Goal: Task Accomplishment & Management: Manage account settings

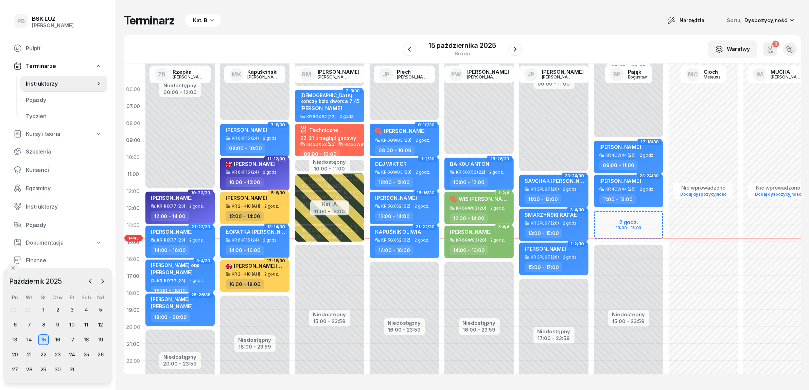
click at [202, 22] on div "Kat. B" at bounding box center [200, 20] width 14 height 8
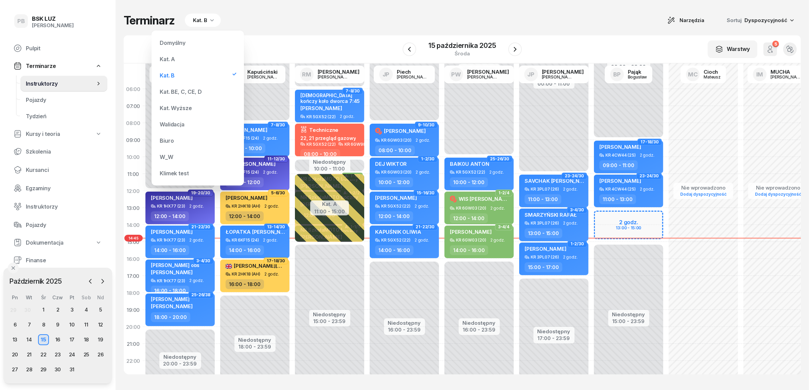
click at [187, 93] on div "Kat. BE, C, CE, D" at bounding box center [181, 91] width 42 height 5
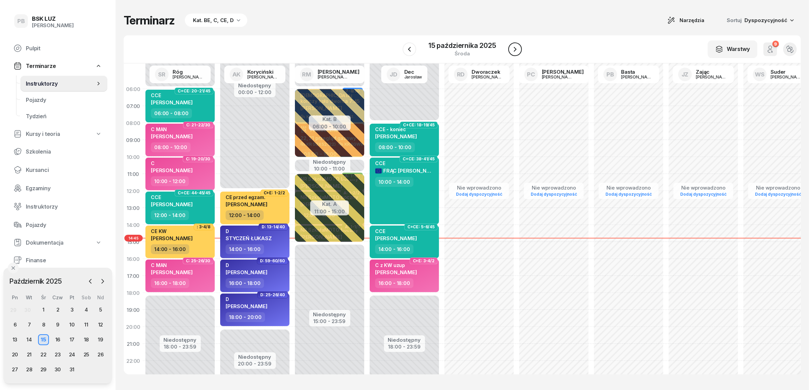
click at [520, 49] on button "button" at bounding box center [515, 49] width 14 height 14
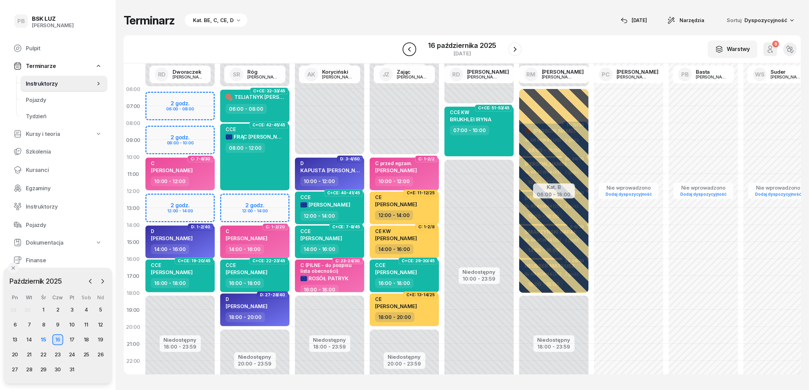
click at [405, 50] on icon "button" at bounding box center [409, 49] width 8 height 8
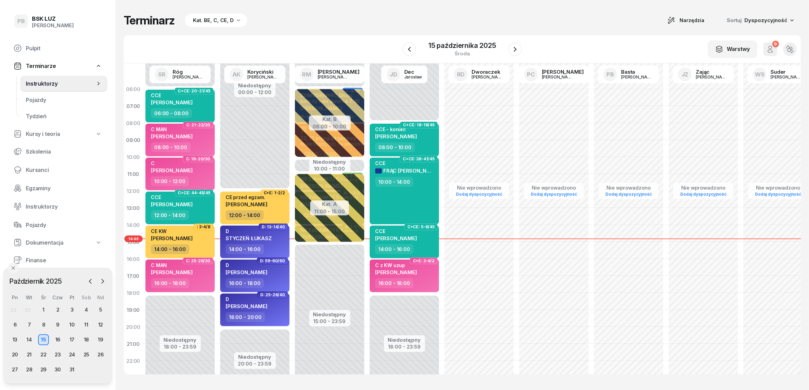
click at [295, 24] on div "Terminarz Kat. BE, C, CE, D Narzędzia Sortuj Dyspozycyjność" at bounding box center [462, 21] width 677 height 14
click at [515, 51] on icon "button" at bounding box center [515, 49] width 8 height 8
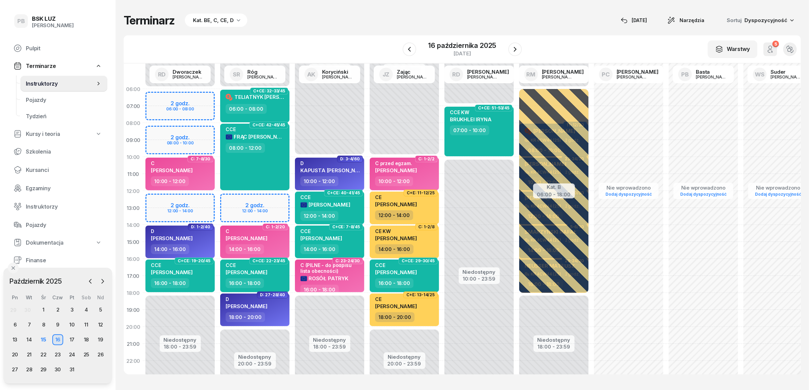
click at [351, 39] on div "W Wybierz AK [PERSON_NAME] BP [PERSON_NAME] DP [PERSON_NAME] GS [PERSON_NAME] I…" at bounding box center [462, 49] width 677 height 28
click at [289, 21] on div "Terminarz Kat. BE, C, CE, D [DATE] Narzędzia Sortuj Dyspozycyjność" at bounding box center [462, 21] width 677 height 14
click at [43, 340] on div "15" at bounding box center [43, 339] width 11 height 11
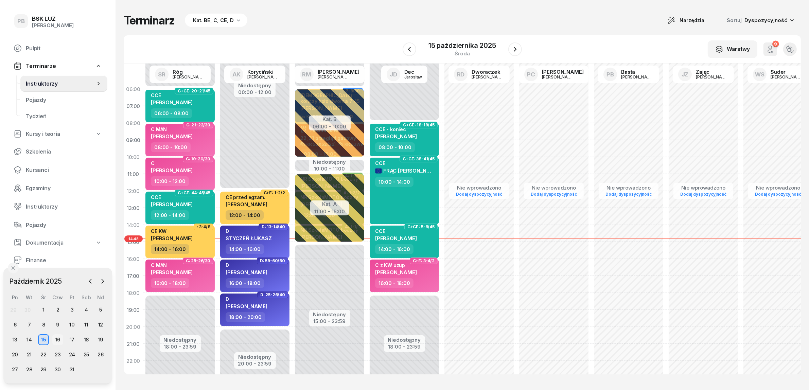
click at [57, 340] on div "16" at bounding box center [57, 339] width 11 height 11
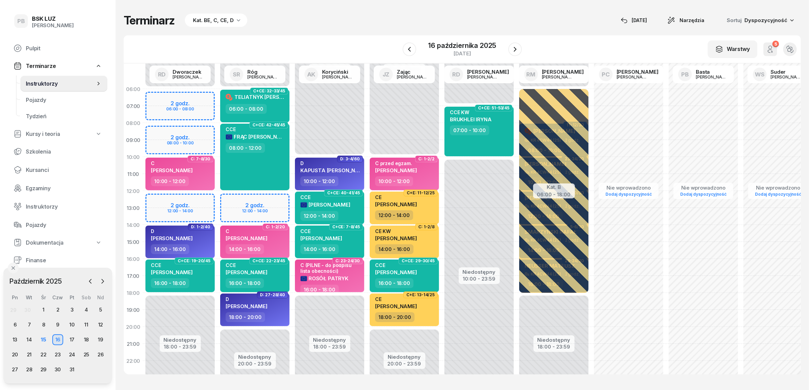
click at [335, 21] on div "Terminarz Kat. BE, C, CE, D [DATE] Narzędzia Sortuj Dyspozycyjność" at bounding box center [462, 21] width 677 height 14
click at [410, 50] on icon "button" at bounding box center [409, 49] width 8 height 8
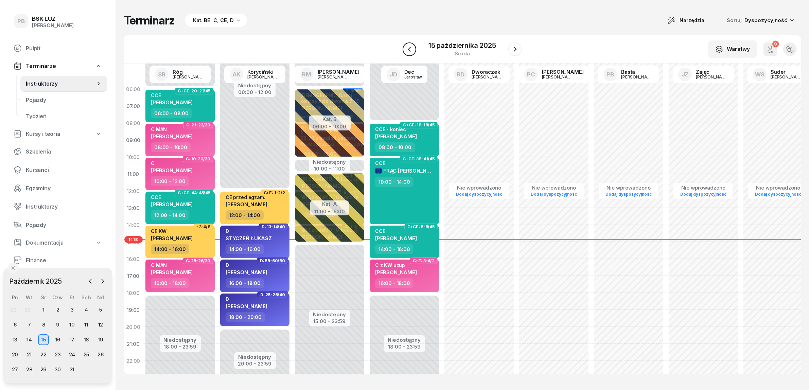
click at [415, 48] on button "button" at bounding box center [409, 49] width 14 height 14
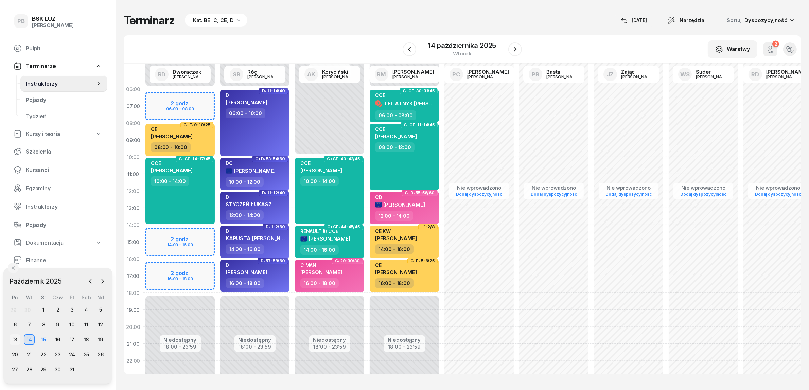
click at [17, 339] on div "13" at bounding box center [15, 339] width 11 height 11
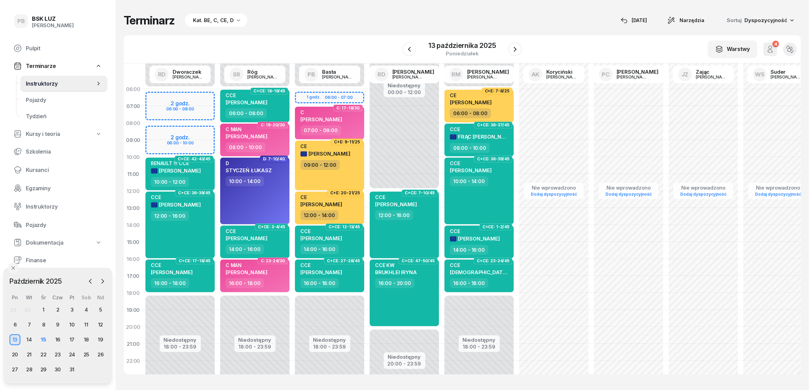
click at [325, 26] on div "Terminarz Kat. BE, C, CE, D [DATE] Narzędzia Sortuj Dyspozycyjność" at bounding box center [462, 21] width 677 height 14
click at [44, 336] on div "15" at bounding box center [43, 339] width 11 height 11
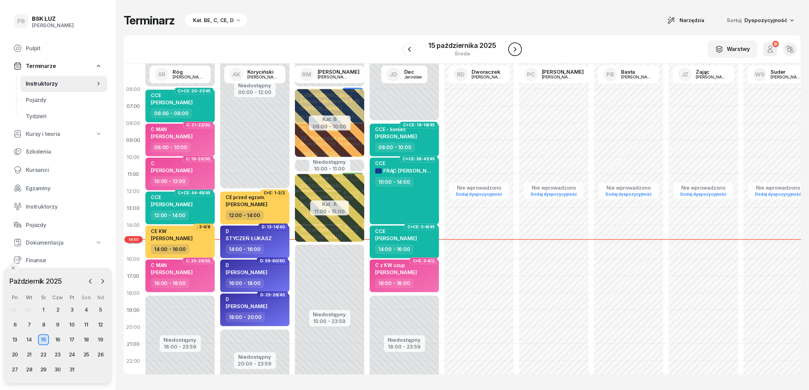
click at [517, 49] on icon "button" at bounding box center [515, 49] width 8 height 8
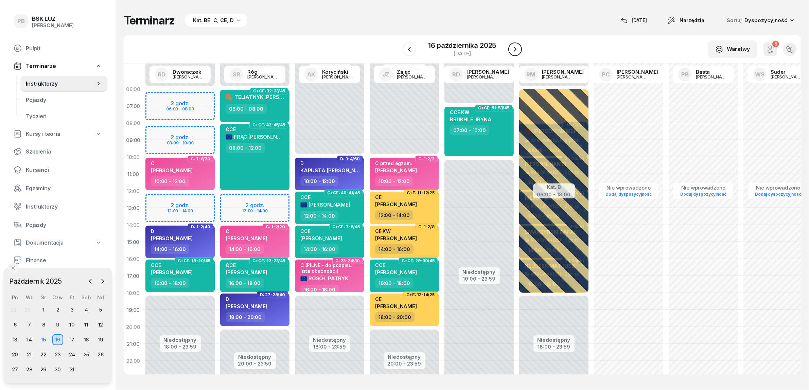
click at [516, 52] on icon "button" at bounding box center [515, 49] width 8 height 8
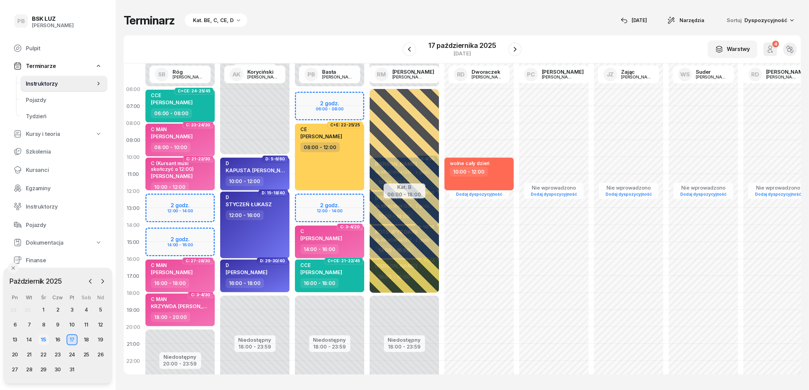
click at [42, 337] on div "15" at bounding box center [43, 339] width 11 height 11
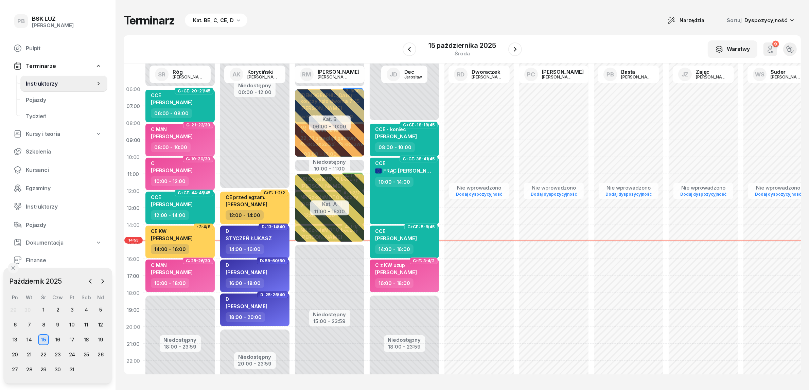
click at [303, 33] on div "Terminarz Kat. BE, C, CE, D Narzędzia Sortuj Dyspozycyjność W Wybierz AK [PERSO…" at bounding box center [462, 194] width 677 height 388
click at [515, 48] on icon "button" at bounding box center [514, 49] width 3 height 5
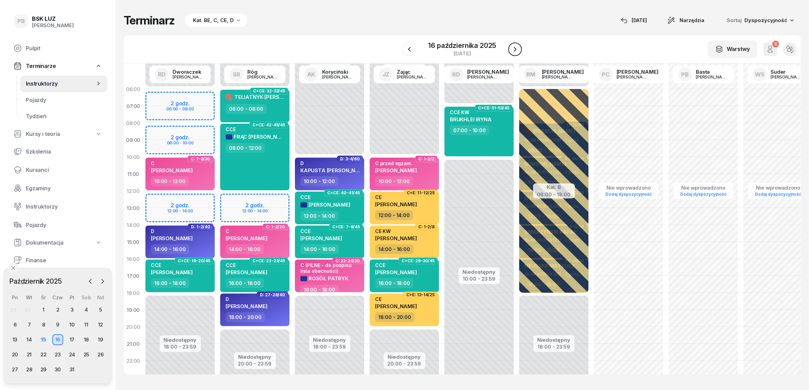
click at [515, 48] on icon "button" at bounding box center [514, 49] width 3 height 5
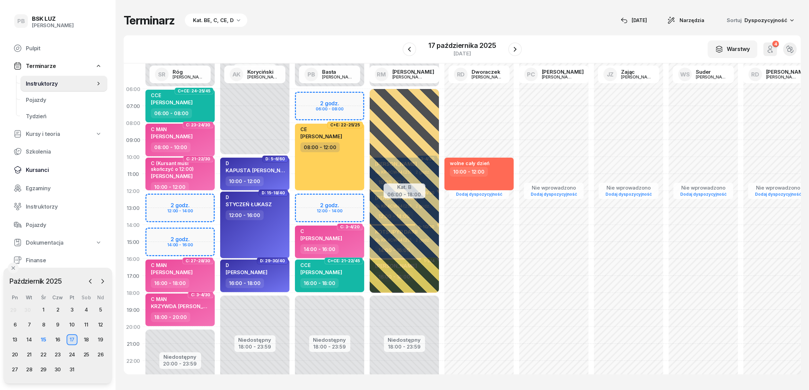
click at [37, 171] on span "Kursanci" at bounding box center [64, 170] width 76 height 6
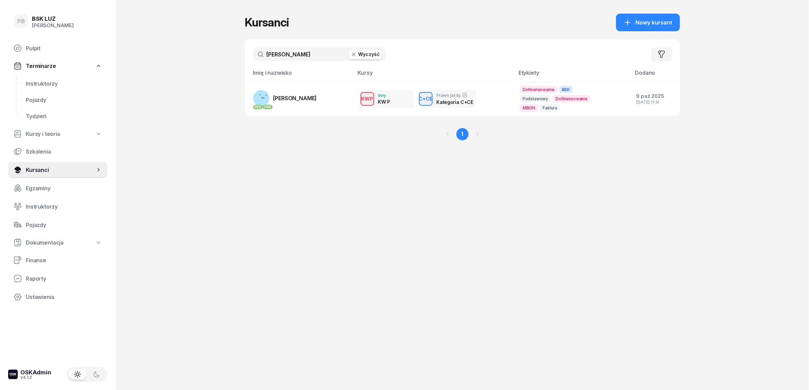
click at [289, 50] on input "[PERSON_NAME]" at bounding box center [319, 55] width 132 height 14
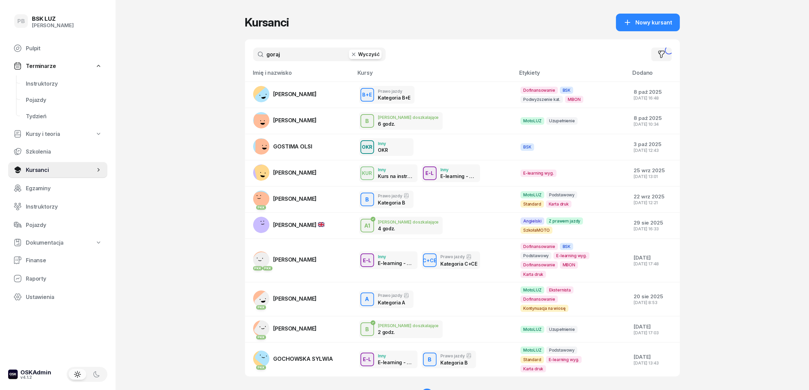
type input "goraj"
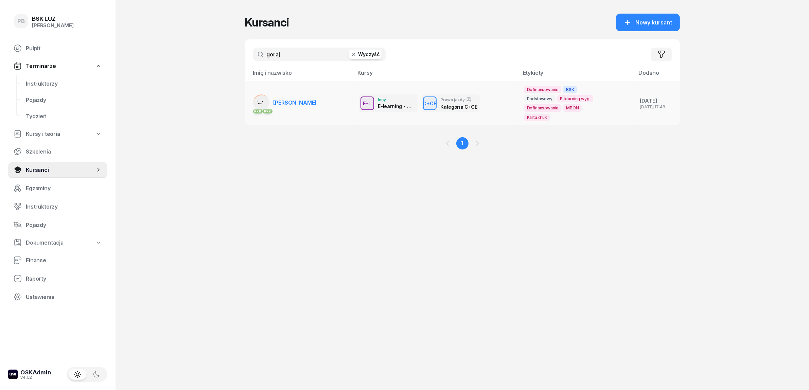
click at [289, 104] on span "[PERSON_NAME]" at bounding box center [294, 102] width 43 height 7
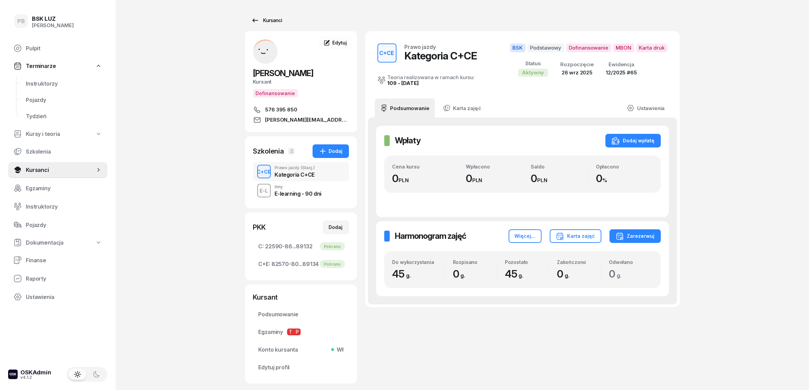
click at [267, 17] on div "Kursanci" at bounding box center [266, 20] width 31 height 8
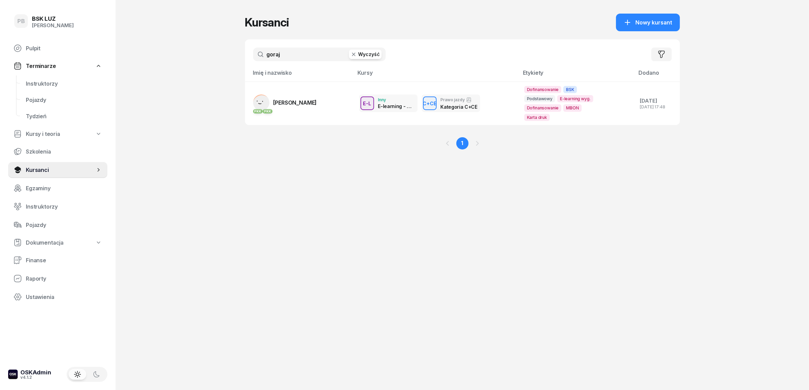
click at [285, 51] on input "goraj" at bounding box center [319, 55] width 132 height 14
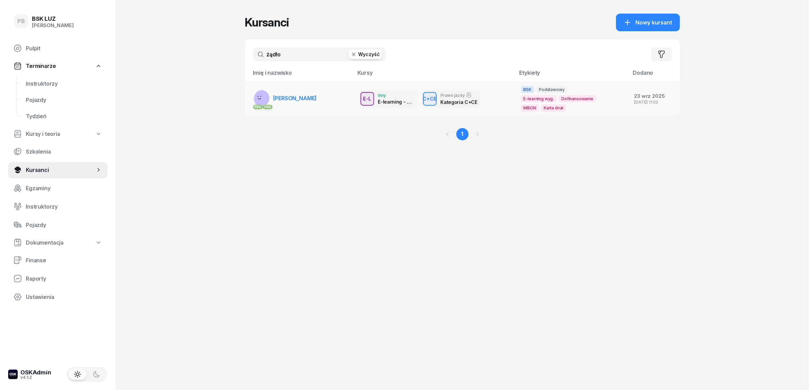
type input "żądło"
click at [293, 96] on span "[PERSON_NAME]" at bounding box center [294, 98] width 43 height 7
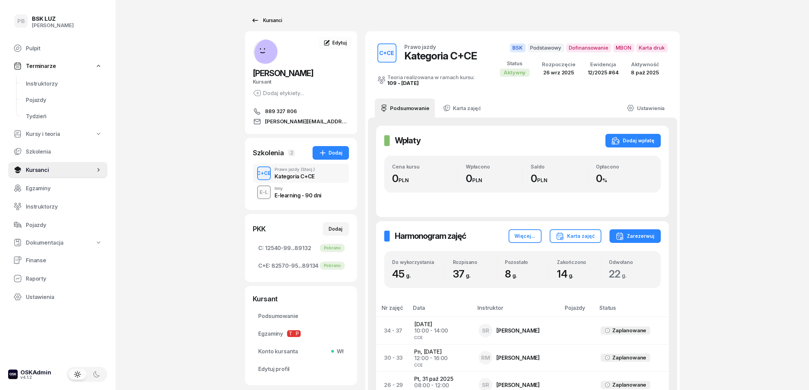
click at [271, 18] on div "Kursanci" at bounding box center [266, 20] width 31 height 8
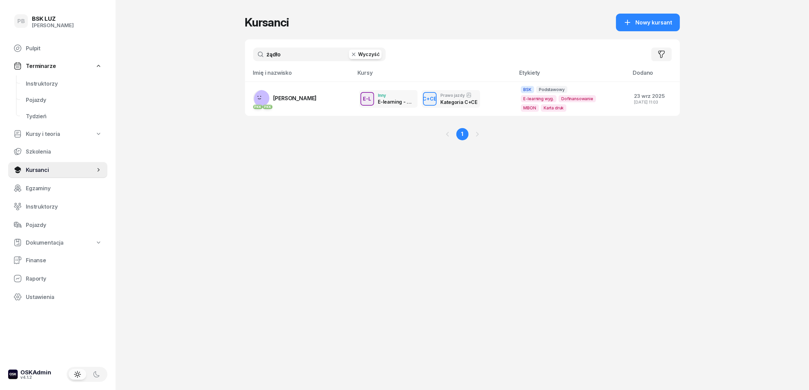
click at [311, 50] on input "żądło" at bounding box center [319, 55] width 132 height 14
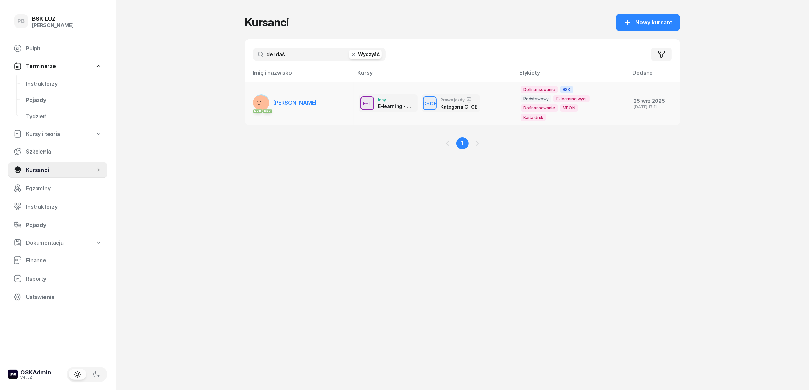
type input "derdaś"
click at [297, 101] on span "[PERSON_NAME]" at bounding box center [294, 102] width 43 height 7
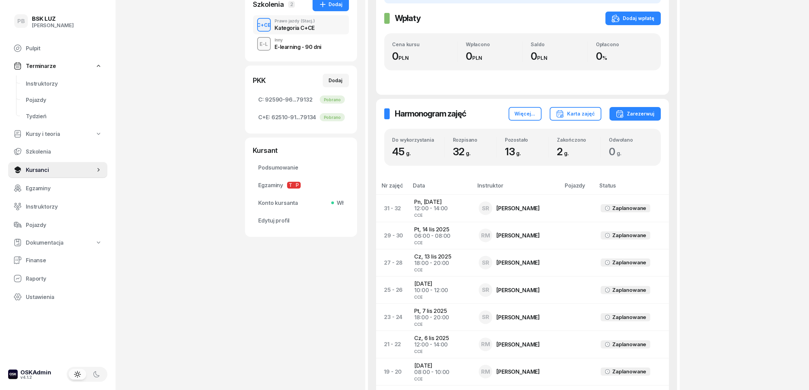
scroll to position [212, 0]
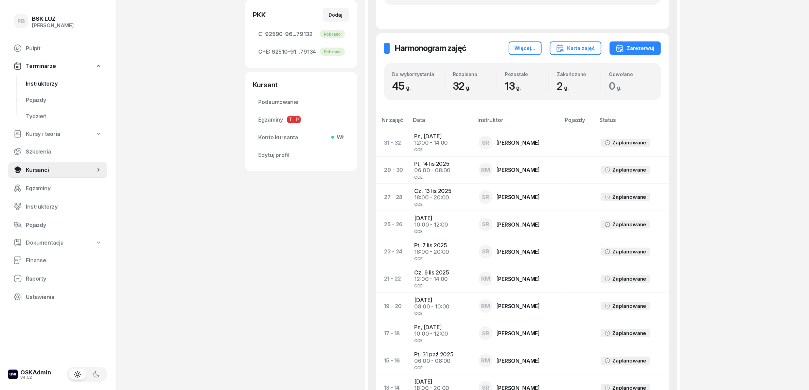
click at [36, 79] on link "Instruktorzy" at bounding box center [63, 83] width 87 height 16
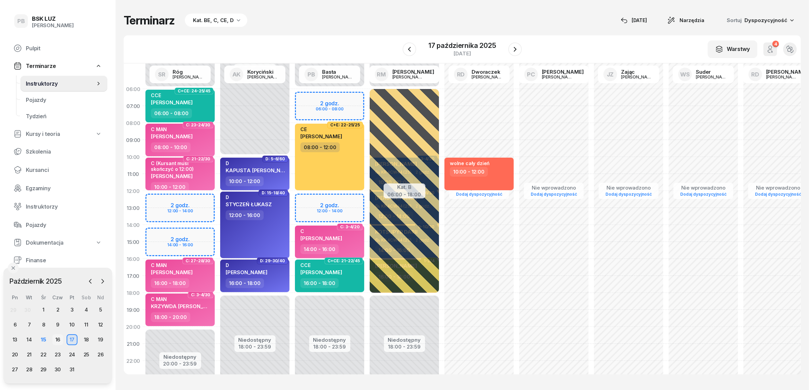
click at [56, 340] on div "16" at bounding box center [57, 339] width 11 height 11
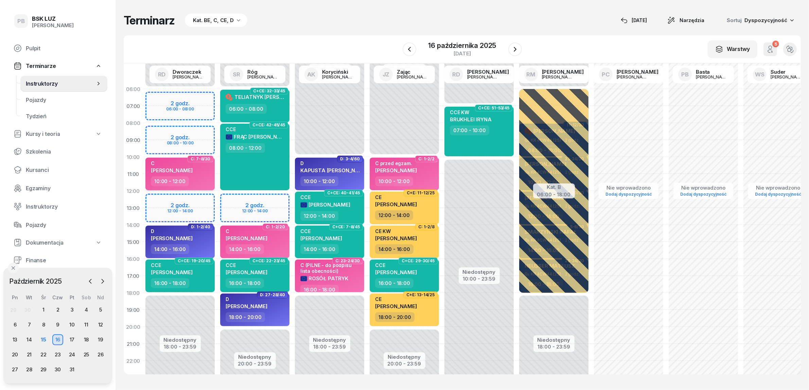
click at [201, 173] on div "C [PERSON_NAME]" at bounding box center [181, 168] width 60 height 16
select select "10"
select select "12"
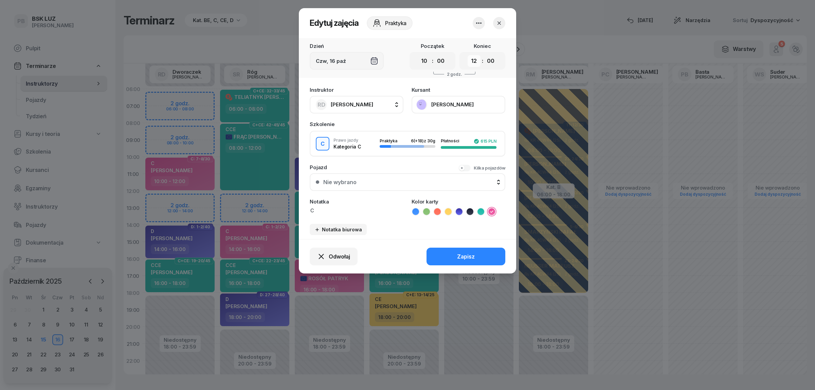
click at [473, 60] on select "00 01 02 03 04 05 06 07 08 09 10 11 12 13 14 15 16 17 18 19 20 21 22 23" at bounding box center [474, 61] width 13 height 12
drag, startPoint x: 501, startPoint y: 21, endPoint x: 496, endPoint y: 26, distance: 7.0
click at [501, 21] on icon "button" at bounding box center [499, 23] width 7 height 7
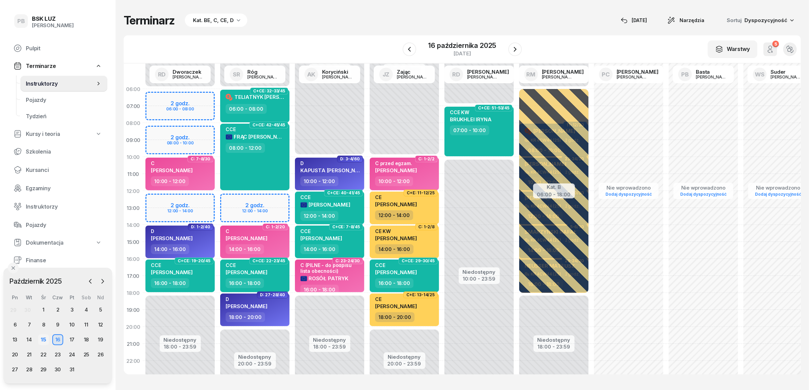
click at [44, 342] on div "15" at bounding box center [43, 339] width 11 height 11
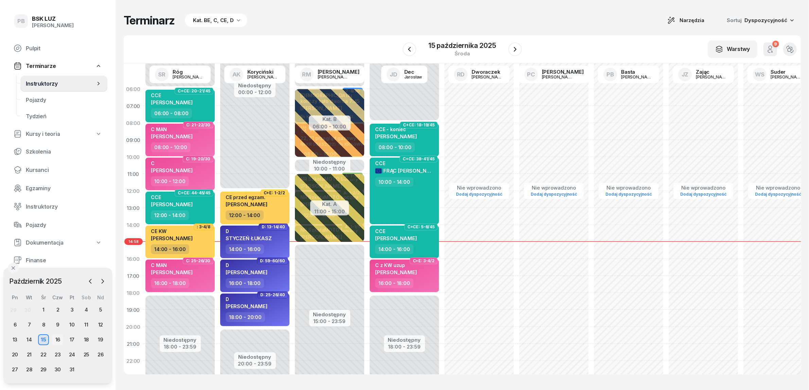
click at [55, 340] on div "16" at bounding box center [57, 339] width 11 height 11
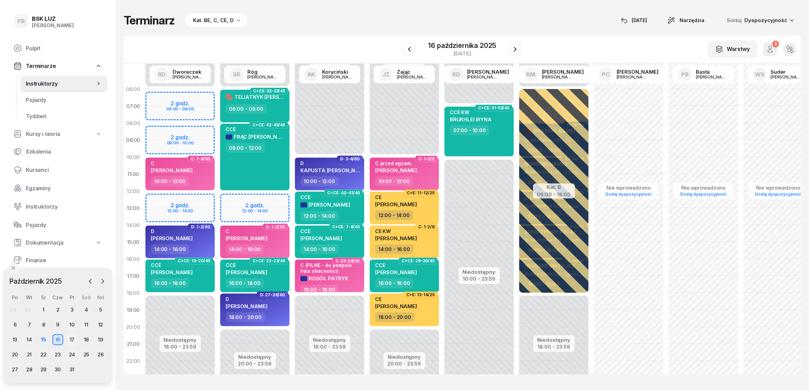
click at [71, 337] on div "17" at bounding box center [72, 339] width 11 height 11
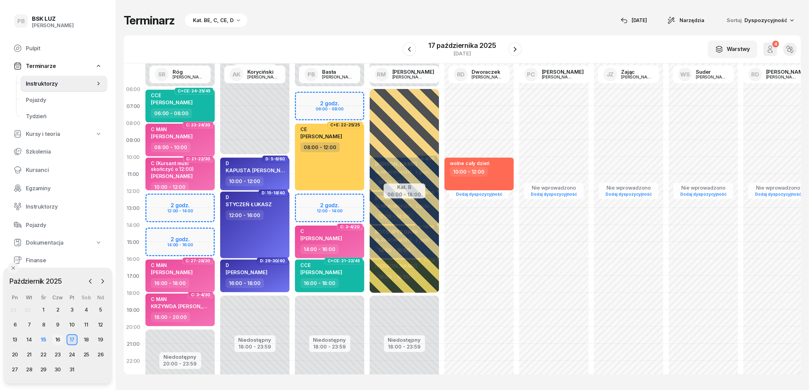
click at [57, 338] on div "16" at bounding box center [57, 339] width 11 height 11
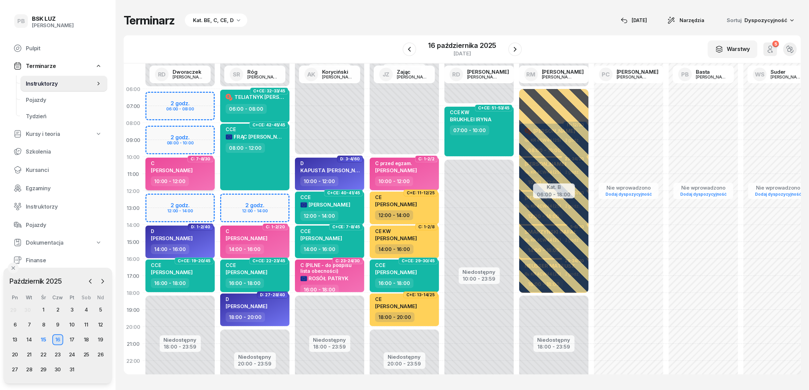
click at [202, 177] on div "10:00 - 12:00" at bounding box center [181, 181] width 60 height 10
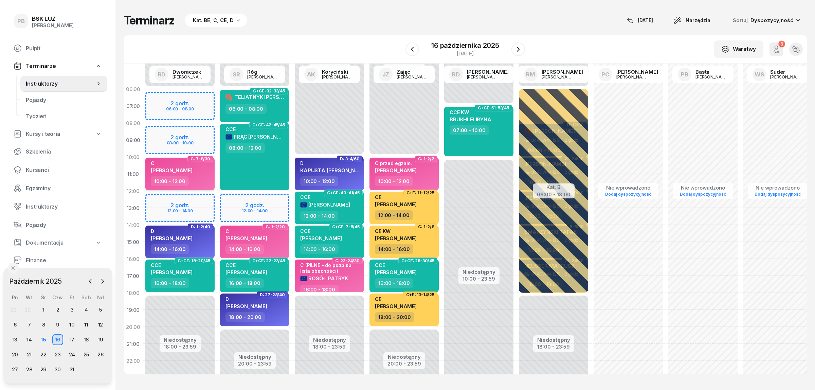
select select "10"
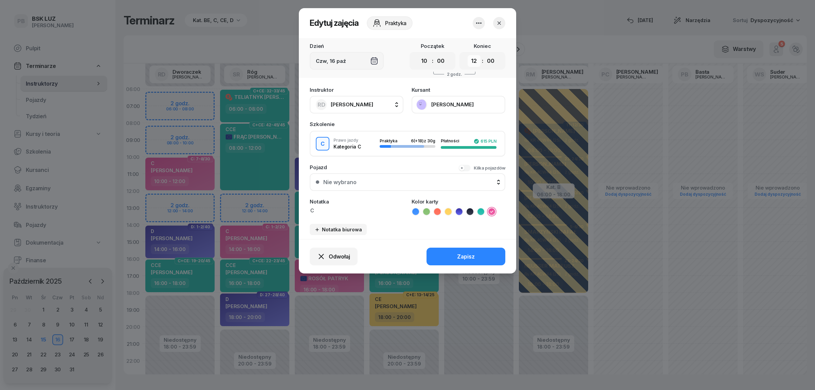
click at [473, 58] on select "00 01 02 03 04 05 06 07 08 09 10 11 12 13 14 15 16 17 18 19 20 21 22 23" at bounding box center [474, 61] width 13 height 12
select select "14"
click at [468, 55] on select "00 01 02 03 04 05 06 07 08 09 10 11 12 13 14 15 16 17 18 19 20 21 22 23" at bounding box center [474, 61] width 13 height 12
click at [472, 253] on div "Zapisz" at bounding box center [466, 256] width 18 height 6
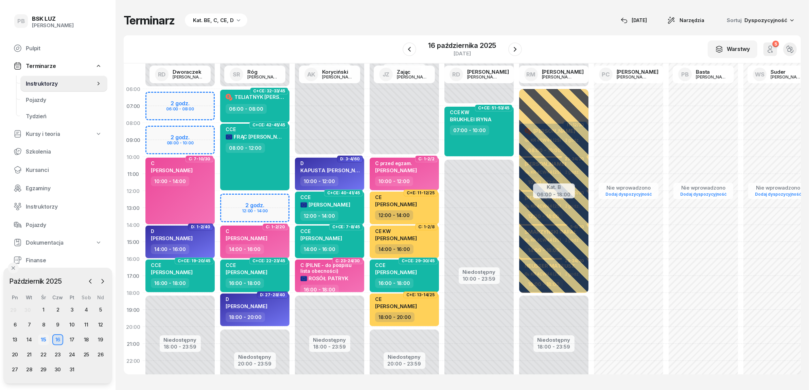
click at [41, 335] on div "15" at bounding box center [43, 339] width 11 height 11
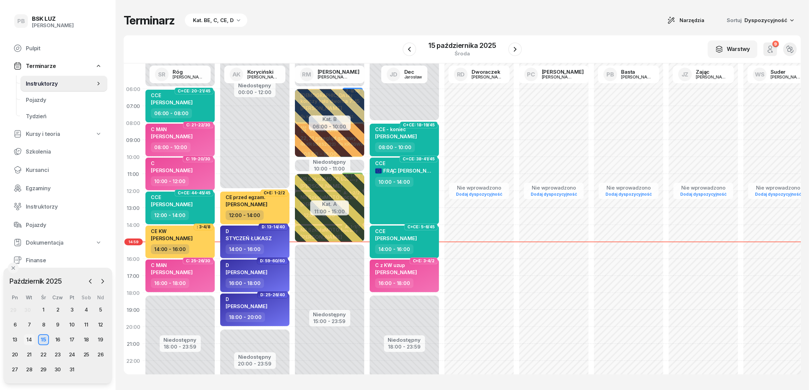
click at [33, 338] on div "14" at bounding box center [29, 339] width 11 height 11
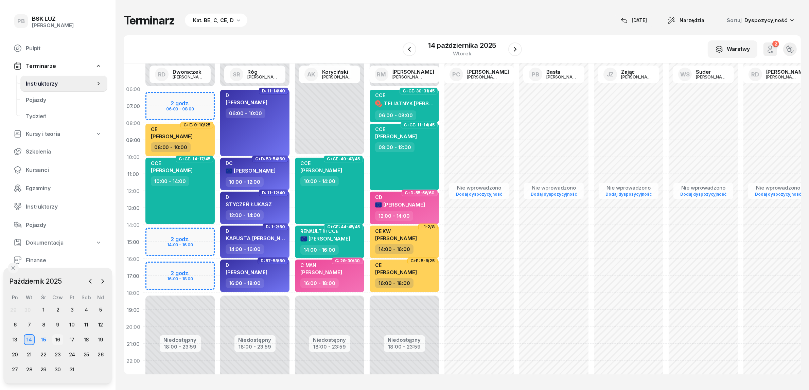
click at [58, 337] on div "16" at bounding box center [57, 339] width 11 height 11
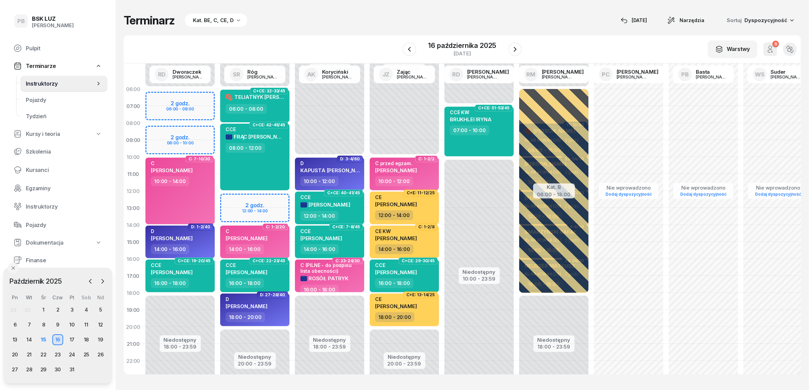
click at [377, 21] on div "Terminarz Kat. BE, C, CE, D [DATE] Narzędzia Sortuj Dyspozycyjność" at bounding box center [462, 21] width 677 height 14
click at [430, 7] on div "Terminarz Kat. BE, C, CE, D [DATE] Narzędzia Sortuj Dyspozycyjność W Wybierz AK…" at bounding box center [462, 194] width 677 height 388
click at [333, 33] on div "Terminarz Kat. BE, C, CE, D [DATE] Narzędzia Sortuj Dyspozycyjność W Wybierz AK…" at bounding box center [462, 194] width 677 height 388
click at [16, 352] on div "20" at bounding box center [15, 354] width 11 height 11
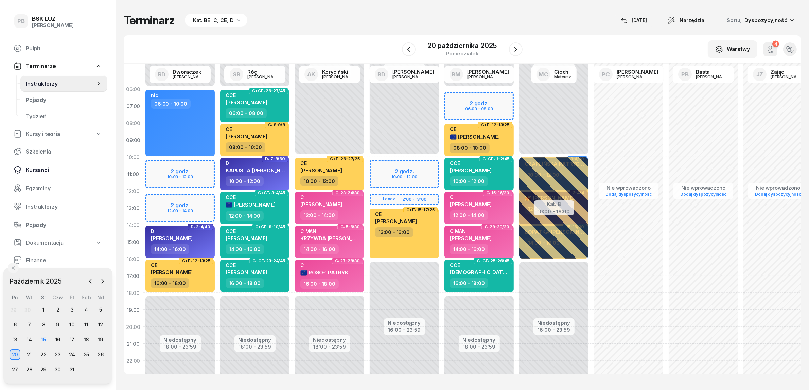
click at [42, 168] on span "Kursanci" at bounding box center [64, 170] width 76 height 6
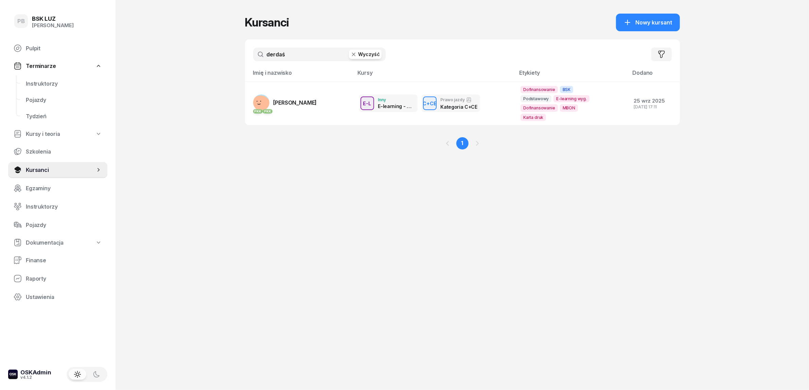
click at [284, 53] on input "derdaś" at bounding box center [319, 55] width 132 height 14
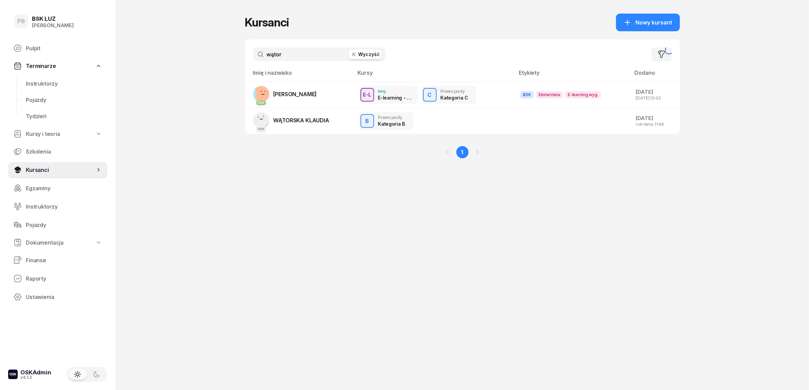
type input "wątor"
click at [305, 97] on span "[PERSON_NAME]" at bounding box center [294, 94] width 43 height 7
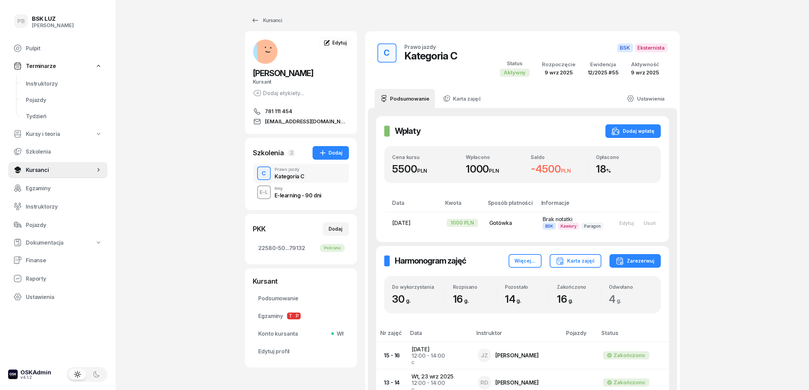
click at [201, 313] on div "PB BSK [PERSON_NAME] Terminarze Instruktorzy Pojazdy Tydzień Kursy i teoria Szk…" at bounding box center [404, 347] width 809 height 694
click at [736, 284] on div "PB BSK [PERSON_NAME] Terminarze Instruktorzy Pojazdy Tydzień Kursy i teoria Szk…" at bounding box center [404, 347] width 809 height 694
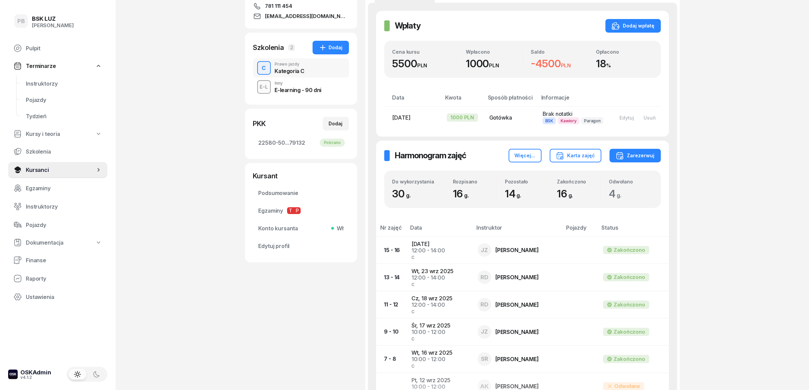
scroll to position [127, 0]
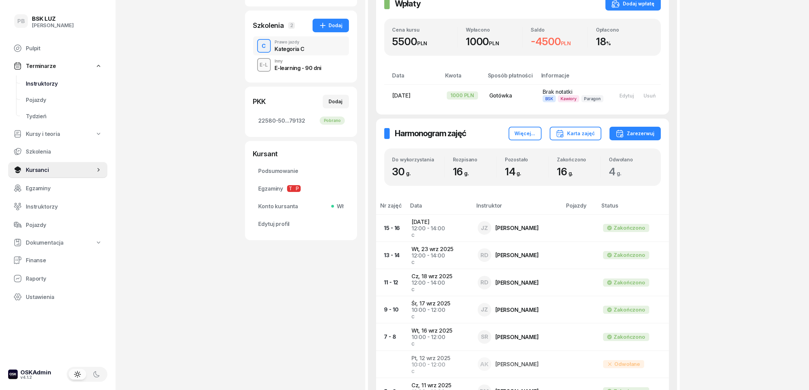
click at [39, 80] on span "Instruktorzy" at bounding box center [64, 83] width 76 height 6
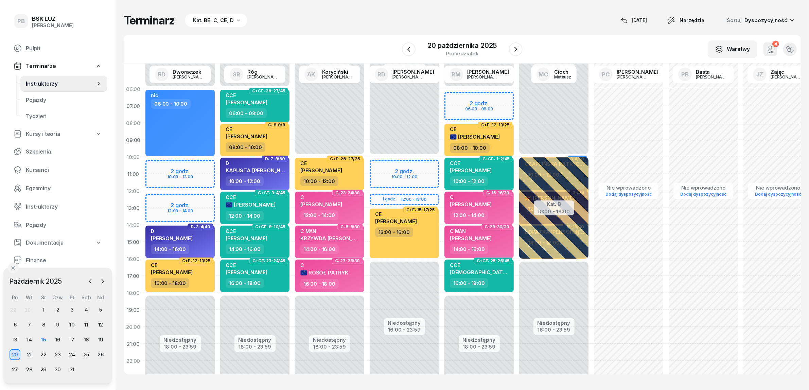
click at [36, 160] on nav "Pulpit Terminarze Instruktorzy Pojazdy Tydzień Kursy i teoria Szkolenia Kursanc…" at bounding box center [57, 172] width 99 height 265
click at [37, 169] on span "Kursanci" at bounding box center [64, 170] width 76 height 6
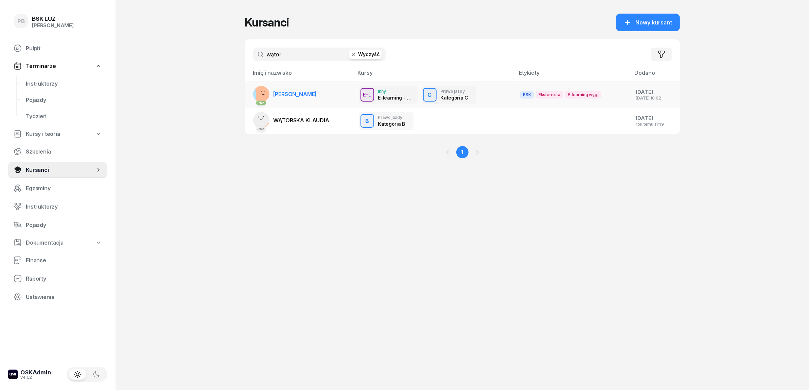
click at [306, 94] on span "[PERSON_NAME]" at bounding box center [294, 94] width 43 height 7
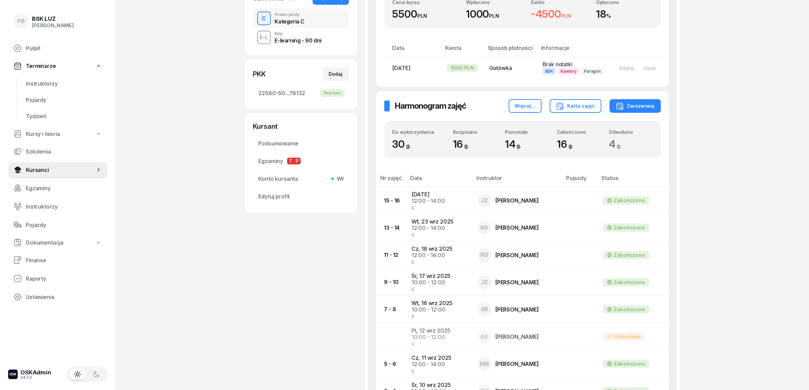
scroll to position [170, 0]
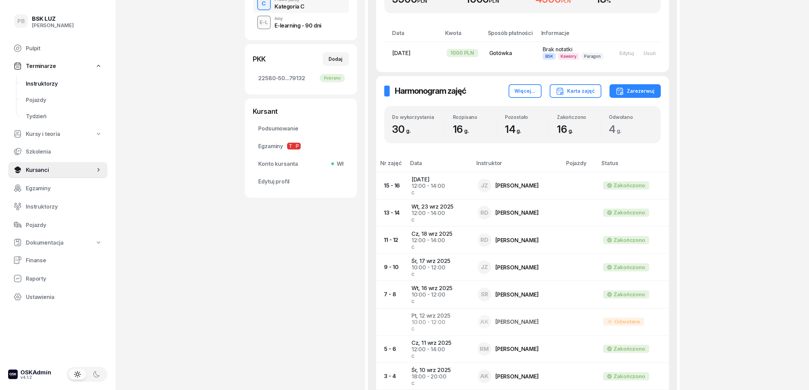
click at [36, 80] on span "Instruktorzy" at bounding box center [64, 83] width 76 height 6
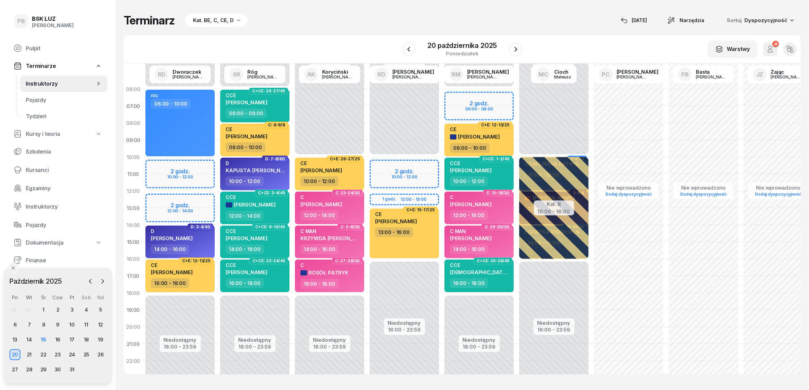
click at [362, 44] on div "W Wybierz AK [PERSON_NAME] BP [PERSON_NAME] DP [PERSON_NAME] GS [PERSON_NAME] I…" at bounding box center [462, 49] width 677 height 28
click at [319, 11] on div "Terminarz Kat. BE, C, CE, D [DATE] Narzędzia Sortuj Dyspozycyjność W Wybierz AK…" at bounding box center [462, 194] width 677 height 388
click at [376, 20] on div "Terminarz Kat. BE, C, CE, D [DATE] Narzędzia Sortuj Dyspozycyjność" at bounding box center [462, 21] width 677 height 14
click at [360, 31] on div "Terminarz Kat. BE, C, CE, D [DATE] Narzędzia Sortuj Dyspozycyjność W Wybierz AK…" at bounding box center [462, 194] width 677 height 388
click at [403, 16] on div "Terminarz Kat. BE, C, CE, D [DATE] Narzędzia Sortuj Dyspozycyjność" at bounding box center [462, 21] width 677 height 14
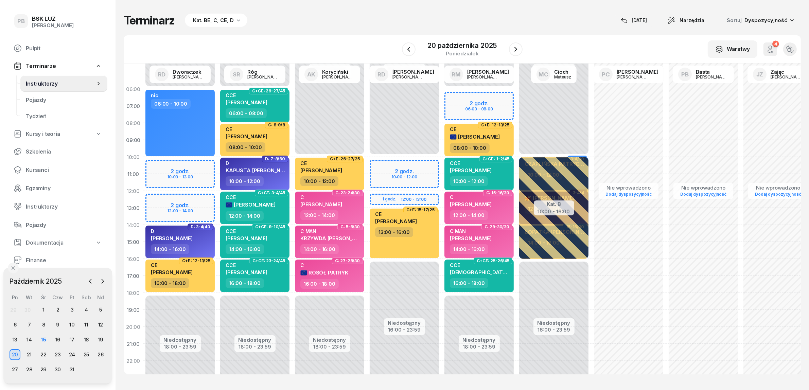
click at [572, 16] on div "Terminarz Kat. BE, C, CE, D [DATE] Narzędzia Sortuj Dyspozycyjność" at bounding box center [462, 21] width 677 height 14
click at [353, 17] on div "Terminarz Kat. BE, C, CE, D [DATE] Narzędzia Sortuj Dyspozycyjność" at bounding box center [462, 21] width 677 height 14
click at [274, 16] on div "Terminarz Kat. BE, C, CE, D [DATE] Narzędzia Sortuj Dyspozycyjność" at bounding box center [462, 21] width 677 height 14
click at [328, 50] on div "W Wybierz AK [PERSON_NAME] BP [PERSON_NAME] DP [PERSON_NAME] GS [PERSON_NAME] I…" at bounding box center [462, 49] width 677 height 28
click at [423, 17] on div "Terminarz Kat. BE, C, CE, D [DATE] Narzędzia Sortuj Dyspozycyjność" at bounding box center [462, 21] width 677 height 14
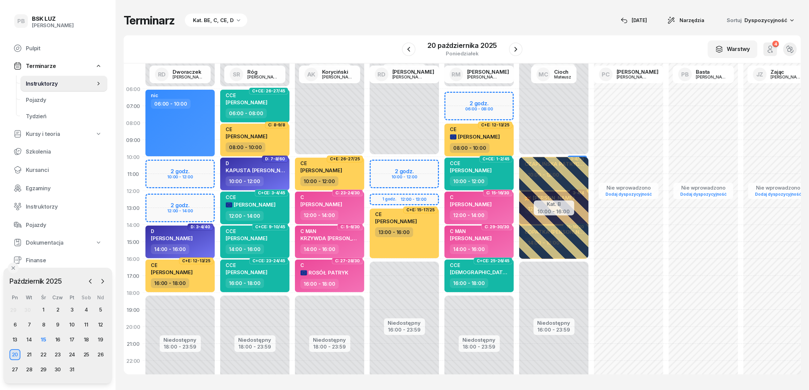
click at [366, 24] on div "Terminarz Kat. BE, C, CE, D [DATE] Narzędzia Sortuj Dyspozycyjność" at bounding box center [462, 21] width 677 height 14
click at [560, 18] on div "Terminarz Kat. BE, C, CE, D [DATE] Narzędzia Sortuj Dyspozycyjność" at bounding box center [462, 21] width 677 height 14
click at [565, 25] on div "Terminarz Kat. BE, C, CE, D [DATE] Narzędzia Sortuj Dyspozycyjność" at bounding box center [462, 21] width 677 height 14
click at [354, 13] on div "Terminarz Kat. BE, C, CE, D [DATE] Narzędzia Sortuj Dyspozycyjność W Wybierz AK…" at bounding box center [462, 194] width 677 height 388
click at [370, 24] on div "Terminarz Kat. BE, C, CE, D [DATE] Narzędzia Sortuj Dyspozycyjność" at bounding box center [462, 21] width 677 height 14
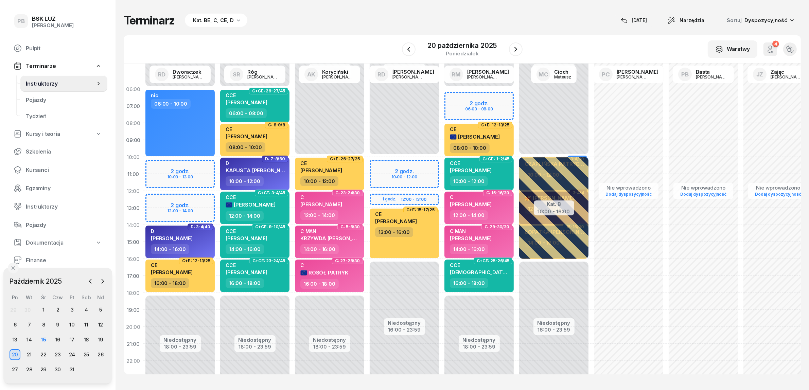
click at [156, 201] on div "Niedostępny 00:00 - 06:00 Niedostępny 18:00 - 23:59 2 godz. 10:00 - 12:00 2 god…" at bounding box center [180, 241] width 75 height 323
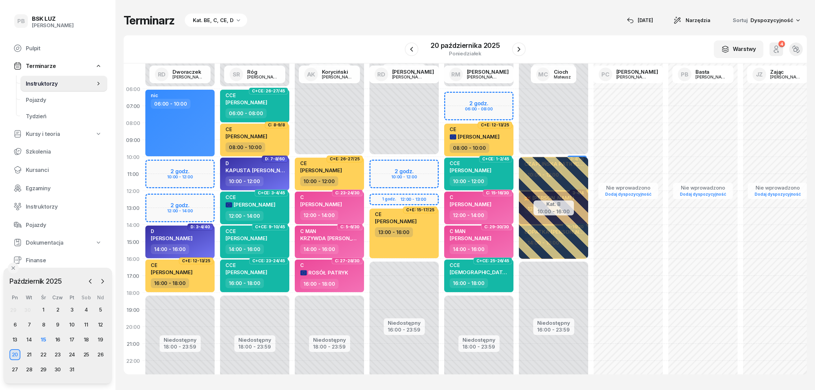
select select "12"
select select "14"
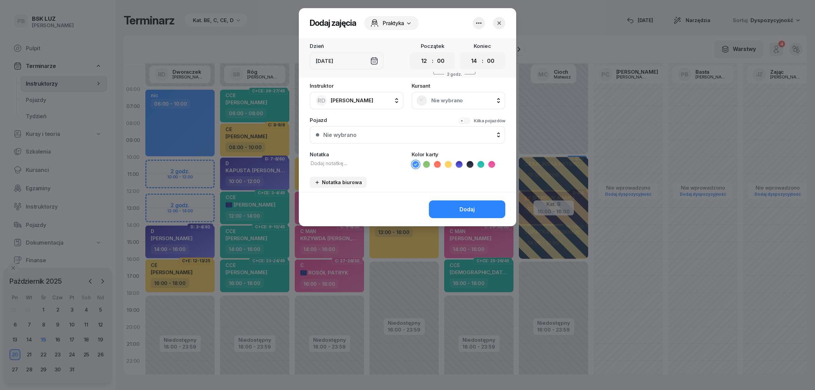
click at [460, 102] on span "Nie wybrano" at bounding box center [465, 100] width 69 height 6
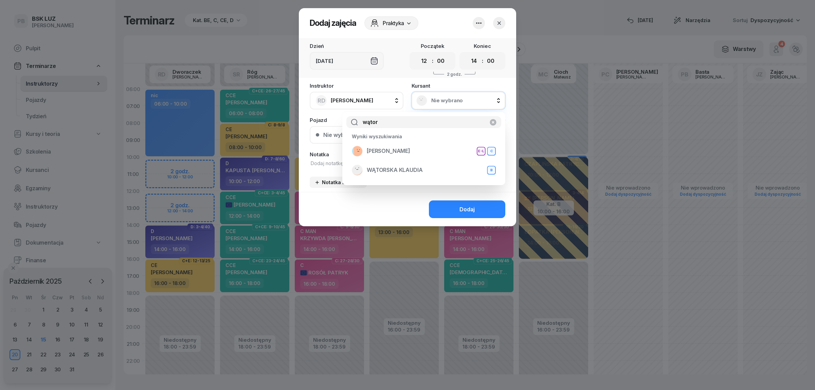
type input "wątor"
click at [497, 21] on icon "button" at bounding box center [499, 23] width 7 height 7
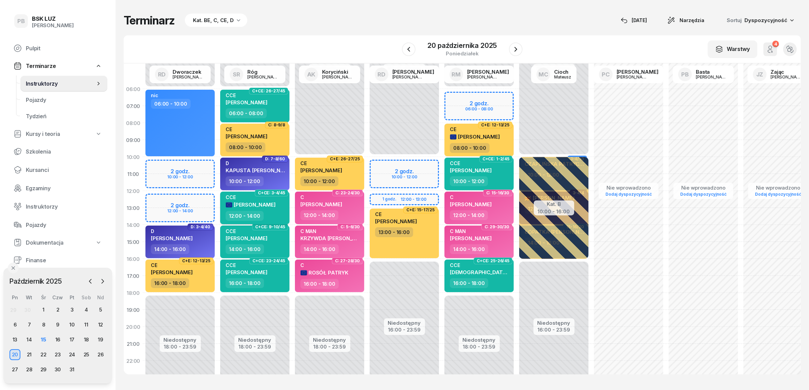
click at [269, 212] on div "12:00 - 14:00" at bounding box center [256, 216] width 60 height 10
select select "12"
select select "14"
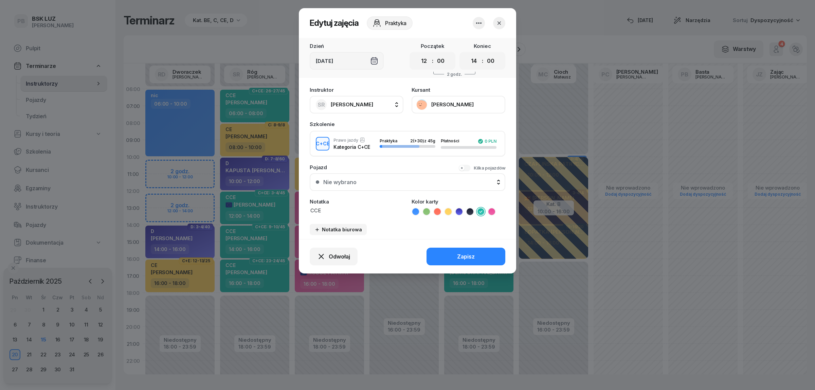
click at [364, 102] on span "[PERSON_NAME]" at bounding box center [352, 104] width 42 height 6
type input "dw"
click at [374, 146] on span "[PERSON_NAME]" at bounding box center [356, 147] width 42 height 6
click at [444, 251] on button "Zapisz" at bounding box center [466, 257] width 79 height 18
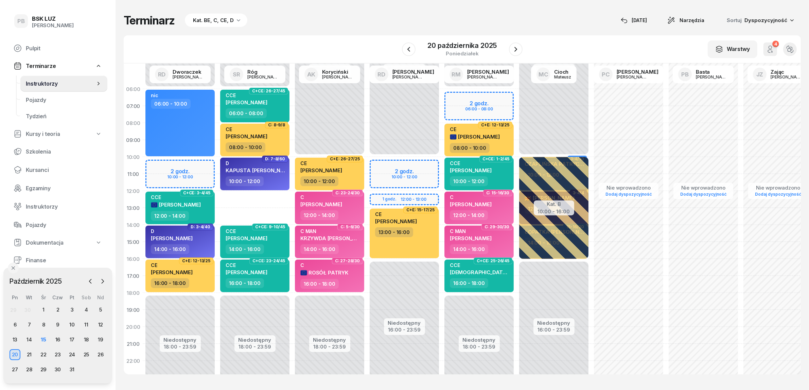
click at [257, 194] on div "Niedostępny 00:00 - 06:00 Niedostępny 18:00 - 23:59 C+CE: 26-27/45 CCE [PERSON_…" at bounding box center [254, 241] width 75 height 323
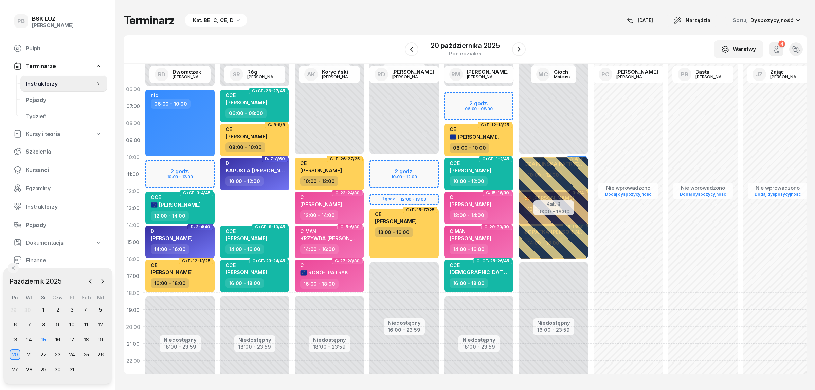
select select "12"
select select "14"
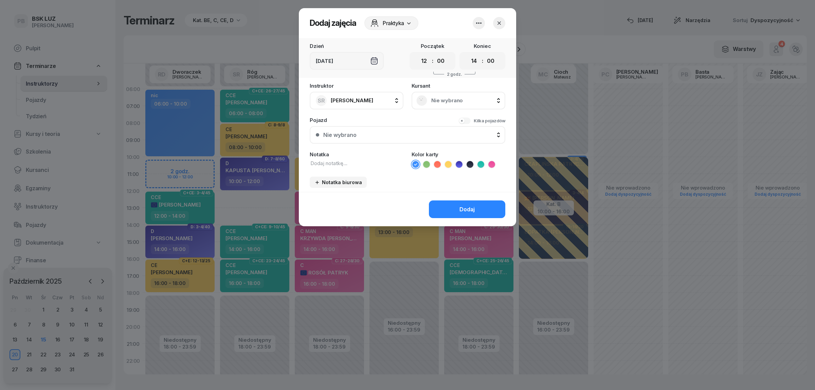
click at [448, 99] on span "Nie wybrano" at bounding box center [465, 100] width 69 height 6
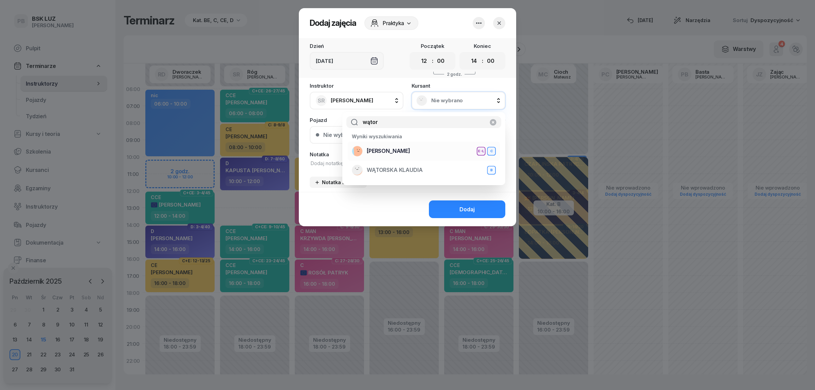
type input "wątor"
click at [414, 146] on div "[PERSON_NAME] E-L C" at bounding box center [424, 151] width 144 height 11
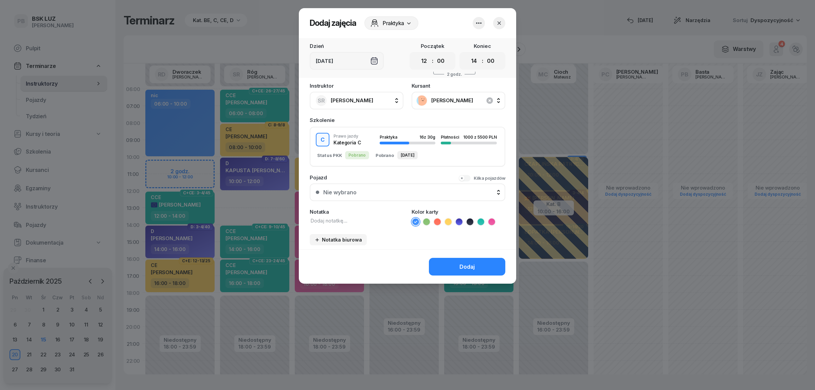
click at [337, 217] on textarea at bounding box center [357, 220] width 94 height 7
type textarea "C"
click at [493, 221] on icon at bounding box center [491, 221] width 7 height 7
click at [469, 265] on div "Dodaj" at bounding box center [467, 267] width 15 height 6
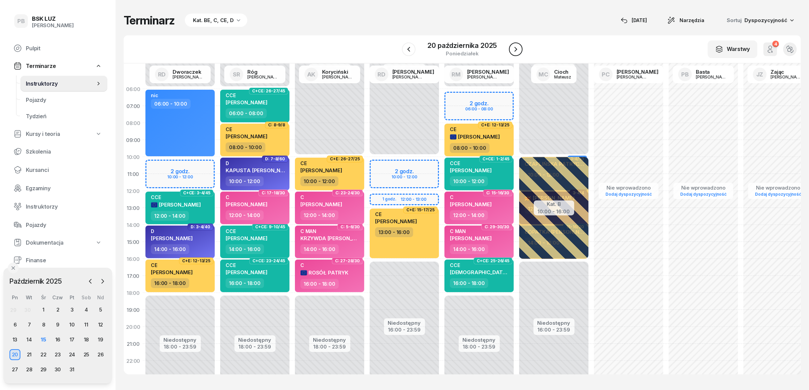
click at [516, 49] on icon "button" at bounding box center [515, 49] width 3 height 5
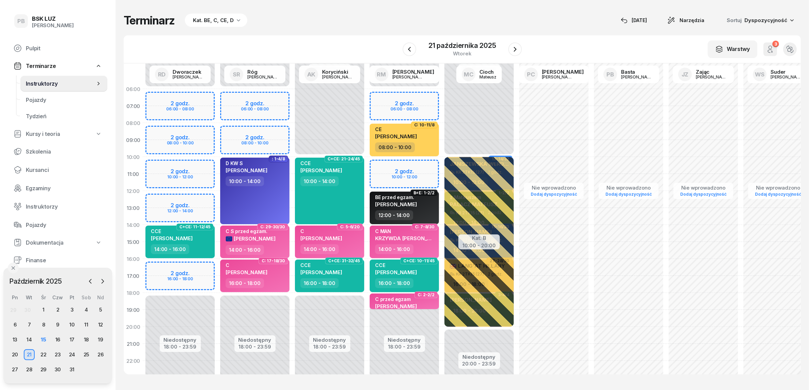
click at [433, 167] on div "Niedostępny 00:00 - 06:00 Niedostępny 18:00 - 23:59 2 godz. 06:00 - 08:00 2 god…" at bounding box center [404, 241] width 75 height 323
select select "10"
select select "12"
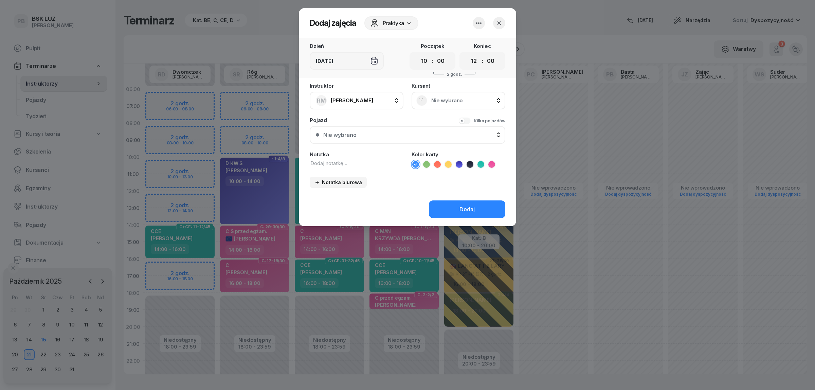
click at [453, 98] on span "Nie wybrano" at bounding box center [465, 100] width 69 height 6
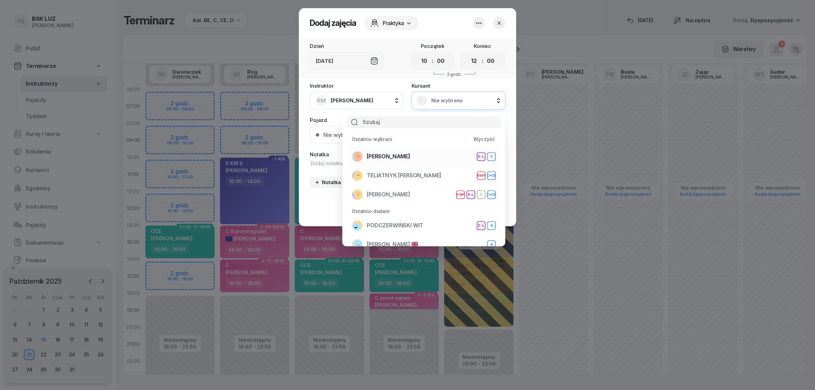
click at [397, 157] on span "[PERSON_NAME]" at bounding box center [388, 156] width 43 height 6
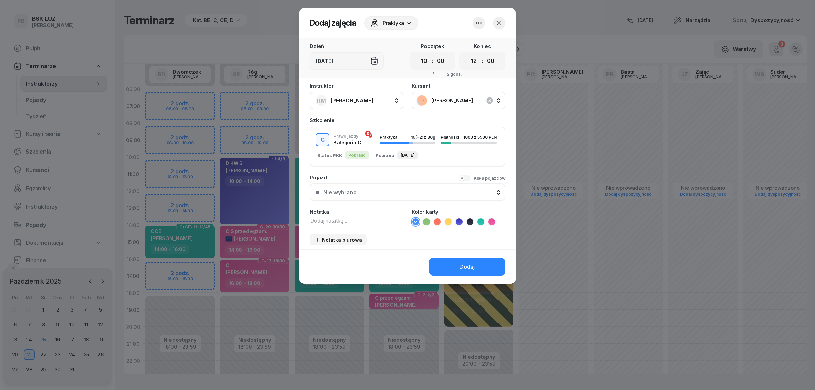
click at [362, 218] on textarea at bounding box center [357, 220] width 94 height 7
type textarea "C"
click at [476, 262] on button "Dodaj" at bounding box center [467, 267] width 76 height 18
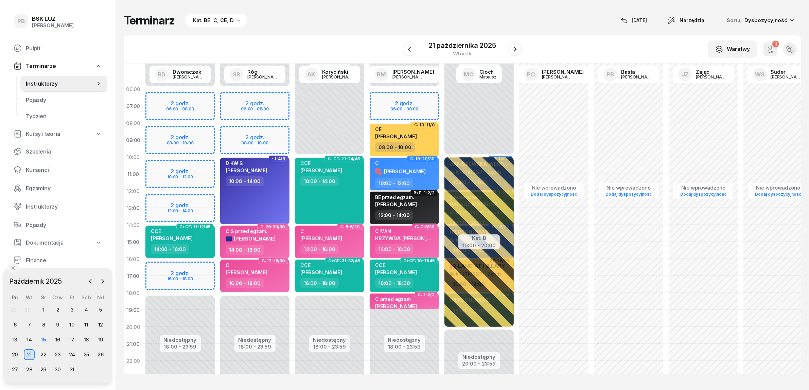
click at [432, 174] on div "C [PERSON_NAME]" at bounding box center [405, 169] width 60 height 18
select select "10"
select select "12"
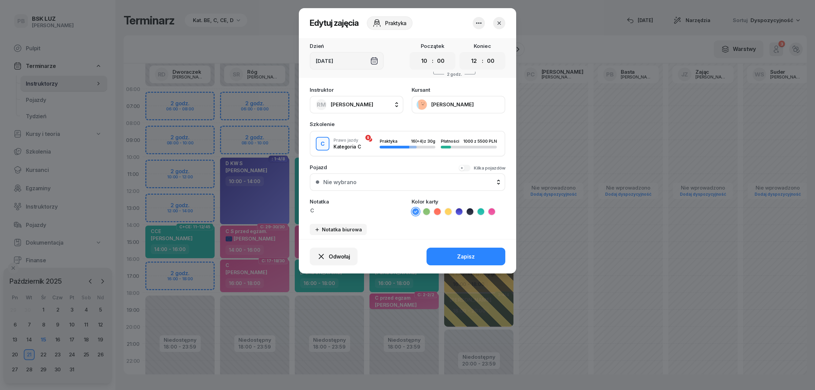
drag, startPoint x: 491, startPoint y: 210, endPoint x: 491, endPoint y: 220, distance: 10.2
click at [491, 210] on icon at bounding box center [491, 211] width 7 height 7
click at [483, 254] on button "Zapisz" at bounding box center [466, 257] width 79 height 18
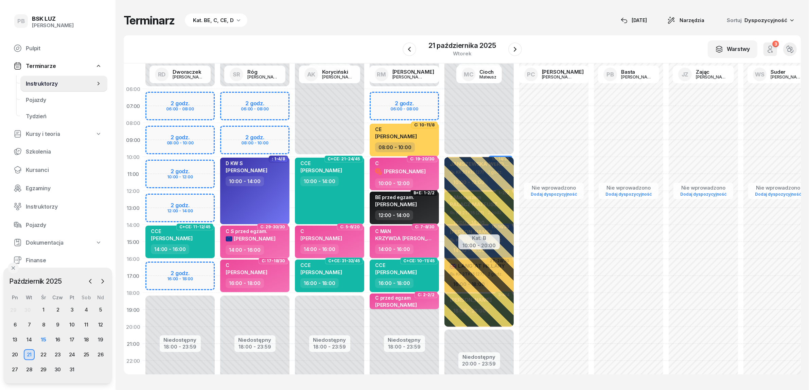
click at [362, 9] on div "Terminarz Kat. BE, C, CE, D [DATE] Narzędzia Sortuj Dyspozycyjność W Wybierz AK…" at bounding box center [462, 194] width 677 height 388
click at [518, 50] on icon "button" at bounding box center [515, 49] width 8 height 8
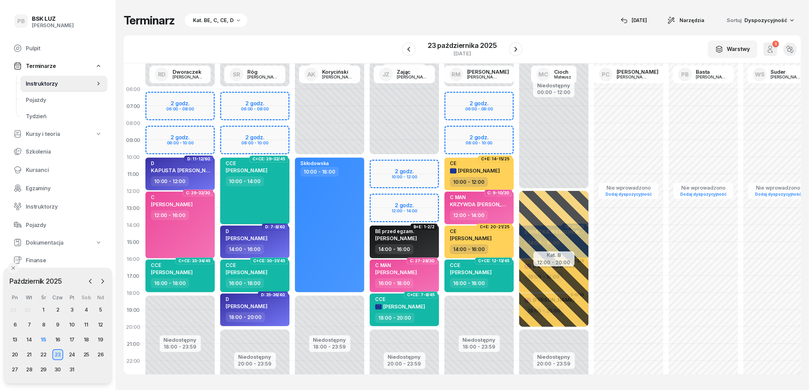
click at [393, 161] on div "Niedostępny 00:00 - 10:00 Niedostępny 20:00 - 23:59 2 godz. 10:00 - 12:00 2 god…" at bounding box center [404, 241] width 75 height 323
select select "10"
select select "12"
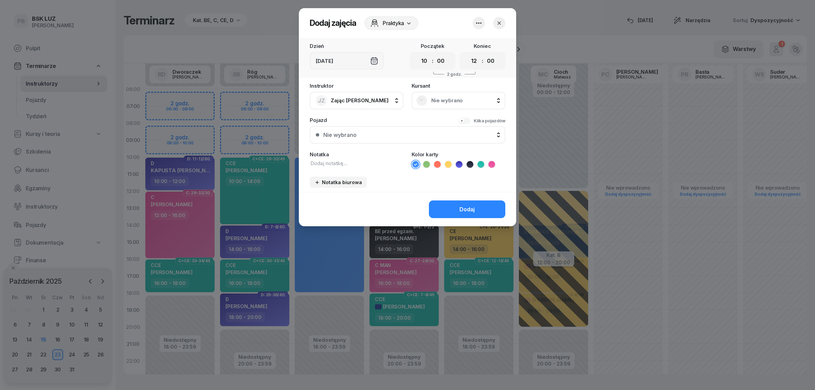
click at [502, 22] on icon "button" at bounding box center [499, 23] width 7 height 7
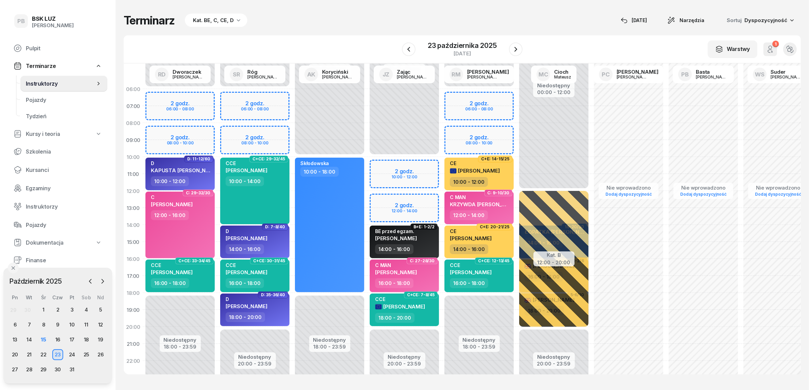
click at [390, 197] on div "Niedostępny 00:00 - 10:00 Niedostępny 20:00 - 23:59 2 godz. 10:00 - 12:00 2 god…" at bounding box center [404, 241] width 75 height 323
select select "12"
select select "14"
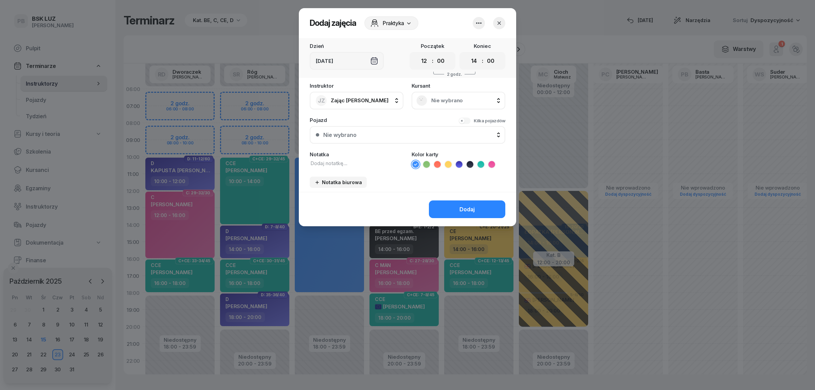
click at [449, 98] on span "Nie wybrano" at bounding box center [465, 100] width 69 height 6
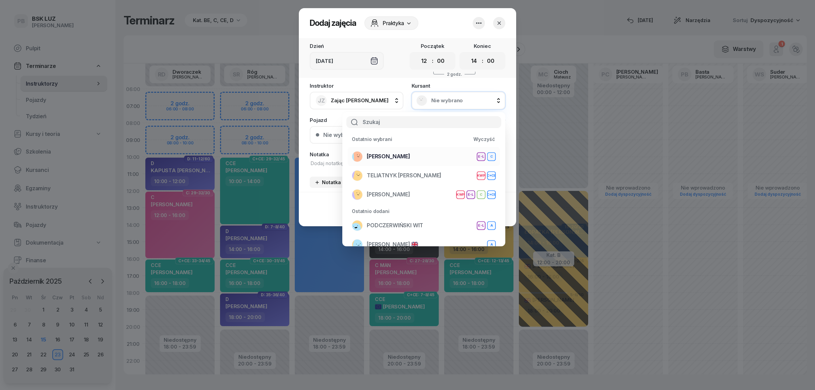
click at [410, 157] on span "[PERSON_NAME]" at bounding box center [388, 156] width 43 height 6
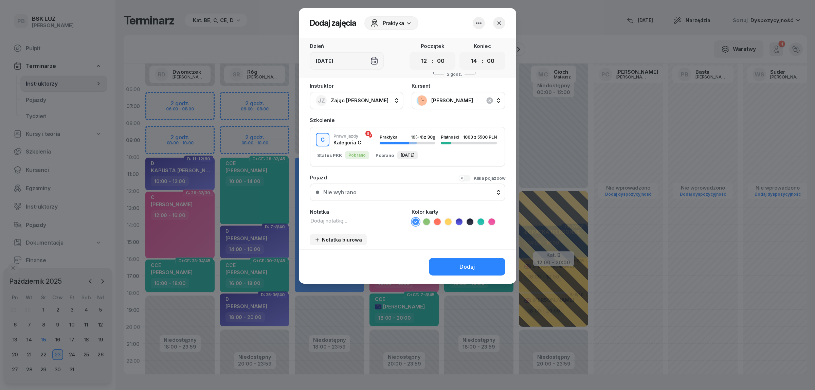
click at [370, 218] on textarea at bounding box center [357, 220] width 94 height 7
type textarea "C"
click at [490, 221] on icon at bounding box center [491, 221] width 7 height 7
click at [480, 259] on button "Dodaj" at bounding box center [467, 267] width 76 height 18
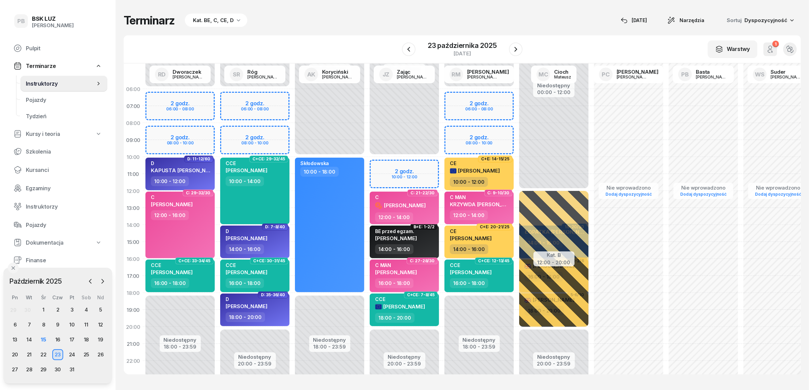
click at [481, 263] on span "C+CE: 12-13/45" at bounding box center [493, 260] width 37 height 7
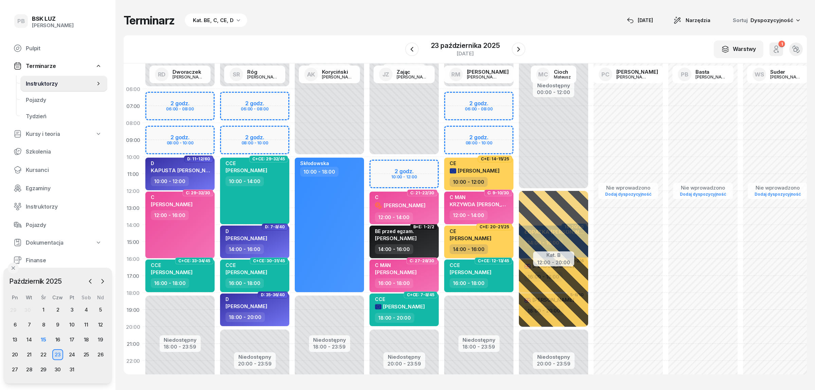
select select "16"
select select "18"
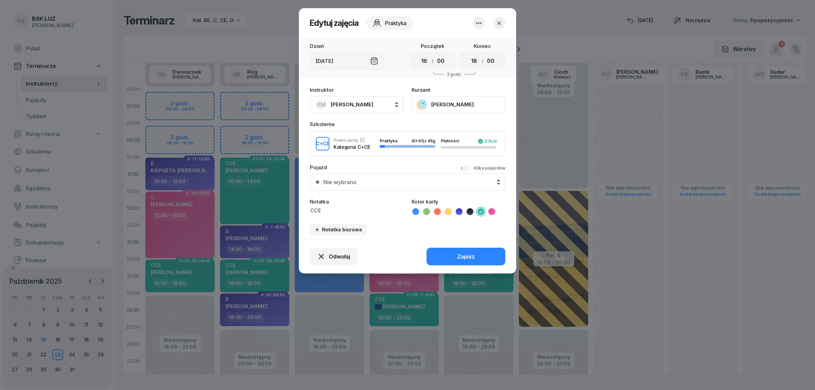
click at [498, 19] on button "button" at bounding box center [499, 23] width 12 height 12
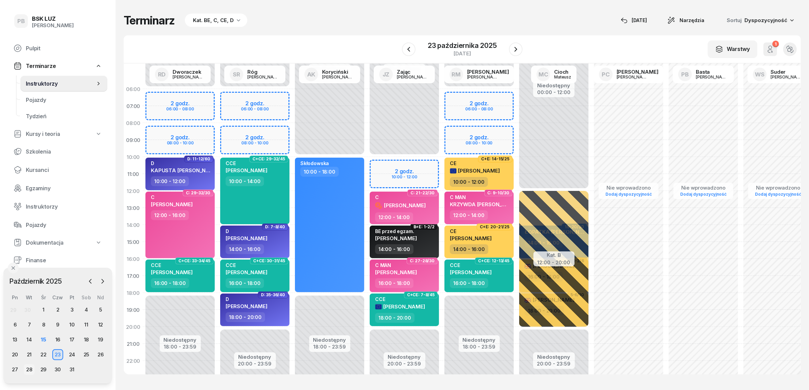
click at [29, 366] on div "28" at bounding box center [29, 369] width 11 height 11
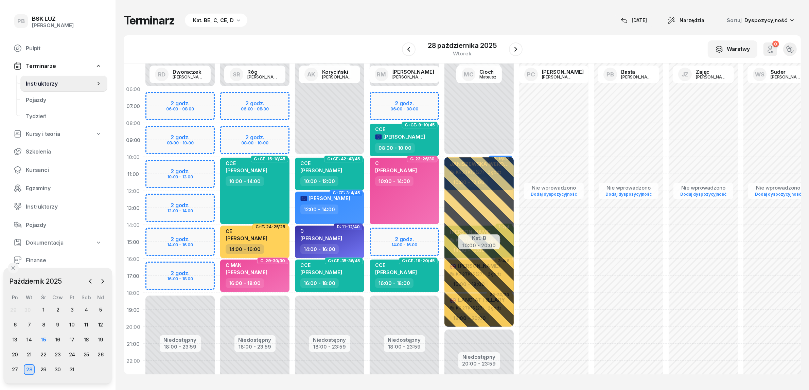
click at [306, 20] on div "Terminarz Kat. BE, C, CE, D [DATE] Narzędzia Sortuj Dyspozycyjność" at bounding box center [462, 21] width 677 height 14
click at [188, 169] on div "Niedostępny 00:00 - 06:00 Niedostępny 18:00 - 23:59 2 godz. 06:00 - 08:00 2 god…" at bounding box center [180, 241] width 75 height 323
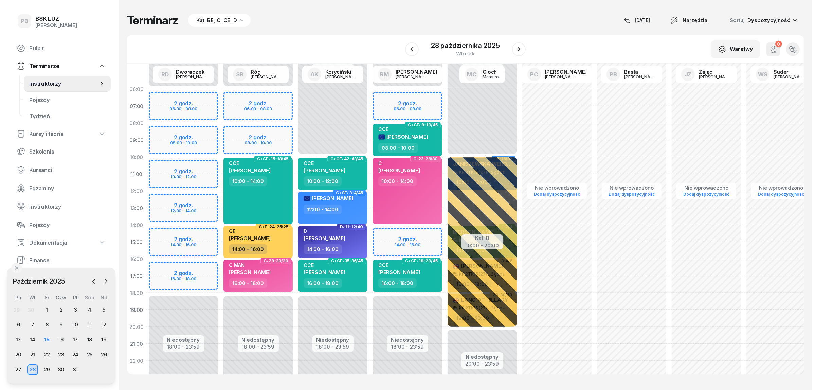
select select "10"
select select "12"
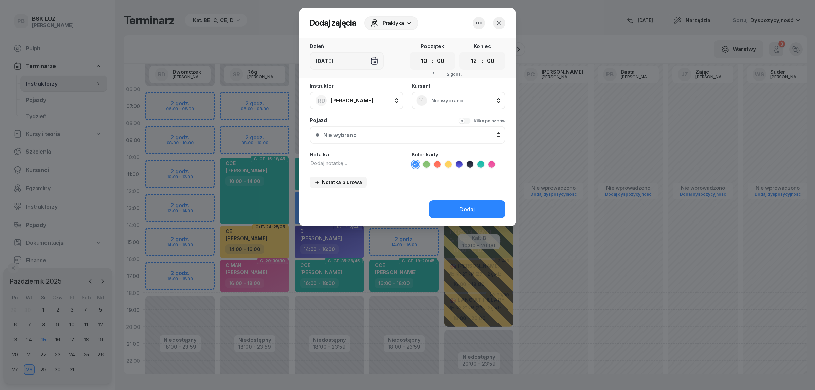
click at [499, 24] on icon "button" at bounding box center [499, 23] width 7 height 7
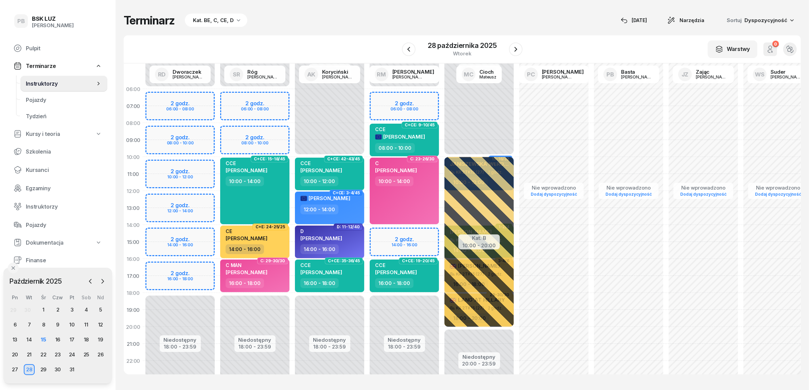
click at [190, 166] on div "Niedostępny 00:00 - 06:00 Niedostępny 18:00 - 23:59 2 godz. 06:00 - 08:00 2 god…" at bounding box center [180, 241] width 75 height 323
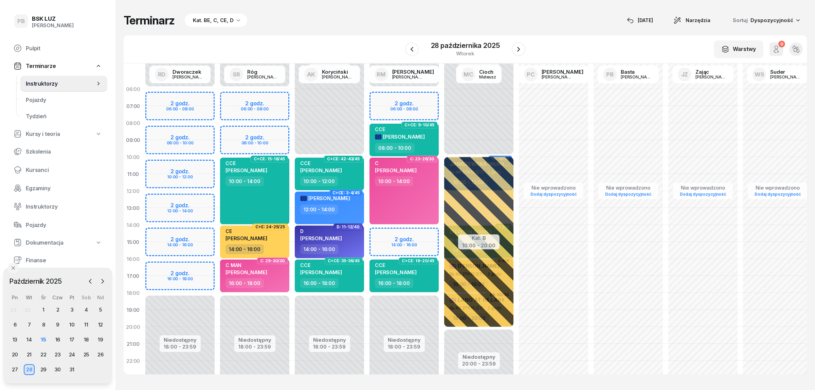
select select "10"
select select "12"
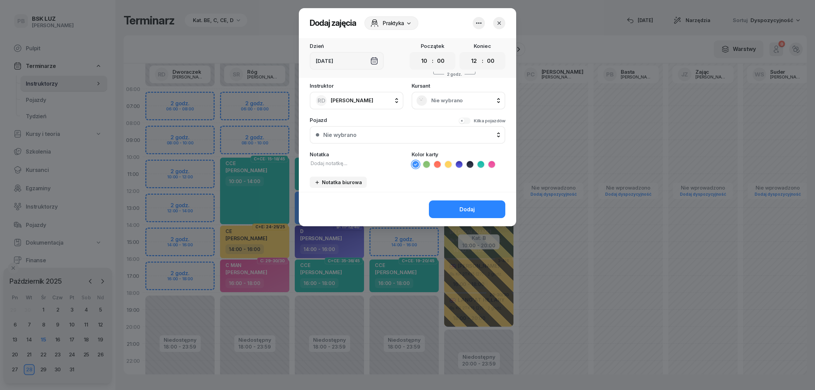
click at [442, 101] on span "Nie wybrano" at bounding box center [465, 100] width 69 height 6
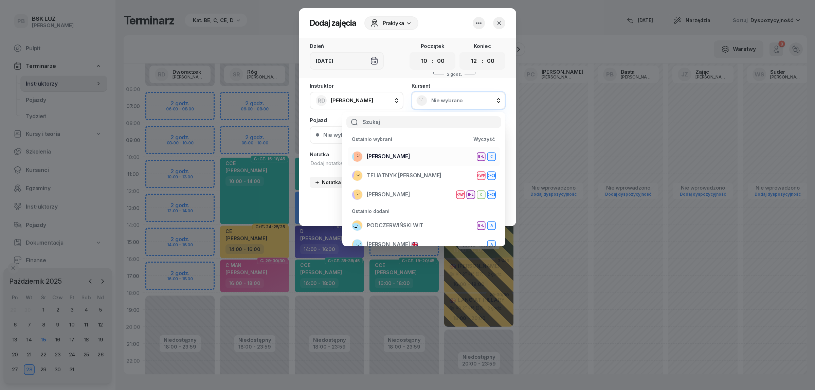
click at [421, 155] on div "[PERSON_NAME] E-L C" at bounding box center [424, 156] width 144 height 11
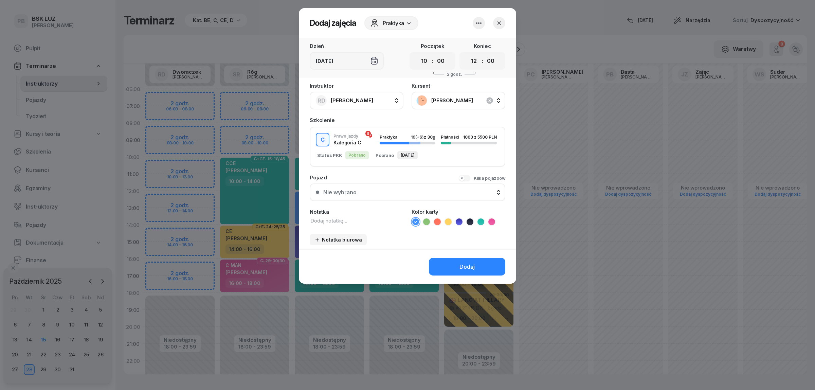
click at [334, 219] on textarea at bounding box center [357, 220] width 94 height 7
type textarea "C"
click at [490, 221] on icon at bounding box center [491, 221] width 7 height 7
click at [483, 263] on button "Dodaj" at bounding box center [467, 267] width 76 height 18
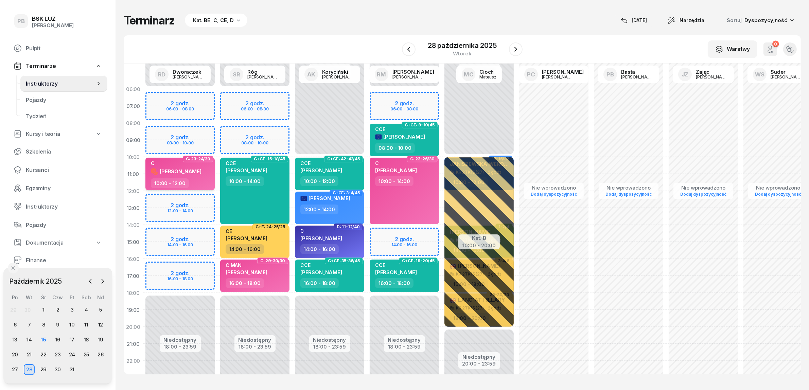
click at [195, 167] on div "[PERSON_NAME]" at bounding box center [176, 171] width 51 height 9
select select "10"
select select "12"
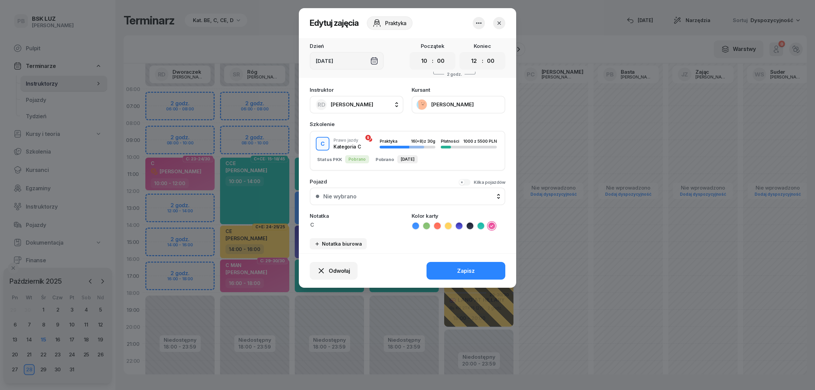
click at [478, 21] on icon "button" at bounding box center [479, 23] width 8 height 8
click at [472, 39] on link "Usuń zajęcia" at bounding box center [476, 43] width 90 height 16
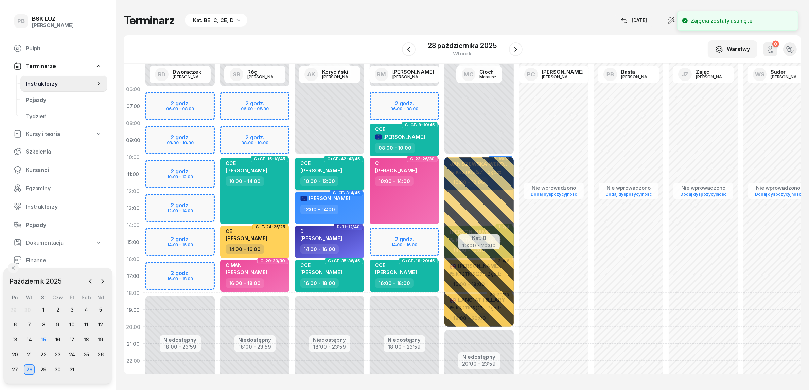
click at [345, 173] on div "CCE [PERSON_NAME]" at bounding box center [330, 168] width 60 height 16
select select "10"
select select "12"
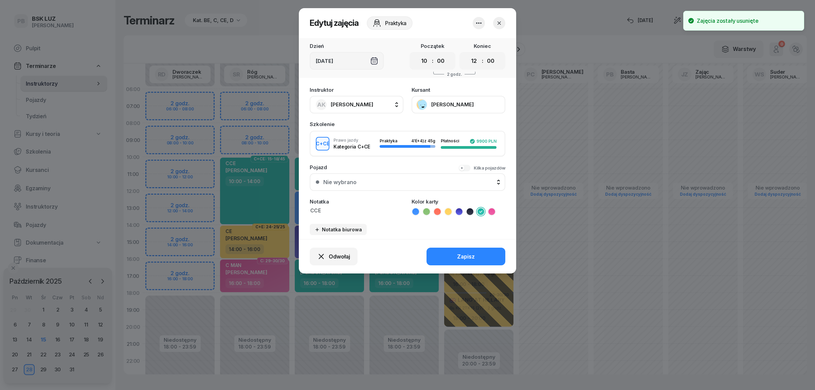
click at [362, 106] on span "[PERSON_NAME]" at bounding box center [352, 104] width 42 height 6
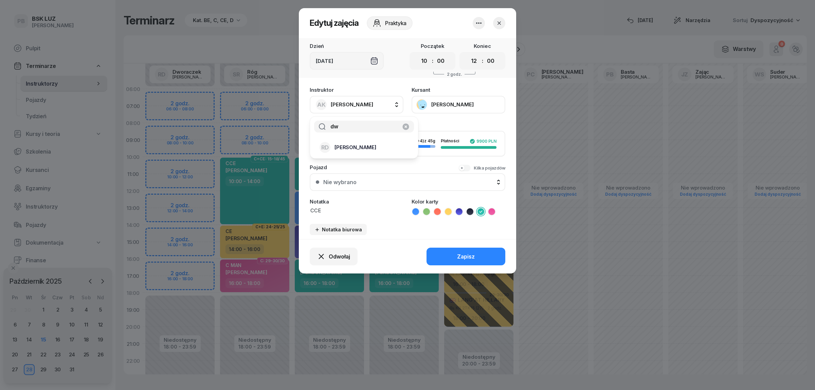
type input "dw"
click at [361, 145] on span "[PERSON_NAME]" at bounding box center [356, 147] width 42 height 6
click at [441, 253] on button "Zapisz" at bounding box center [466, 257] width 79 height 18
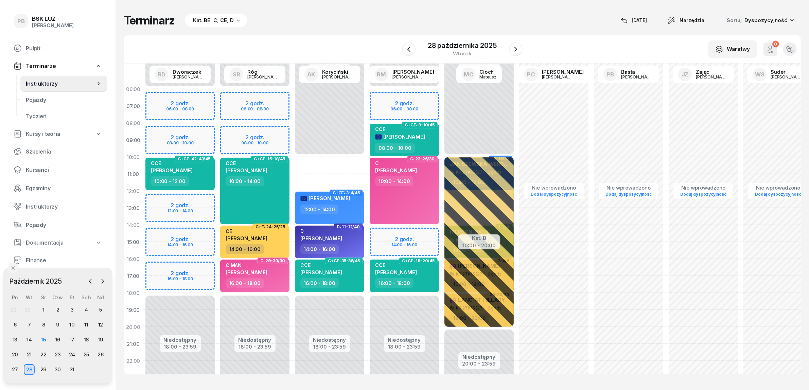
click at [329, 165] on div "Niedostępny 00:00 - 10:00 Niedostępny 18:00 - 23:59 C+CE: 3-4/45 [PERSON_NAME] …" at bounding box center [329, 241] width 75 height 323
select select "10"
select select "12"
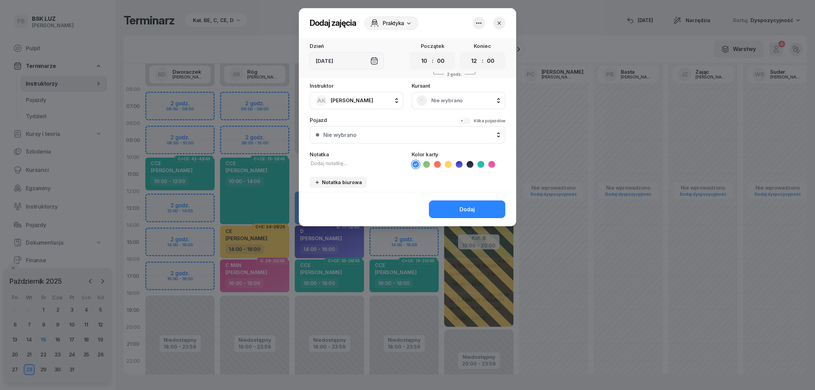
click at [441, 96] on div "Nie wybrano" at bounding box center [458, 100] width 84 height 11
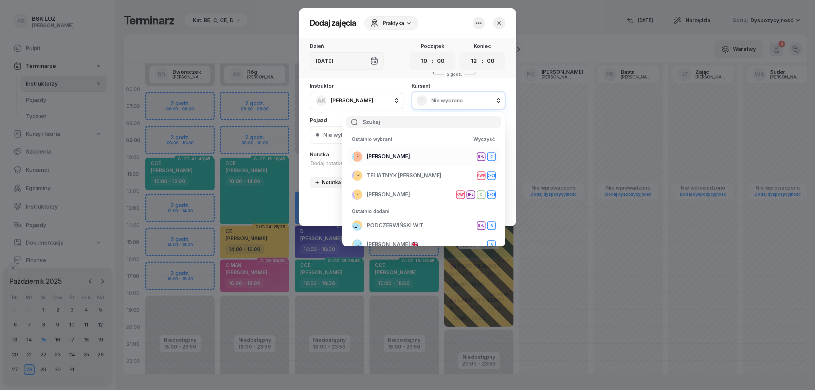
click at [410, 153] on span "[PERSON_NAME]" at bounding box center [388, 156] width 43 height 6
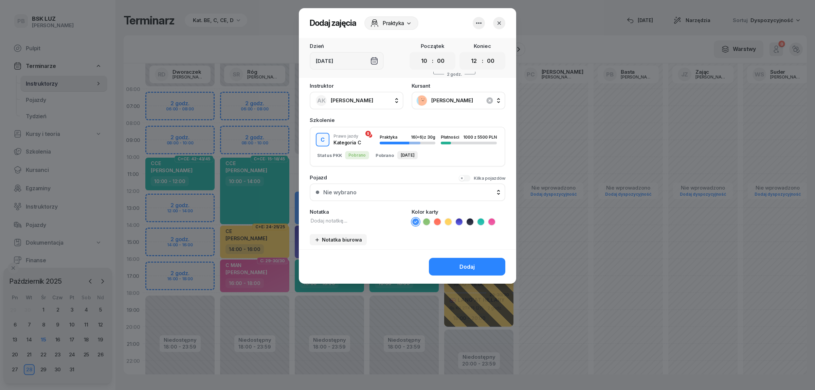
click at [352, 219] on textarea at bounding box center [357, 220] width 94 height 7
type textarea "C"
drag, startPoint x: 493, startPoint y: 219, endPoint x: 484, endPoint y: 236, distance: 19.1
click at [493, 220] on icon at bounding box center [491, 221] width 7 height 7
click at [476, 264] on button "Dodaj" at bounding box center [467, 267] width 76 height 18
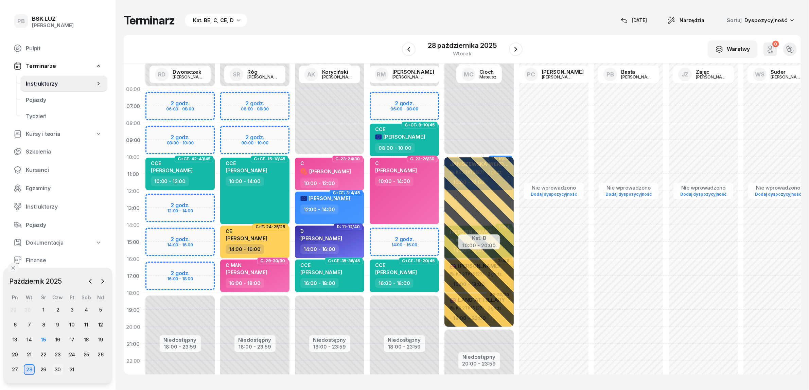
click at [58, 367] on div "30" at bounding box center [57, 369] width 11 height 11
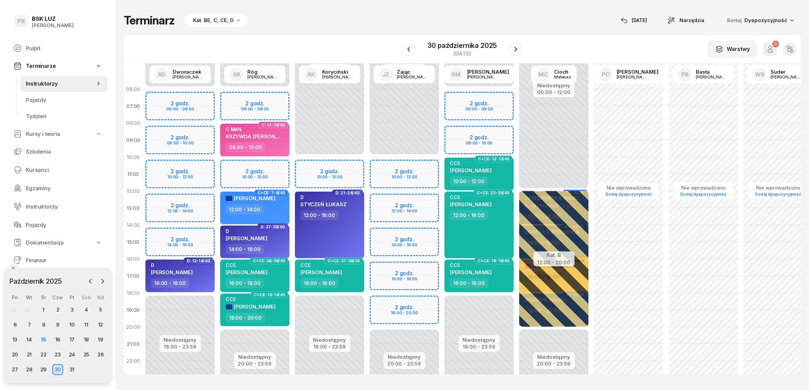
click at [277, 163] on div "Niedostępny 00:00 - 06:00 Niedostępny 20:00 - 23:59 2 godz. 06:00 - 08:00 2 god…" at bounding box center [254, 241] width 75 height 323
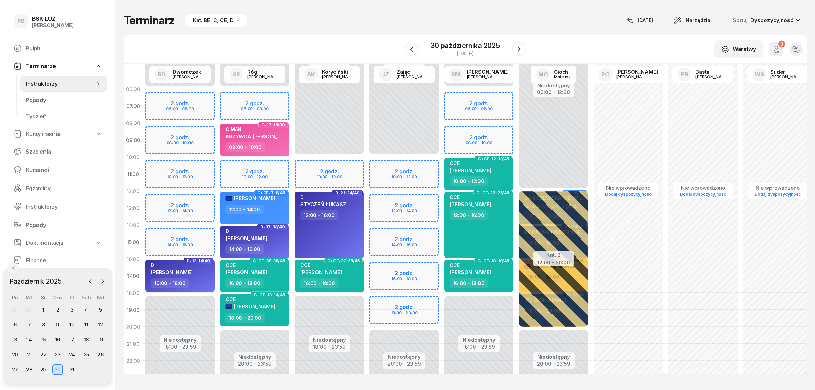
select select "10"
select select "12"
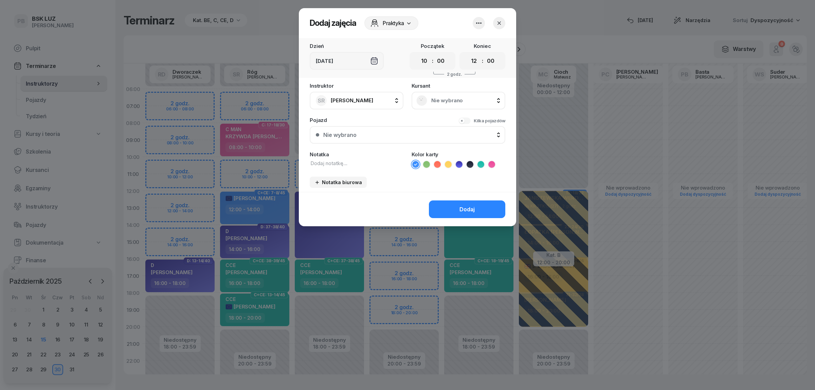
click at [442, 103] on div "Nie wybrano" at bounding box center [458, 100] width 84 height 11
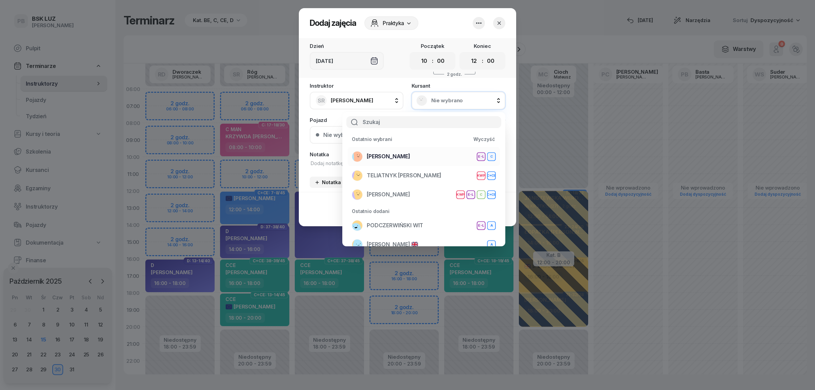
click at [410, 155] on span "[PERSON_NAME]" at bounding box center [388, 156] width 43 height 6
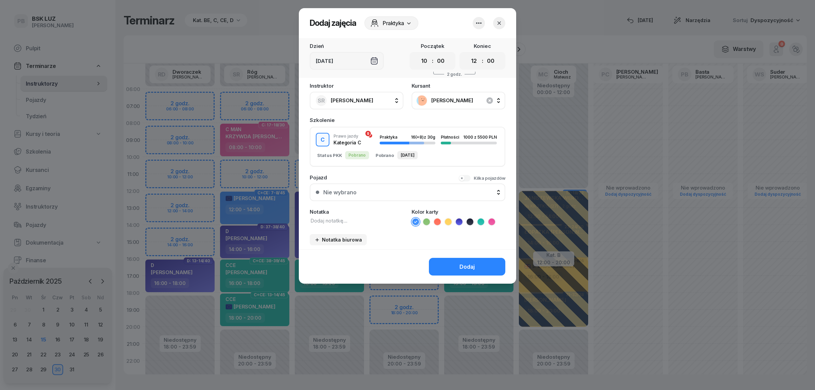
click at [364, 217] on textarea at bounding box center [357, 220] width 94 height 7
type textarea "C"
click at [486, 223] on ul at bounding box center [459, 222] width 94 height 8
click at [491, 221] on icon at bounding box center [491, 221] width 7 height 7
click at [484, 267] on button "Dodaj" at bounding box center [467, 267] width 76 height 18
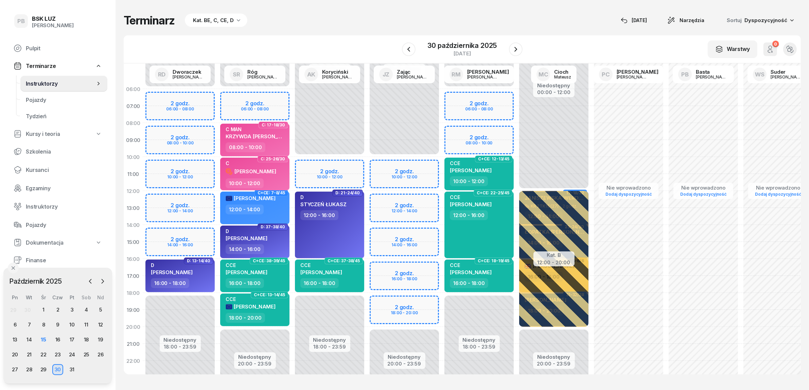
click at [366, 41] on div "W Wybierz AK [PERSON_NAME] BP [PERSON_NAME] DP [PERSON_NAME] GS [PERSON_NAME] I…" at bounding box center [462, 49] width 677 height 28
click at [517, 45] on icon "button" at bounding box center [515, 49] width 8 height 8
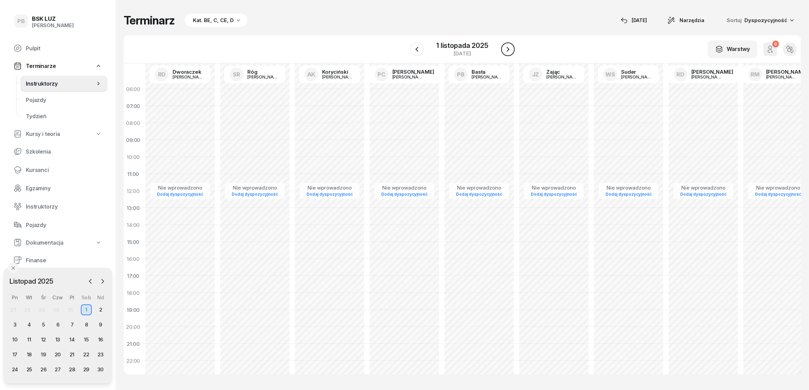
click at [517, 45] on div "W Wybierz AK [PERSON_NAME] BP [PERSON_NAME] DP [PERSON_NAME] GS [PERSON_NAME] I…" at bounding box center [462, 49] width 677 height 28
click at [506, 48] on icon "button" at bounding box center [508, 49] width 8 height 8
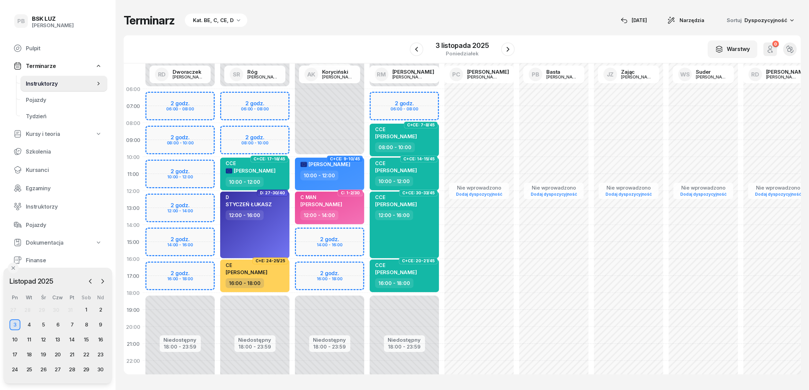
click at [192, 167] on div "Niedostępny 00:00 - 06:00 Niedostępny 18:00 - 23:59 2 godz. 06:00 - 08:00 2 god…" at bounding box center [180, 241] width 75 height 323
select select "10"
select select "12"
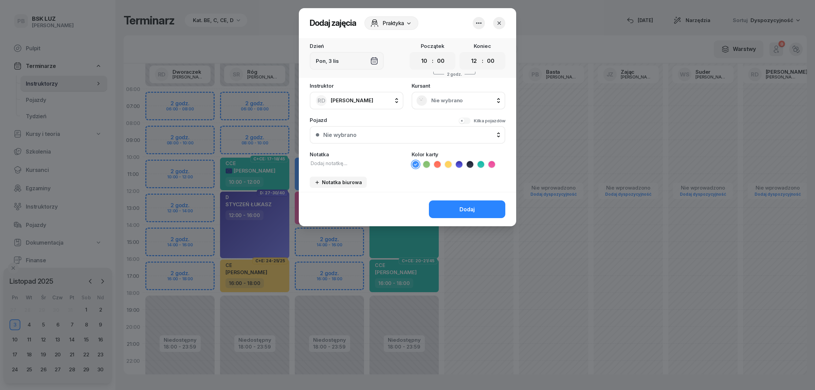
click at [443, 99] on span "Nie wybrano" at bounding box center [465, 100] width 69 height 6
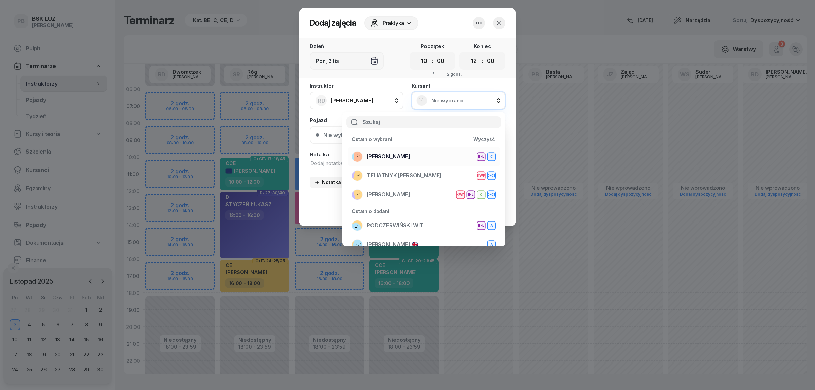
click at [383, 153] on span "[PERSON_NAME]" at bounding box center [388, 156] width 43 height 6
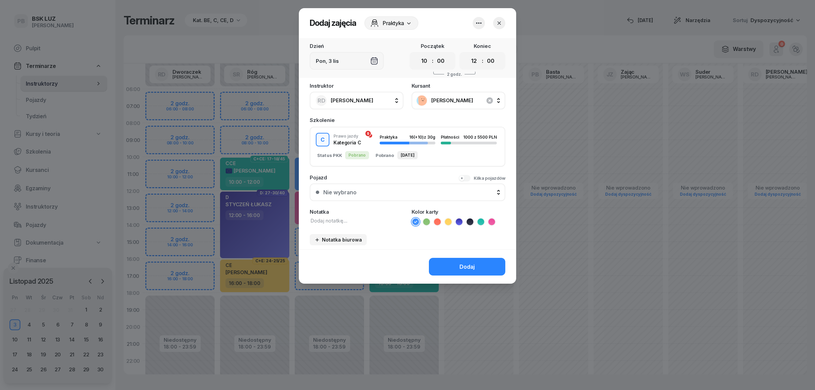
click at [324, 217] on textarea at bounding box center [357, 220] width 94 height 7
type textarea "C"
click at [493, 218] on icon at bounding box center [491, 221] width 7 height 7
click at [481, 264] on button "Dodaj" at bounding box center [467, 267] width 76 height 18
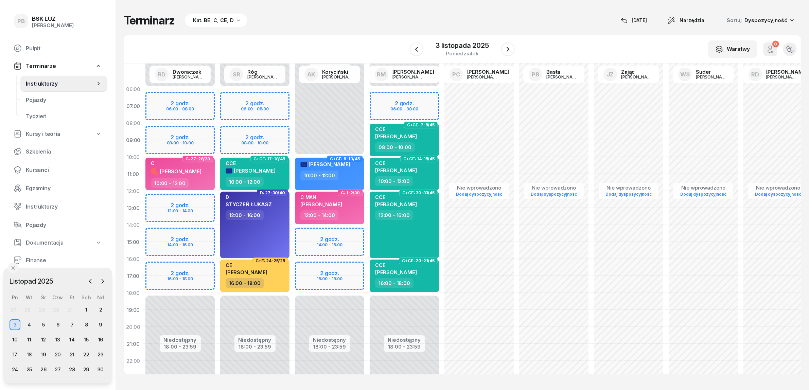
click at [352, 9] on div "Terminarz Kat. BE, C, CE, D [DATE] Narzędzia Sortuj Dyspozycyjność W Wybierz AK…" at bounding box center [462, 194] width 677 height 388
click at [505, 45] on icon "button" at bounding box center [508, 49] width 8 height 8
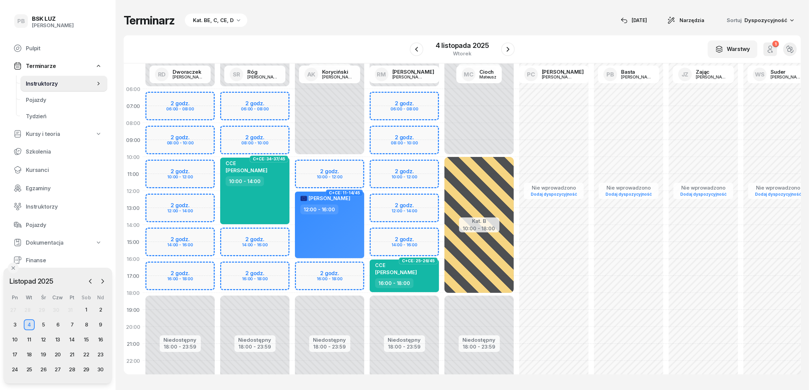
click at [335, 167] on div "Niedostępny 00:00 - 10:00 Niedostępny 18:00 - 23:59 2 godz. 10:00 - 12:00 2 god…" at bounding box center [329, 241] width 75 height 323
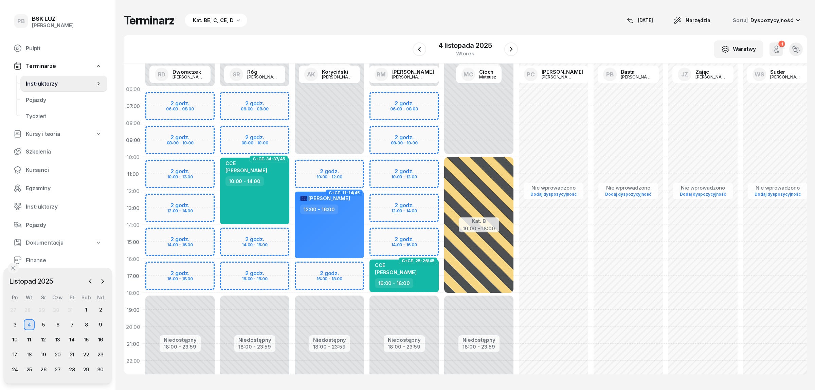
select select "10"
select select "12"
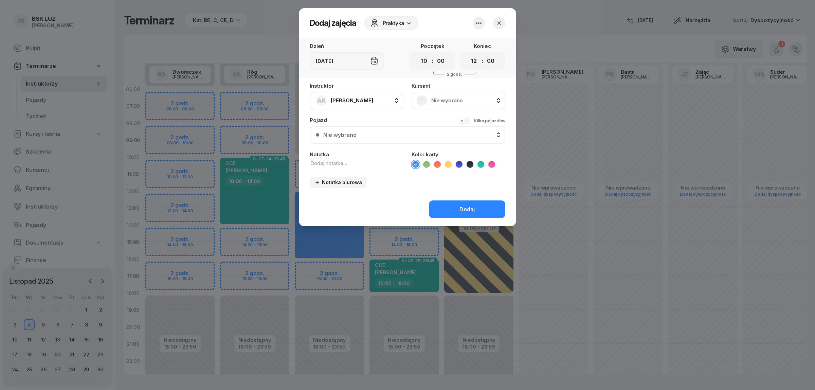
click at [440, 98] on span "Nie wybrano" at bounding box center [465, 100] width 69 height 6
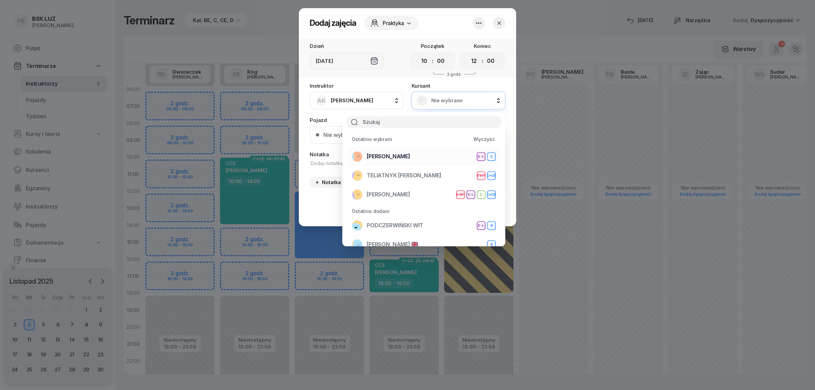
click at [381, 156] on span "[PERSON_NAME]" at bounding box center [388, 156] width 43 height 6
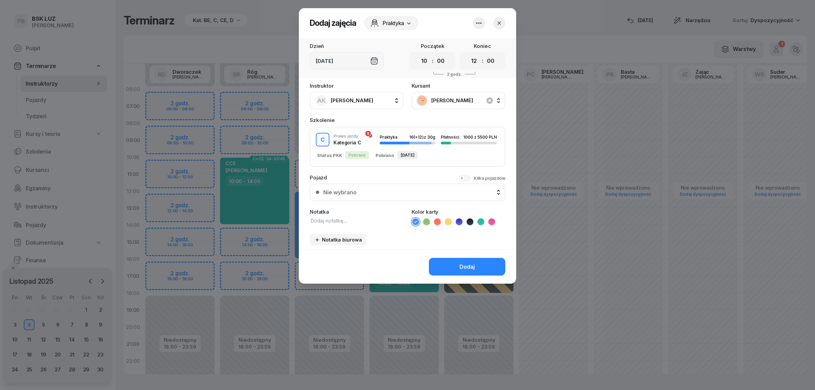
click at [333, 222] on div "Notatka" at bounding box center [357, 217] width 94 height 17
click at [334, 219] on textarea at bounding box center [357, 220] width 94 height 7
type textarea "C"
click at [491, 218] on icon at bounding box center [491, 221] width 7 height 7
click at [480, 265] on button "Dodaj" at bounding box center [467, 267] width 76 height 18
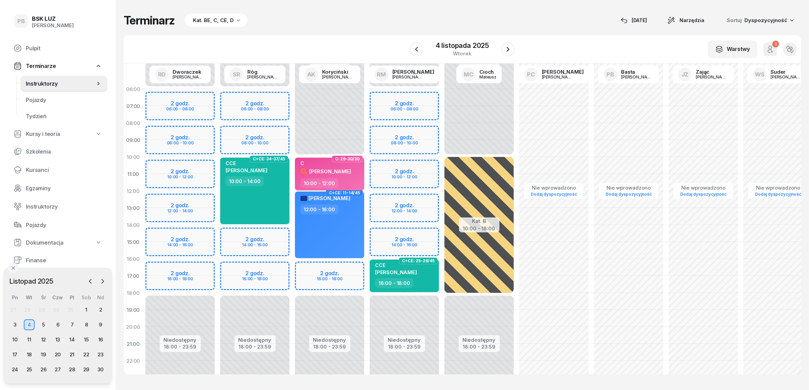
click at [343, 173] on span "[PERSON_NAME]" at bounding box center [330, 171] width 42 height 6
select select "10"
select select "12"
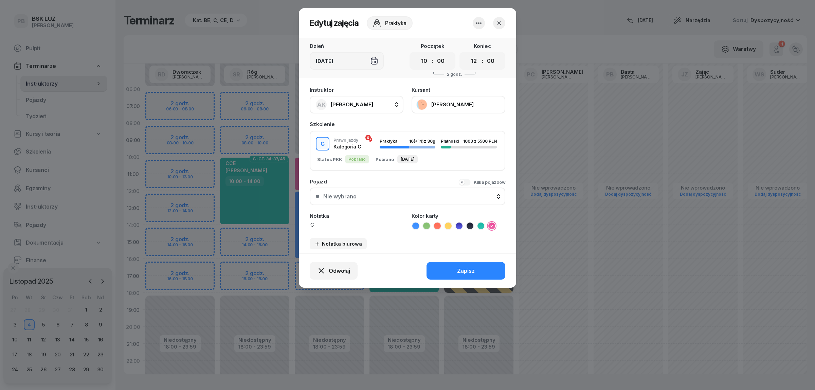
click at [444, 104] on button "[PERSON_NAME]" at bounding box center [459, 105] width 94 height 18
click at [447, 126] on div "Otwórz profil" at bounding box center [433, 126] width 33 height 6
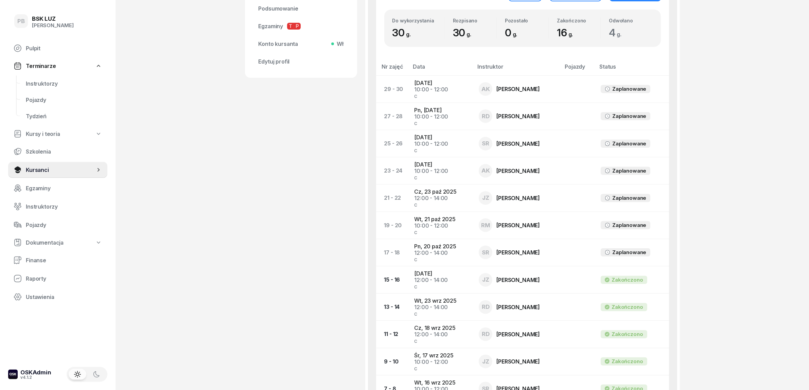
scroll to position [297, 0]
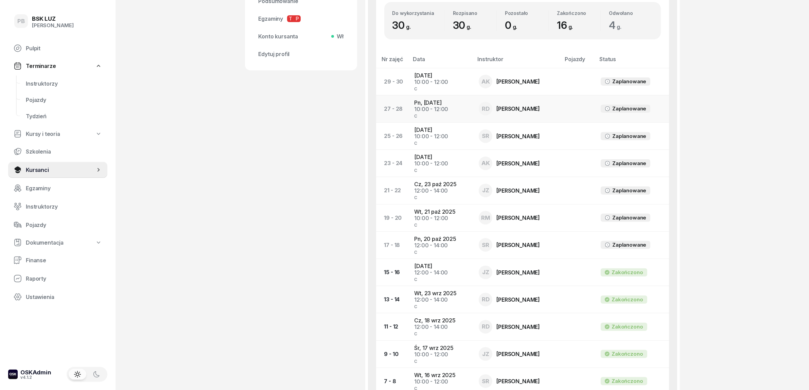
click at [511, 106] on div "[PERSON_NAME]" at bounding box center [517, 108] width 43 height 5
click at [417, 101] on td "Pn, [DATE] 10:00 - 12:00 C" at bounding box center [441, 108] width 65 height 27
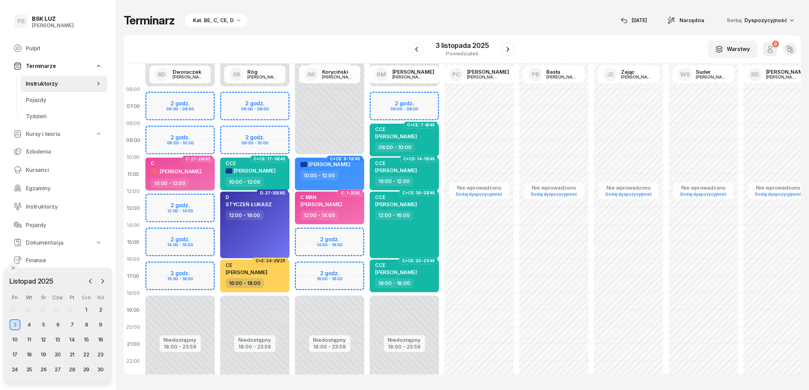
click at [206, 174] on div "C [PERSON_NAME]" at bounding box center [181, 169] width 60 height 18
select select "10"
select select "12"
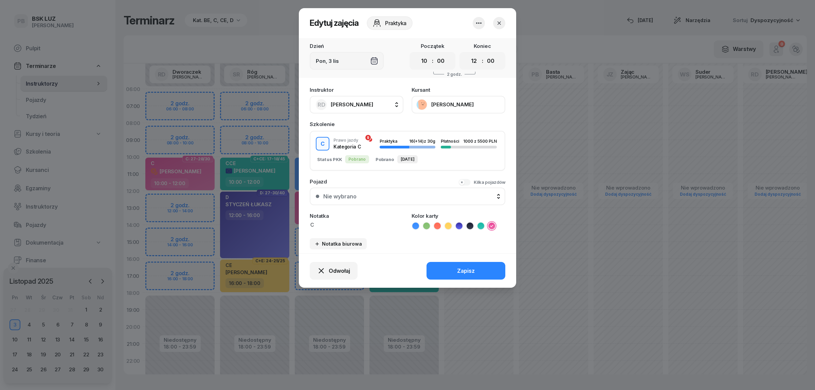
click at [476, 22] on icon "button" at bounding box center [479, 23] width 8 height 8
click at [474, 40] on div "Usuń zajęcia" at bounding box center [463, 43] width 32 height 6
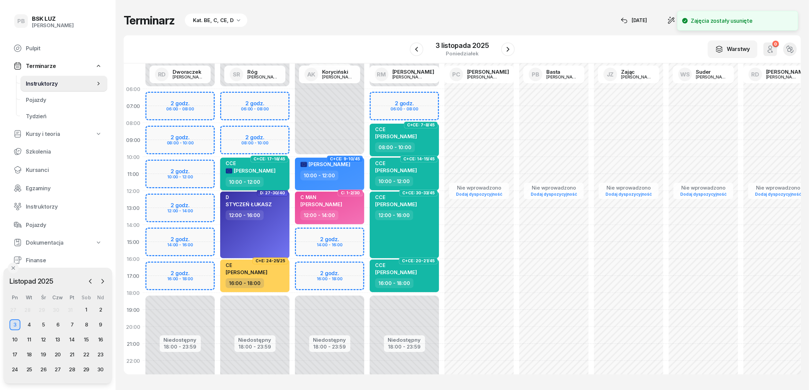
click at [281, 169] on div "CCE [DEMOGRAPHIC_DATA][PERSON_NAME]" at bounding box center [256, 168] width 60 height 17
select select "10"
select select "12"
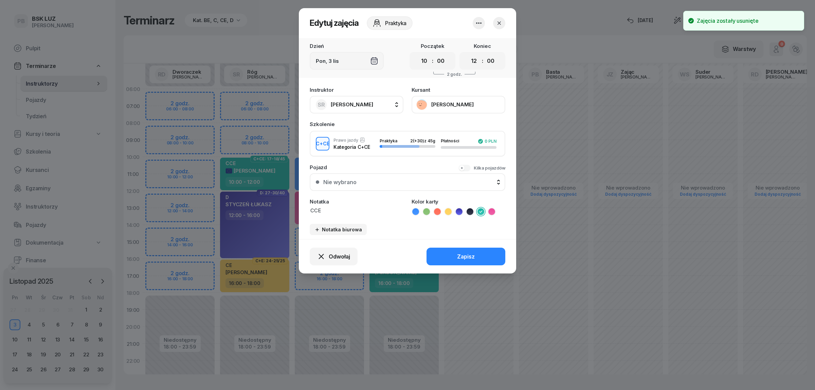
click at [360, 106] on span "[PERSON_NAME]" at bounding box center [352, 104] width 42 height 6
type input "dw"
click at [372, 150] on div "RD [PERSON_NAME]" at bounding box center [360, 147] width 81 height 11
click at [471, 257] on button "Zapisz" at bounding box center [466, 257] width 79 height 18
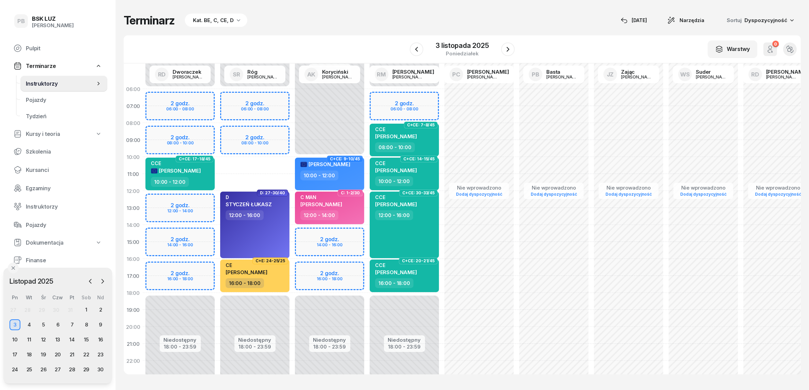
click at [255, 162] on div "Niedostępny 00:00 - 06:00 Niedostępny 18:00 - 23:59 2 godz. 06:00 - 08:00 2 god…" at bounding box center [254, 241] width 75 height 323
select select "10"
select select "12"
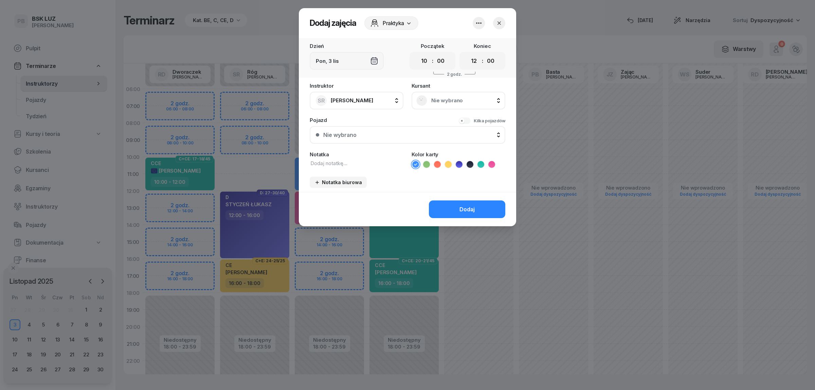
click at [450, 96] on div "Nie wybrano" at bounding box center [458, 100] width 84 height 11
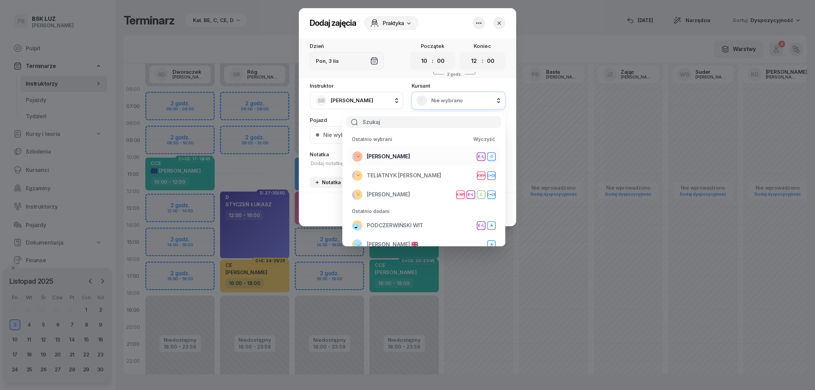
click at [433, 151] on div "[PERSON_NAME] E-L C" at bounding box center [424, 156] width 144 height 11
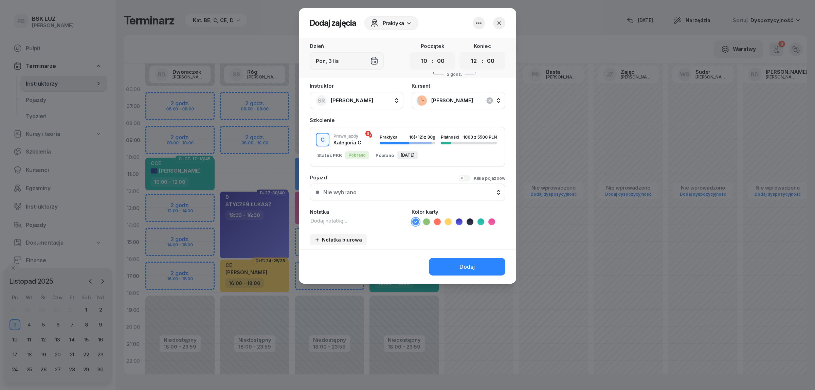
click at [348, 220] on textarea at bounding box center [357, 220] width 94 height 7
type textarea "C"
click at [488, 218] on icon at bounding box center [491, 221] width 7 height 7
click at [477, 265] on button "Dodaj" at bounding box center [467, 267] width 76 height 18
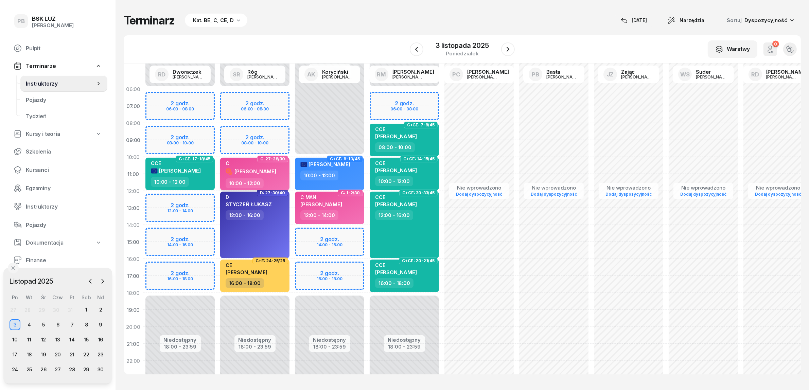
click at [238, 170] on span "[PERSON_NAME]" at bounding box center [255, 171] width 42 height 6
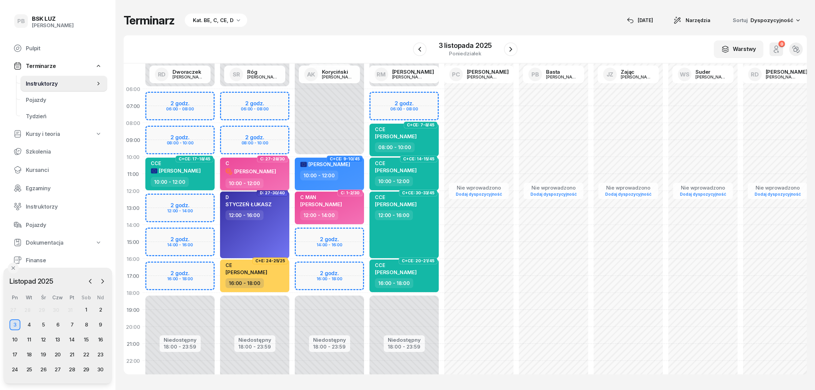
select select "10"
select select "12"
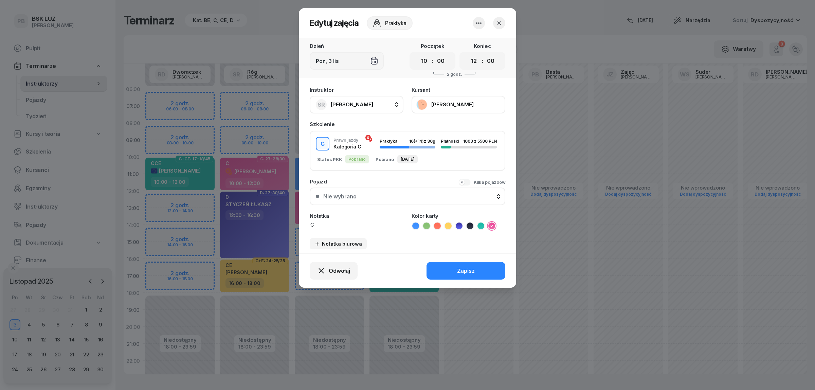
click at [450, 101] on button "[PERSON_NAME]" at bounding box center [459, 105] width 94 height 18
click at [439, 128] on div "Otwórz profil" at bounding box center [433, 126] width 33 height 6
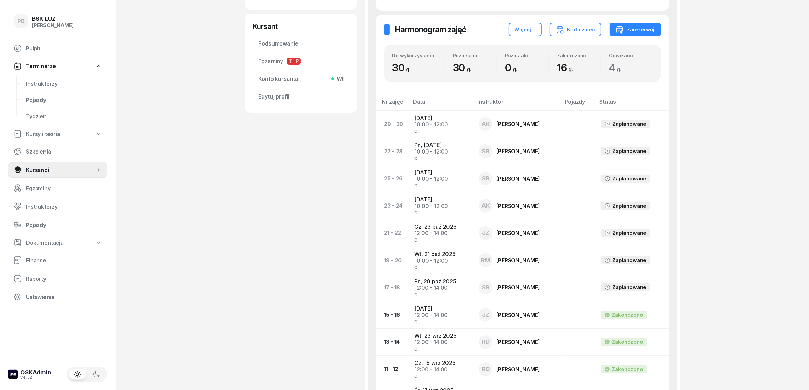
scroll to position [297, 0]
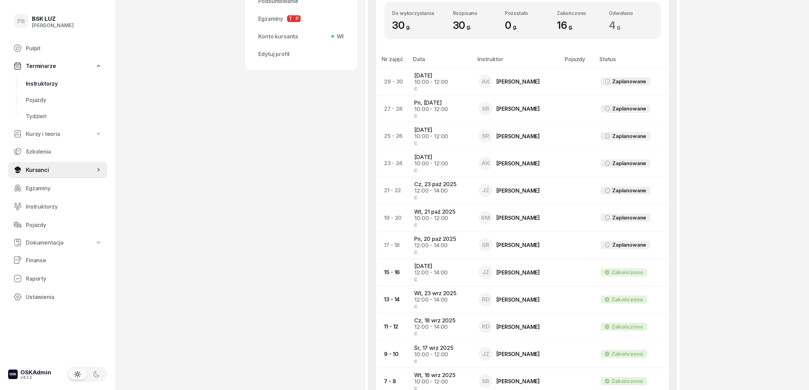
click at [43, 77] on link "Instruktorzy" at bounding box center [63, 83] width 87 height 16
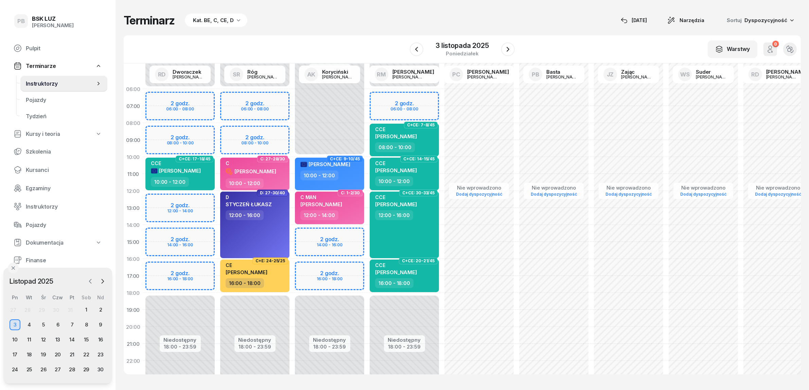
click at [87, 282] on icon "button" at bounding box center [90, 281] width 7 height 7
click at [14, 355] on div "20" at bounding box center [15, 354] width 11 height 11
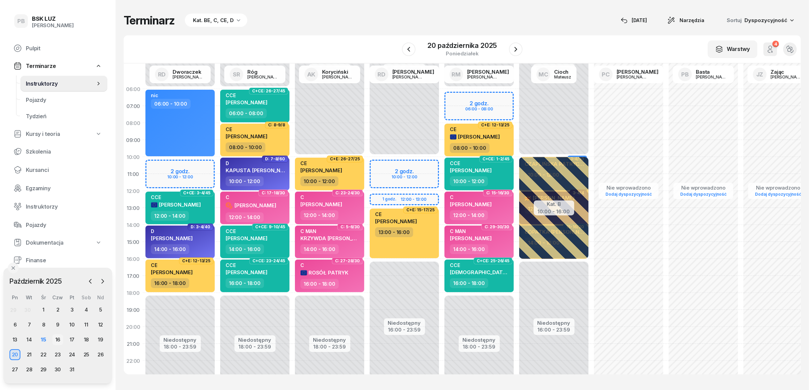
click at [55, 340] on div "16" at bounding box center [57, 339] width 11 height 11
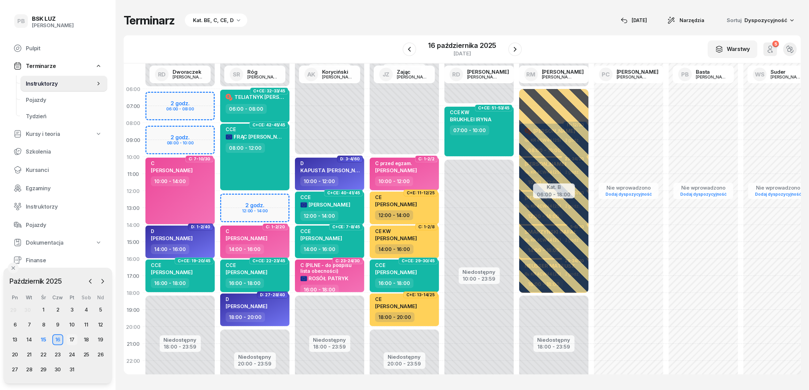
click at [72, 340] on div "17" at bounding box center [72, 339] width 11 height 11
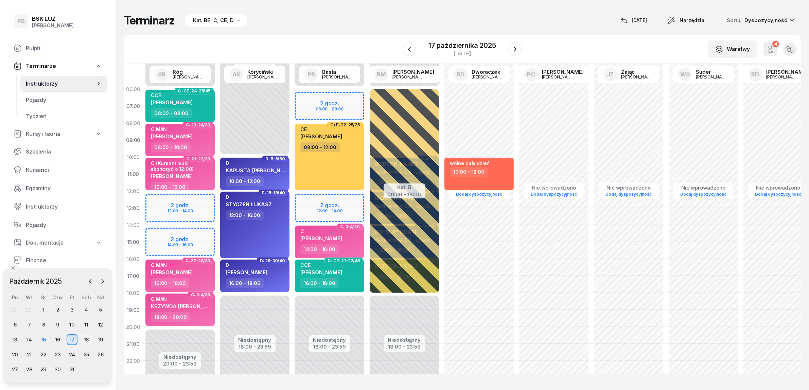
click at [87, 340] on div "18" at bounding box center [86, 339] width 11 height 11
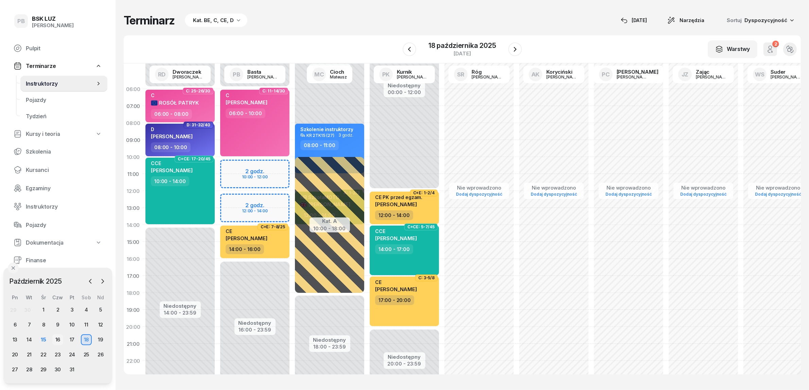
click at [60, 339] on div "16" at bounding box center [57, 339] width 11 height 11
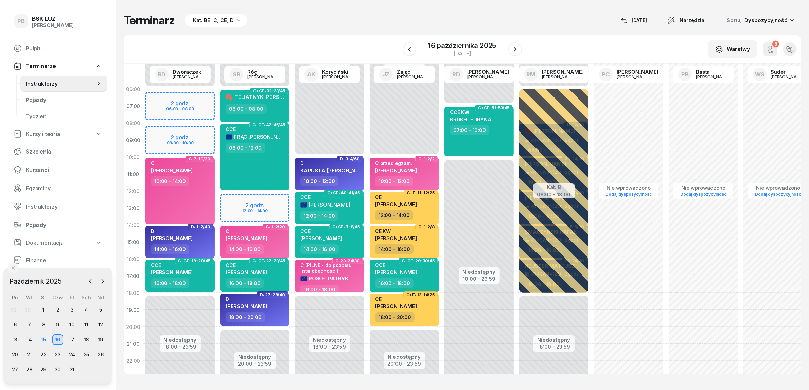
click at [341, 28] on div "Terminarz Kat. BE, C, CE, D [DATE] Narzędzia Sortuj Dyspozycyjność W Wybierz AK…" at bounding box center [462, 194] width 677 height 388
click at [452, 382] on div "Terminarz Kat. BE, C, CE, D [DATE] Narzędzia Sortuj Dyspozycyjność W Wybierz AK…" at bounding box center [462, 194] width 677 height 388
click at [401, 14] on div "Terminarz Kat. BE, C, CE, D [DATE] Narzędzia Sortuj Dyspozycyjność" at bounding box center [462, 21] width 677 height 14
click at [334, 30] on div "Terminarz Kat. BE, C, CE, D [DATE] Narzędzia Sortuj Dyspozycyjność W Wybierz AK…" at bounding box center [462, 194] width 677 height 388
click at [515, 49] on icon "button" at bounding box center [515, 49] width 8 height 8
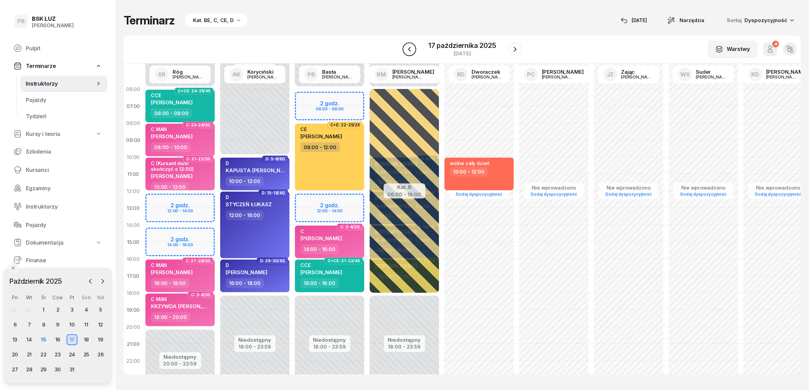
click at [410, 46] on icon "button" at bounding box center [409, 49] width 8 height 8
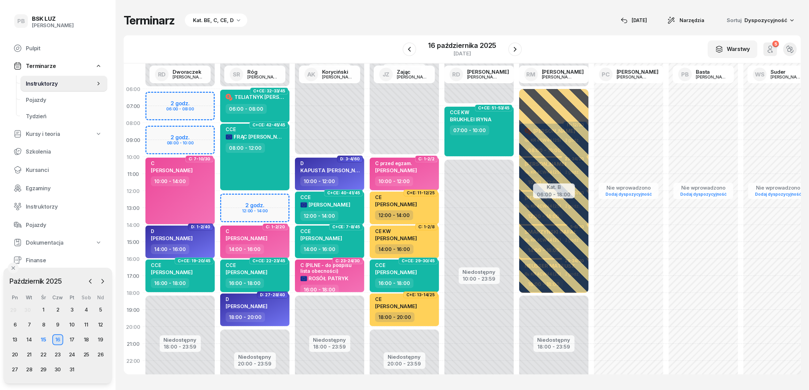
click at [217, 21] on div "Kat. BE, C, CE, D" at bounding box center [213, 20] width 41 height 8
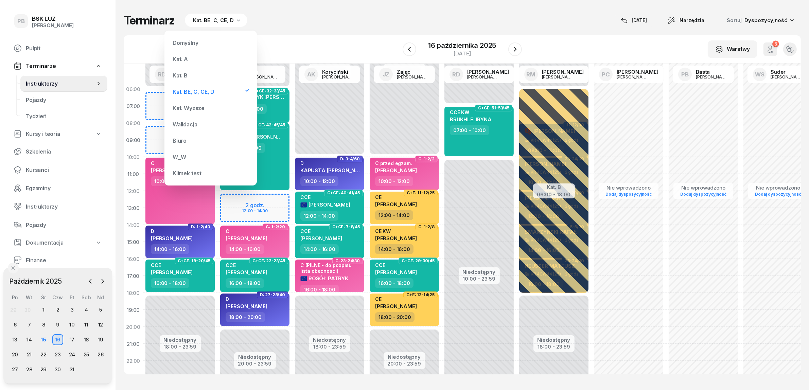
click at [191, 76] on div "Kat. B" at bounding box center [211, 76] width 82 height 14
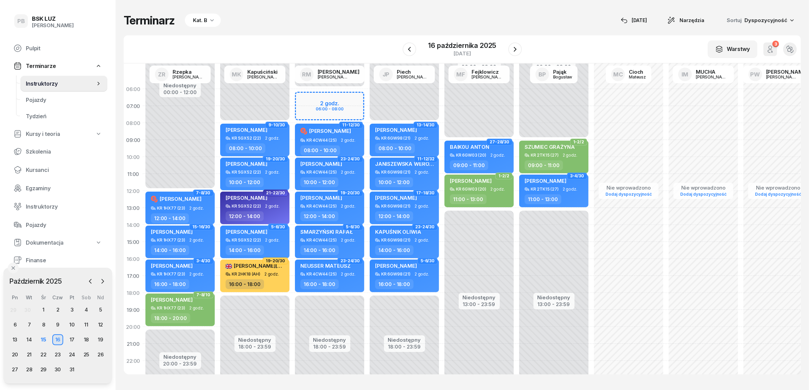
click at [310, 29] on div "Terminarz Kat. B [DATE] Narzędzia Sortuj Dyspozycyjność W Wybierz AK [PERSON_NA…" at bounding box center [462, 194] width 677 height 388
click at [467, 48] on div "16 października 2025" at bounding box center [462, 45] width 68 height 7
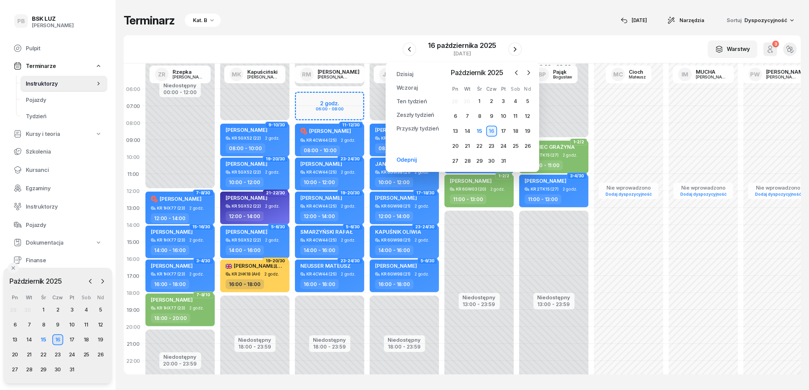
click at [352, 35] on div "W Wybierz AK [PERSON_NAME] BP [PERSON_NAME] DP [PERSON_NAME] GS [PERSON_NAME] I…" at bounding box center [462, 49] width 677 height 28
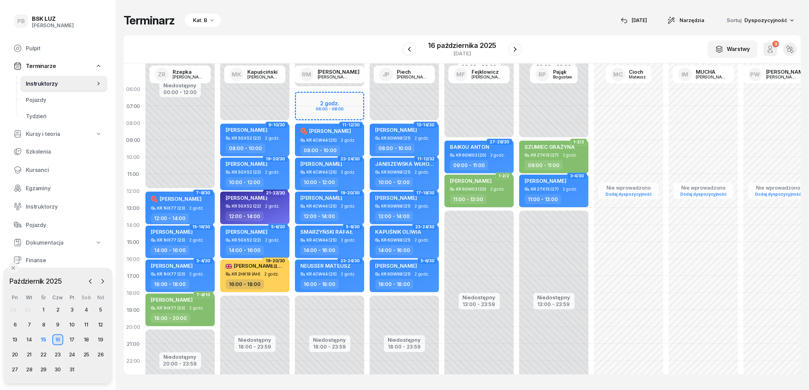
click at [364, 21] on div "Terminarz Kat. B [DATE] Narzędzia Sortuj Dyspozycyjność" at bounding box center [462, 21] width 677 height 14
click at [42, 338] on div "15" at bounding box center [43, 339] width 11 height 11
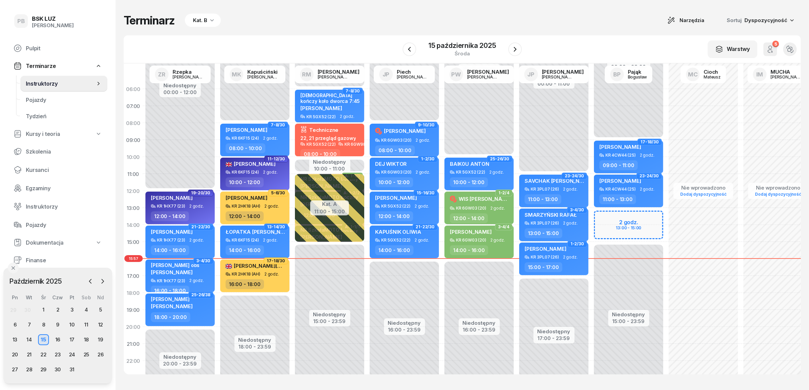
click at [313, 19] on div "Terminarz Kat. B Narzędzia Sortuj Dyspozycyjność" at bounding box center [462, 21] width 677 height 14
click at [313, 24] on div "Terminarz Kat. B Narzędzia Sortuj Dyspozycyjność" at bounding box center [462, 21] width 677 height 14
click at [307, 36] on div "W Wybierz AK [PERSON_NAME] BP [PERSON_NAME] DP [PERSON_NAME] GS [PERSON_NAME] I…" at bounding box center [462, 49] width 677 height 28
click at [206, 20] on div "Kat. B" at bounding box center [200, 20] width 14 height 8
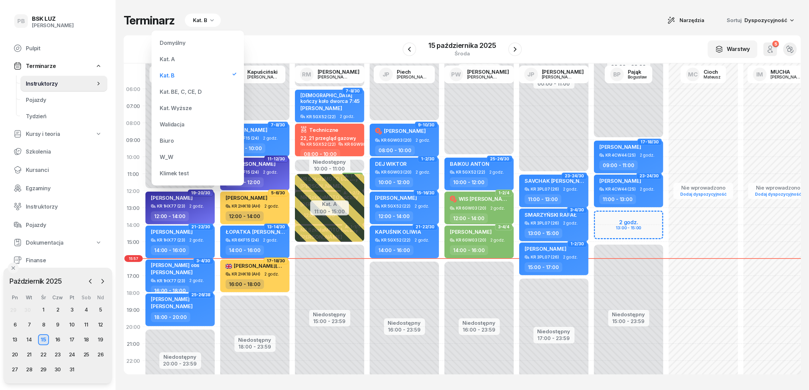
click at [187, 90] on div "Kat. BE, C, CE, D" at bounding box center [181, 91] width 42 height 5
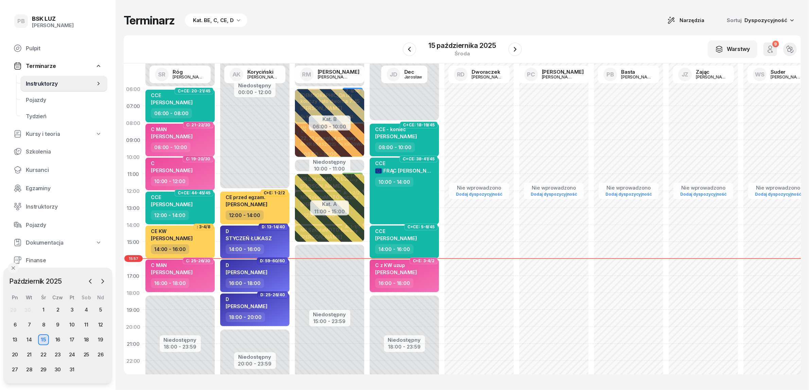
click at [342, 28] on div "Terminarz Kat. BE, C, CE, D Narzędzia Sortuj Dyspozycyjność W Wybierz AK [PERSO…" at bounding box center [462, 194] width 677 height 388
click at [224, 20] on div "Kat. BE, C, CE, D" at bounding box center [213, 20] width 41 height 8
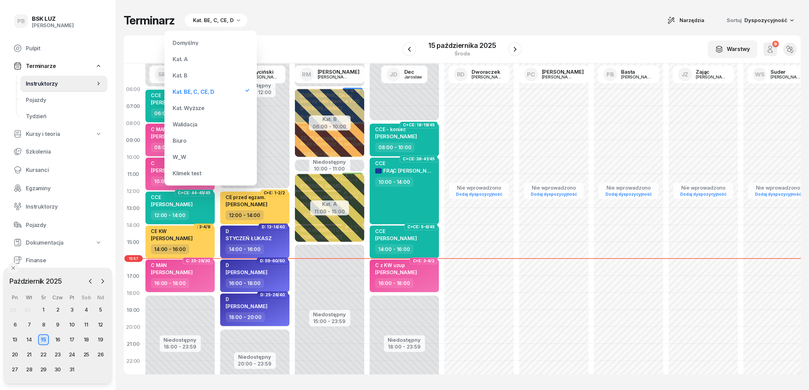
click at [188, 70] on div "Kat. B" at bounding box center [211, 76] width 82 height 14
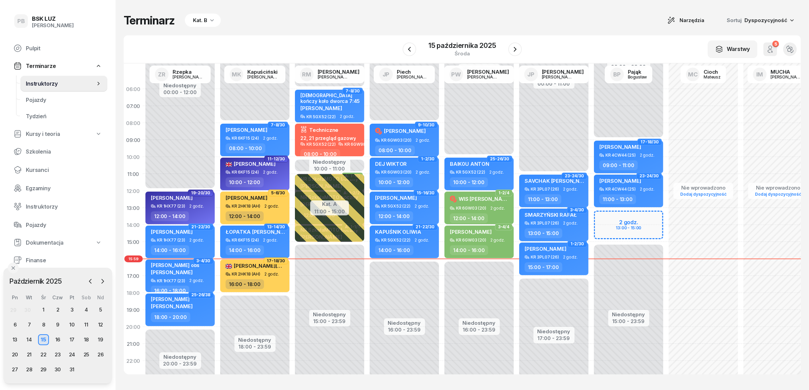
click at [263, 36] on div "W Wybierz AK [PERSON_NAME] BP [PERSON_NAME] DP [PERSON_NAME] GS [PERSON_NAME] I…" at bounding box center [462, 49] width 677 height 28
click at [294, 20] on div "Terminarz Kat. B Narzędzia Sortuj Dyspozycyjność" at bounding box center [462, 21] width 677 height 14
click at [336, 20] on div "Terminarz Kat. B Narzędzia Sortuj Dyspozycyjność" at bounding box center [462, 21] width 677 height 14
click at [307, 25] on div "Terminarz Kat. B Narzędzia Sortuj Dyspozycyjność" at bounding box center [462, 21] width 677 height 14
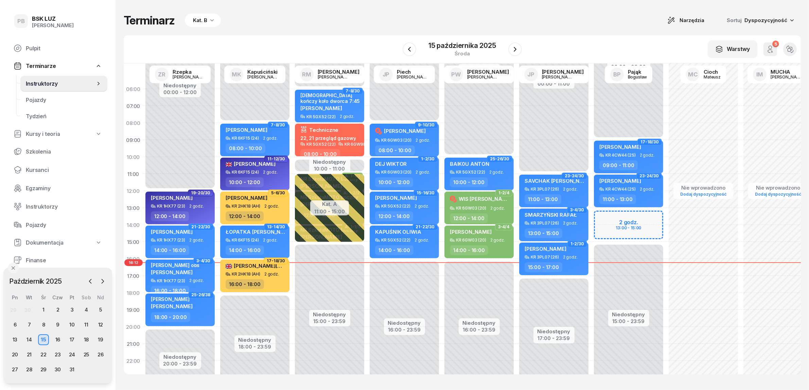
click at [388, 16] on div "Terminarz Kat. B Narzędzia Sortuj Dyspozycyjność" at bounding box center [462, 21] width 677 height 14
click at [565, 31] on div "Terminarz Kat. B Narzędzia Sortuj Dyspozycyjność W Wybierz AK [PERSON_NAME] BP …" at bounding box center [462, 194] width 677 height 388
click at [361, 31] on div "Terminarz Kat. B Narzędzia Sortuj Dyspozycyjność W Wybierz AK [PERSON_NAME] BP …" at bounding box center [462, 194] width 677 height 388
click at [308, 32] on div "Terminarz Kat. B Narzędzia Sortuj Dyspozycyjność W Wybierz AK [PERSON_NAME] BP …" at bounding box center [462, 194] width 677 height 388
click at [355, 22] on div "Terminarz Kat. B Narzędzia Sortuj Dyspozycyjność" at bounding box center [462, 21] width 677 height 14
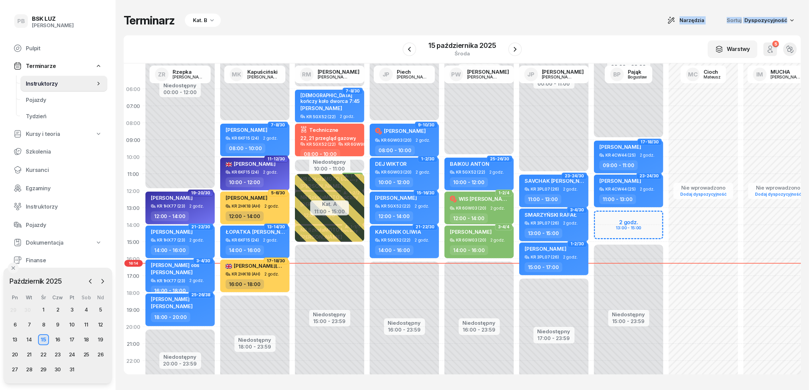
drag, startPoint x: 369, startPoint y: 28, endPoint x: 340, endPoint y: 61, distance: 44.3
click at [352, 47] on div "Terminarz Kat. B Narzędzia Sortuj Dyspozycyjność W Wybierz AK [PERSON_NAME] BP …" at bounding box center [462, 194] width 677 height 388
click at [59, 340] on div "16" at bounding box center [57, 339] width 11 height 11
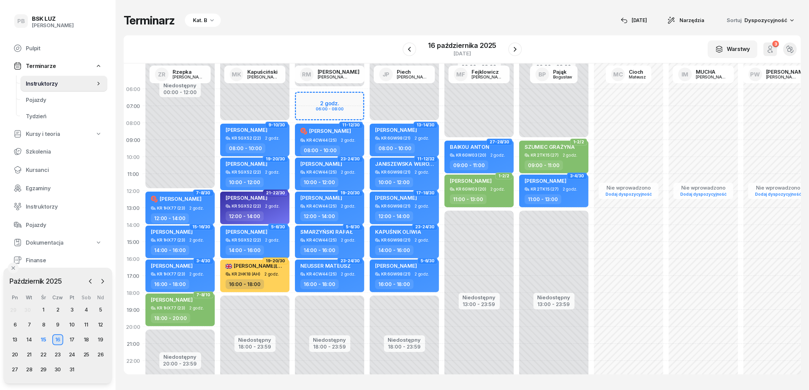
click at [423, 381] on div "Terminarz Kat. B [DATE] Narzędzia Sortuj Dyspozycyjność W Wybierz AK [PERSON_NA…" at bounding box center [462, 194] width 677 height 388
click at [319, 27] on div "Terminarz Kat. B [DATE] Narzędzia Sortuj Dyspozycyjność W Wybierz AK [PERSON_NA…" at bounding box center [462, 194] width 677 height 388
click at [44, 340] on div "15" at bounding box center [43, 339] width 11 height 11
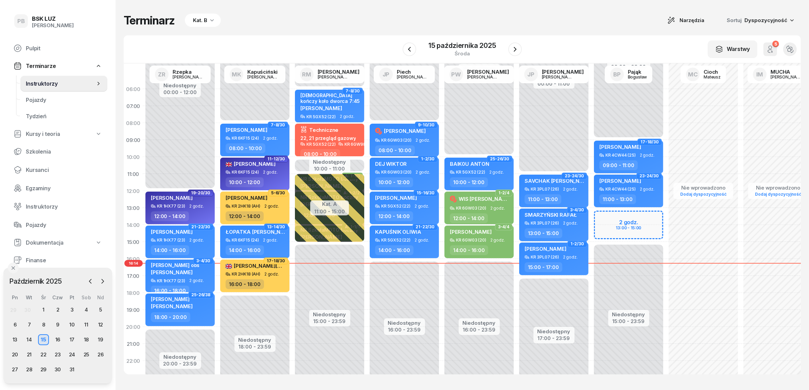
click at [352, 27] on div "Terminarz Kat. B Narzędzia Sortuj Dyspozycyjność W Wybierz AK [PERSON_NAME] BP …" at bounding box center [462, 194] width 677 height 388
click at [354, 26] on div "Terminarz Kat. B Narzędzia Sortuj Dyspozycyjność" at bounding box center [462, 21] width 677 height 14
click at [354, 22] on div "Terminarz Kat. B Narzędzia Sortuj Dyspozycyjność" at bounding box center [462, 21] width 677 height 14
click at [357, 31] on div "Terminarz Kat. B Narzędzia Sortuj Dyspozycyjność W Wybierz AK [PERSON_NAME] BP …" at bounding box center [462, 194] width 677 height 388
click at [86, 340] on div "18" at bounding box center [86, 339] width 11 height 11
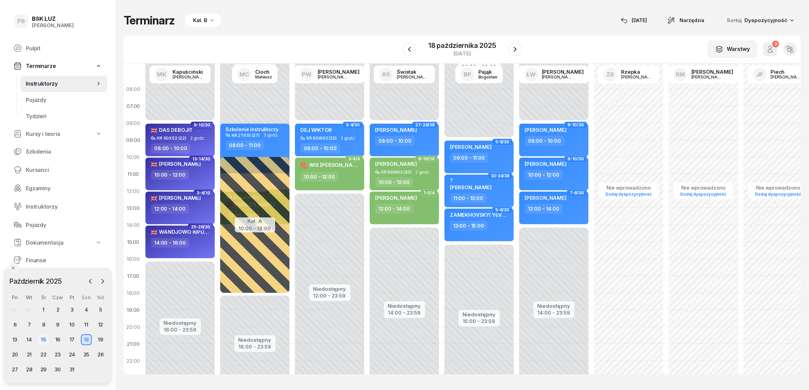
click at [46, 339] on div "15" at bounding box center [43, 339] width 11 height 11
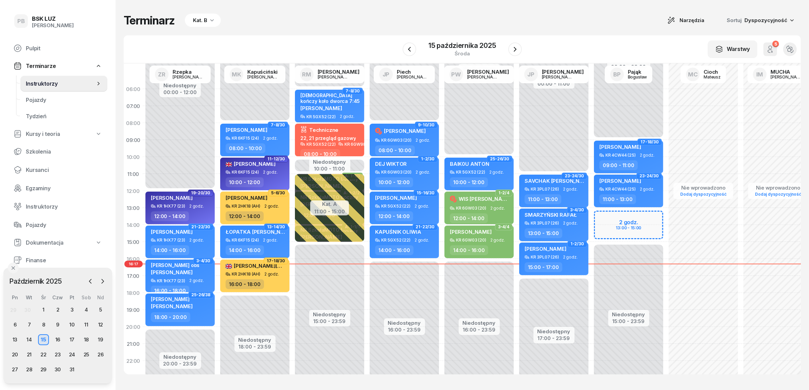
click at [362, 39] on div "W Wybierz AK [PERSON_NAME] BP [PERSON_NAME] DP [PERSON_NAME] GS [PERSON_NAME] I…" at bounding box center [462, 49] width 677 height 28
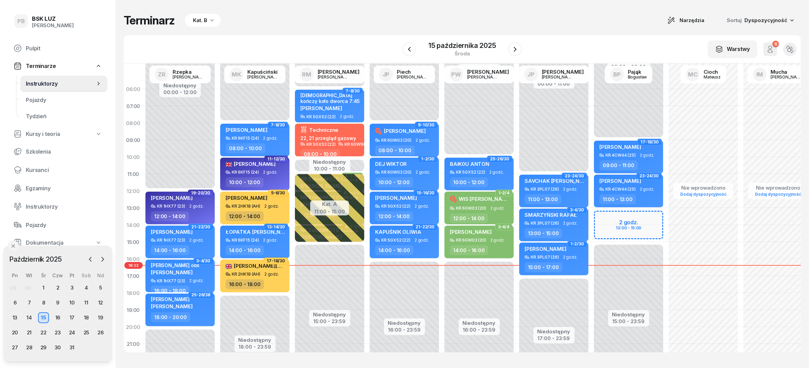
click at [320, 24] on div "Terminarz Kat. B Narzędzia Sortuj Dyspozycyjność" at bounding box center [462, 21] width 677 height 14
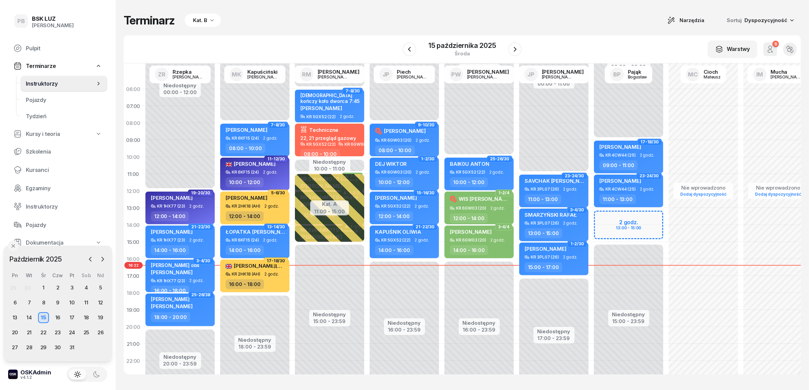
click at [543, 21] on div "Terminarz Kat. B Narzędzia Sortuj Dyspozycyjność" at bounding box center [462, 21] width 677 height 14
click at [206, 18] on div "Kat. B" at bounding box center [200, 20] width 14 height 8
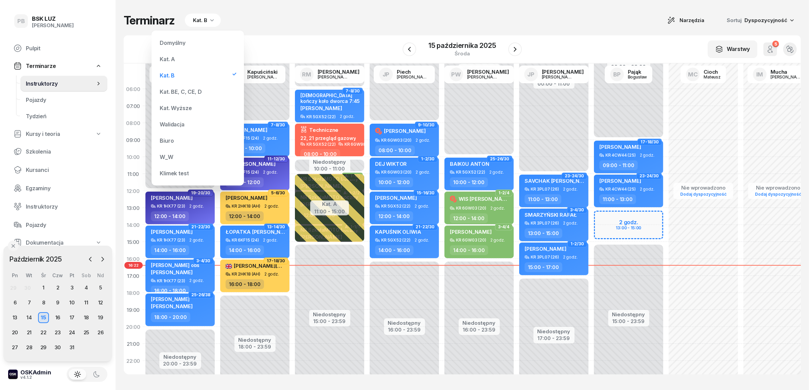
click at [179, 89] on div "Kat. BE, C, CE, D" at bounding box center [181, 91] width 42 height 5
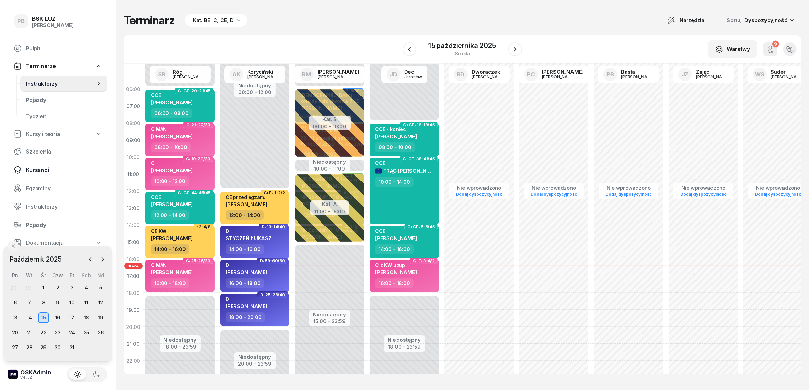
click at [38, 169] on span "Kursanci" at bounding box center [64, 170] width 76 height 6
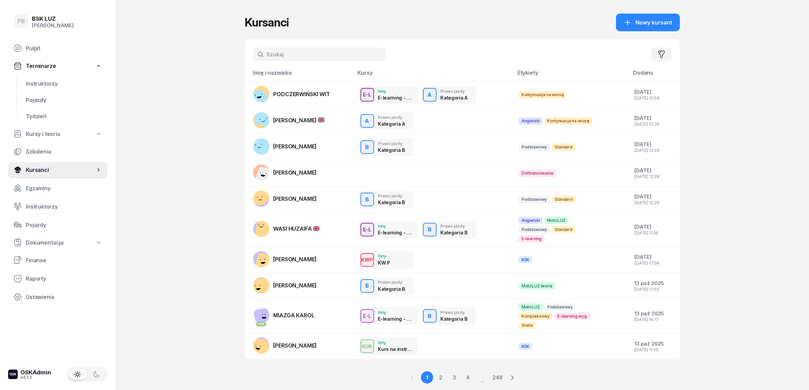
click at [294, 54] on input "text" at bounding box center [319, 55] width 132 height 14
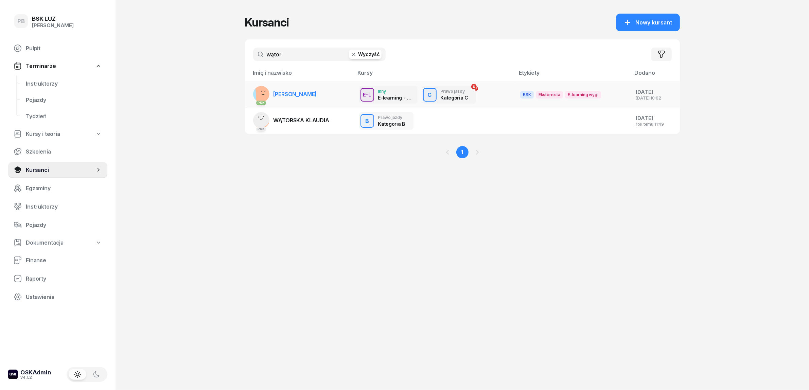
type input "wątor"
click at [308, 89] on link "PKK [PERSON_NAME]" at bounding box center [285, 94] width 64 height 16
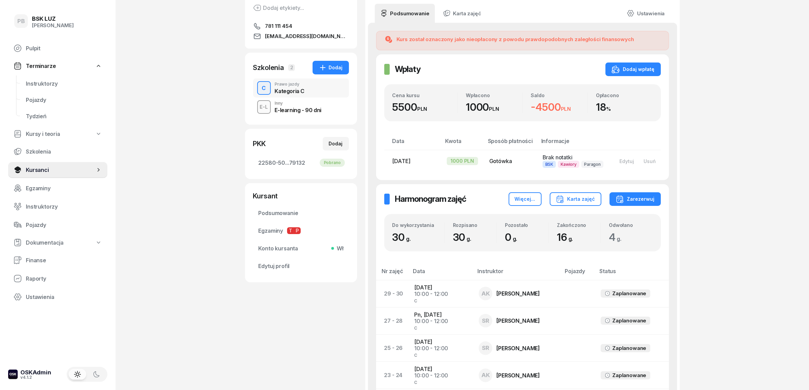
scroll to position [85, 0]
click at [756, 191] on div "PB BSK LUZ Patrycja Bogdanowicz Pulpit Terminarze Instruktorzy Pojazdy Tydzień …" at bounding box center [404, 369] width 809 height 908
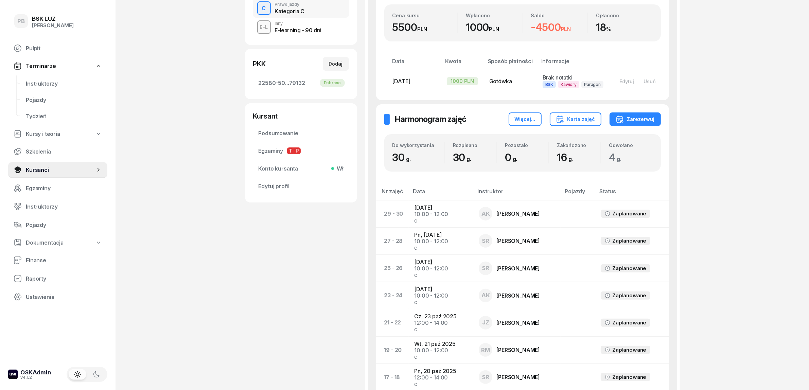
scroll to position [170, 0]
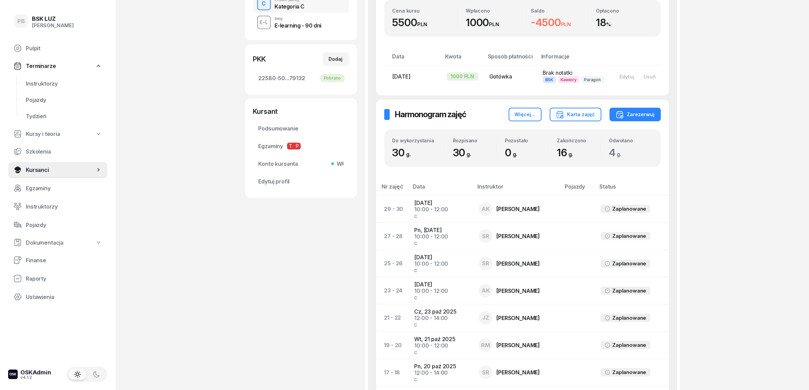
click at [778, 205] on div "PB BSK LUZ Patrycja Bogdanowicz Pulpit Terminarze Instruktorzy Pojazdy Tydzień …" at bounding box center [404, 284] width 809 height 908
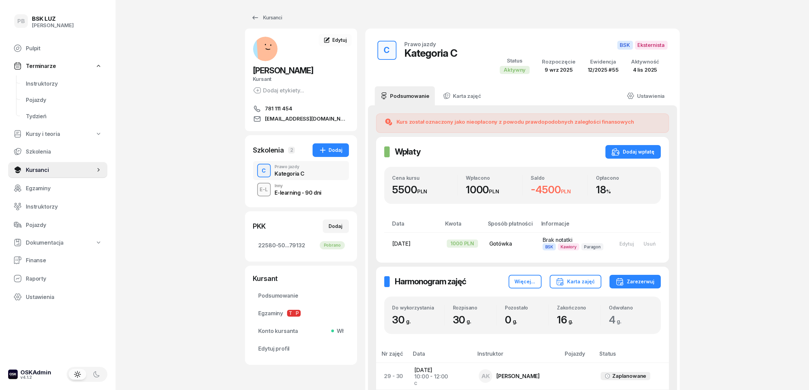
scroll to position [0, 0]
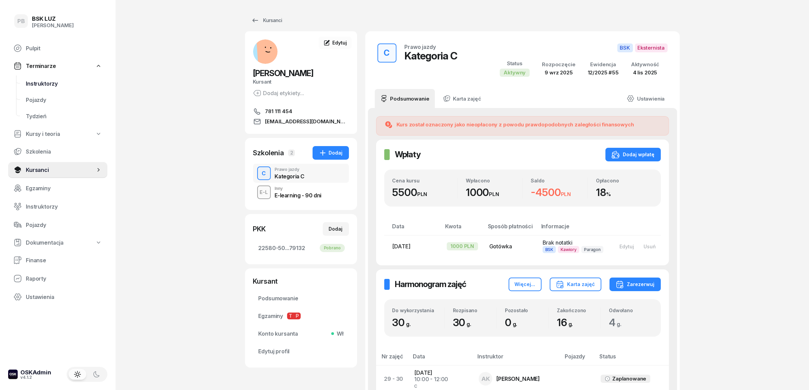
click at [47, 83] on span "Instruktorzy" at bounding box center [64, 83] width 76 height 6
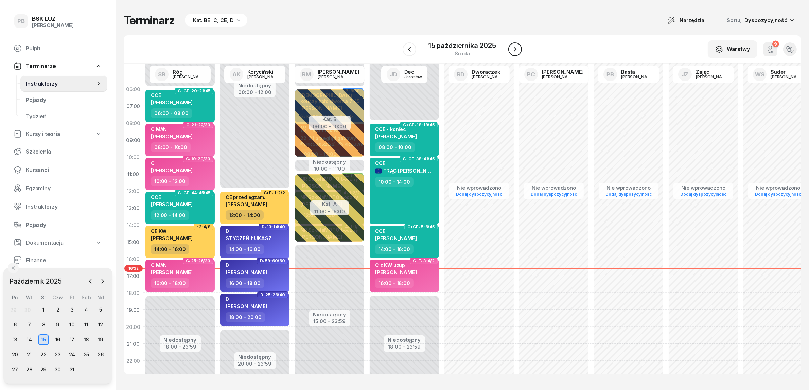
click at [518, 49] on icon "button" at bounding box center [515, 49] width 8 height 8
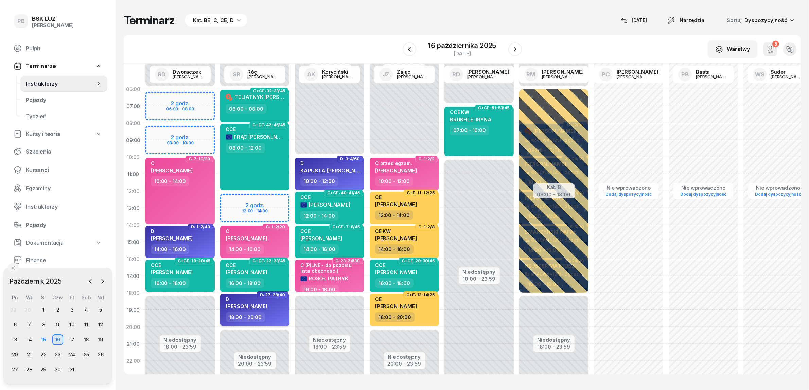
click at [284, 306] on div "D SOLECKI MACIEJ" at bounding box center [256, 304] width 60 height 16
select select "18"
select select "20"
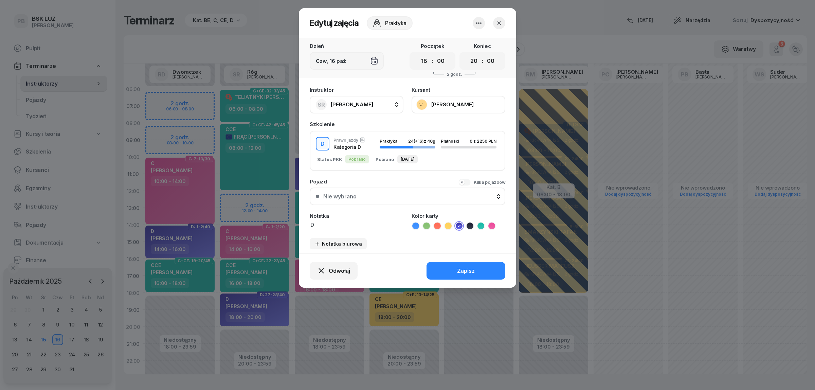
click at [457, 104] on button "[PERSON_NAME]" at bounding box center [459, 105] width 94 height 18
click at [448, 125] on div "Otwórz profil" at bounding box center [433, 126] width 33 height 6
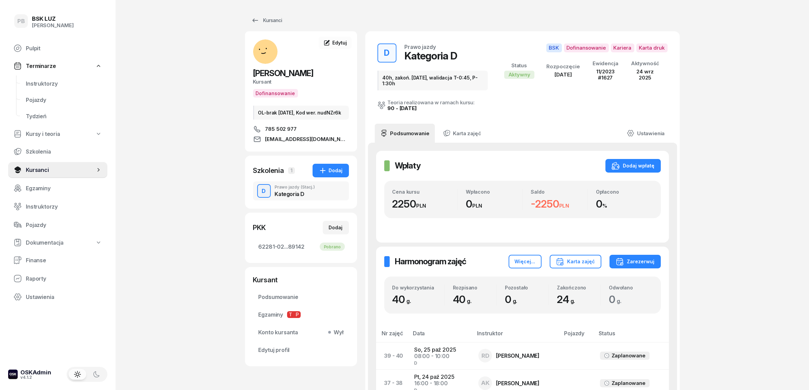
click at [38, 86] on span "Instruktorzy" at bounding box center [64, 83] width 76 height 6
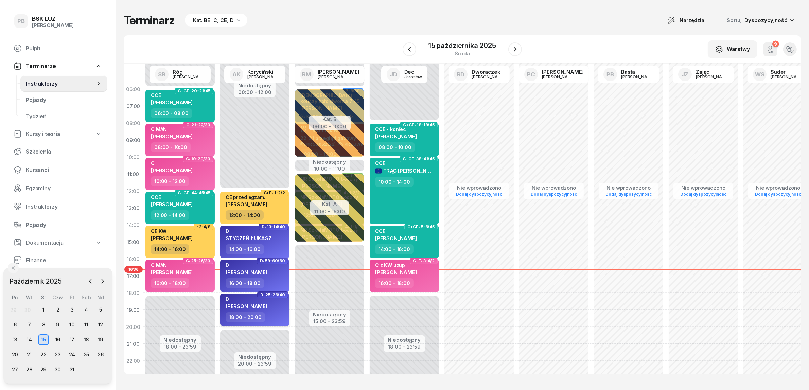
click at [274, 308] on div "D SOLECKI MACIEJ" at bounding box center [256, 304] width 60 height 16
select select "18"
select select "20"
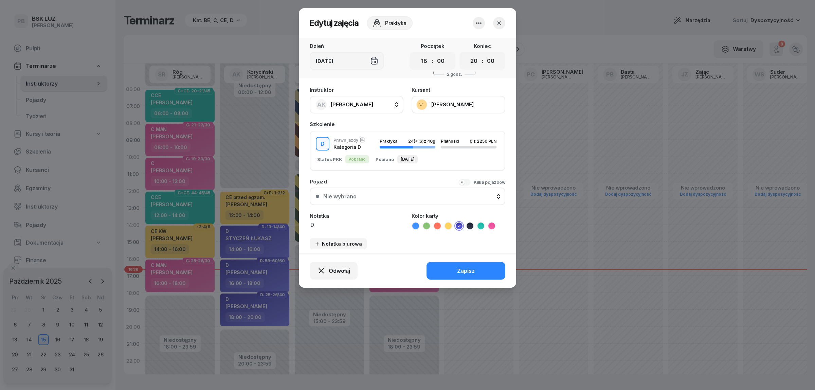
click at [496, 21] on icon "button" at bounding box center [499, 23] width 7 height 7
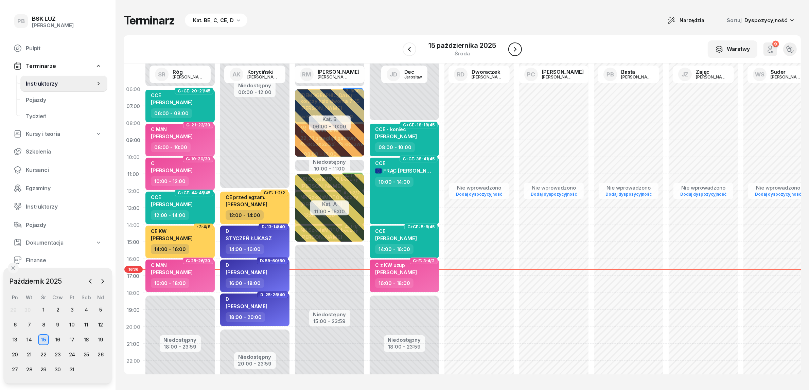
click at [509, 51] on button "button" at bounding box center [515, 49] width 14 height 14
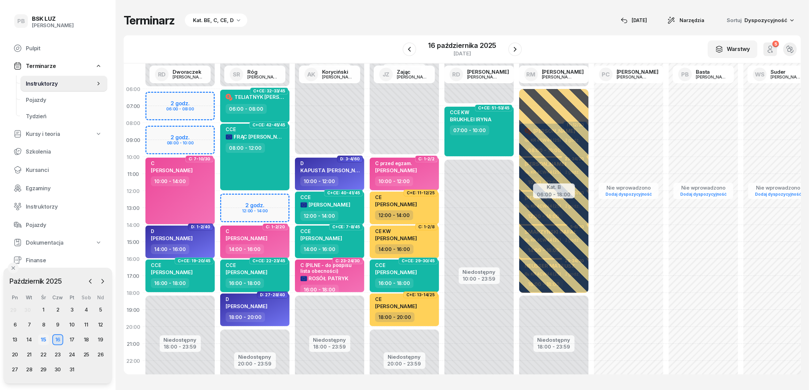
click at [44, 339] on div "15" at bounding box center [43, 339] width 11 height 11
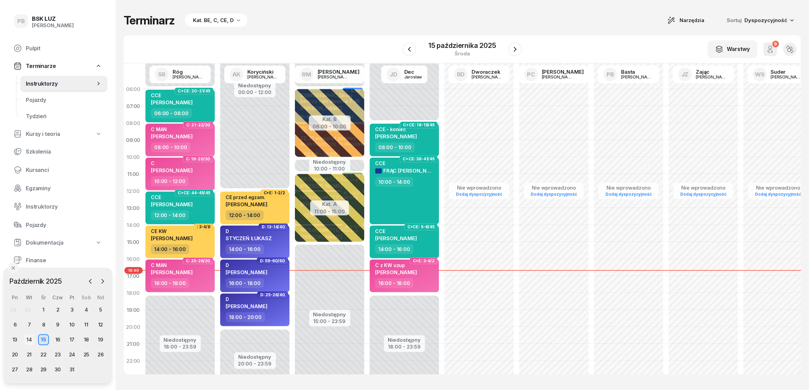
click at [27, 339] on div "14" at bounding box center [29, 339] width 11 height 11
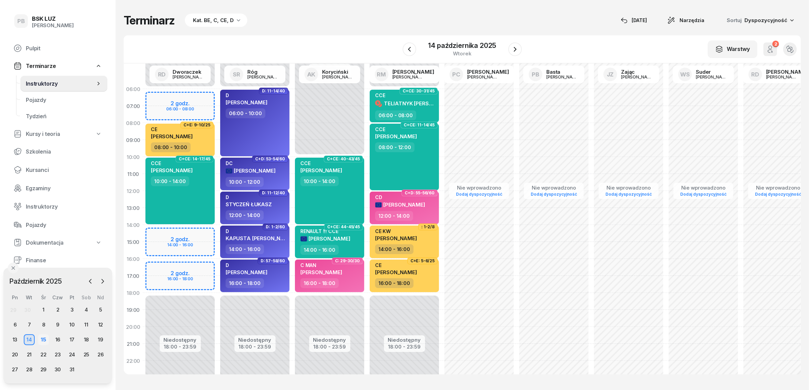
click at [45, 341] on div "15" at bounding box center [43, 339] width 11 height 11
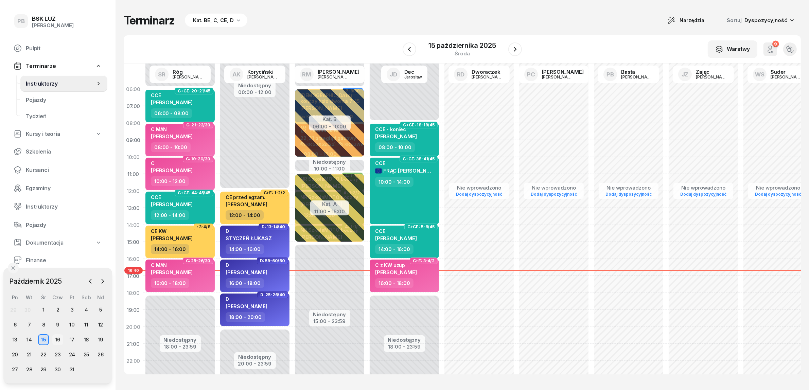
click at [57, 339] on div "16" at bounding box center [57, 339] width 11 height 11
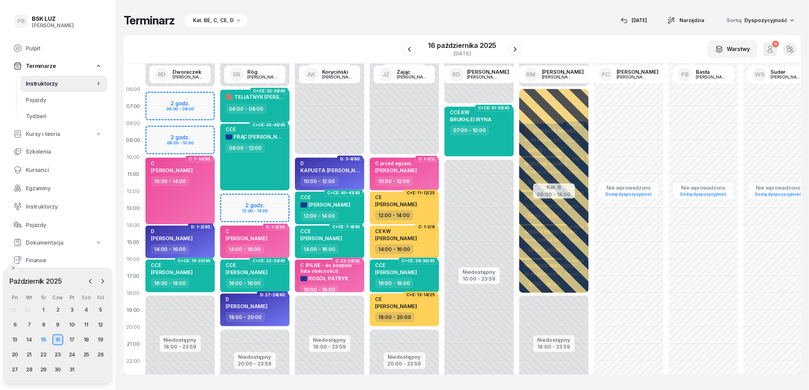
click at [352, 40] on div "W Wybierz AK Koryciński Artur BP Pająk Bogusław DA Arendarczyk Damian DP Pawłow…" at bounding box center [462, 49] width 677 height 28
click at [13, 367] on div "27" at bounding box center [15, 369] width 11 height 11
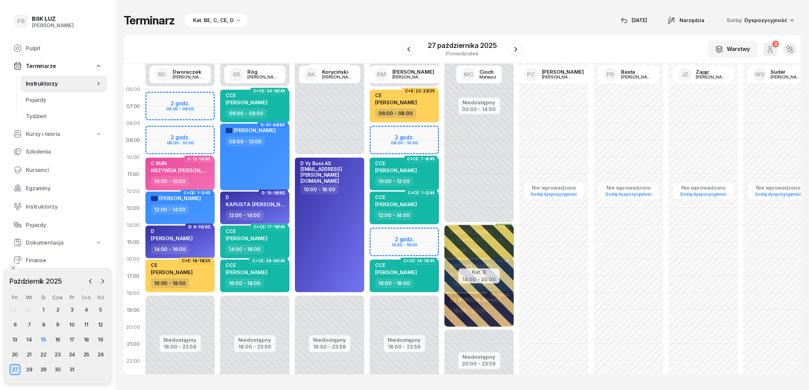
click at [404, 130] on div "Niedostępny 00:00 - 06:00 Niedostępny 18:00 - 23:59 2 godz. 08:00 - 10:00 2 god…" at bounding box center [404, 241] width 75 height 323
click at [406, 130] on div "Niedostępny 00:00 - 06:00 Niedostępny 18:00 - 23:59 2 godz. 08:00 - 10:00 2 god…" at bounding box center [404, 241] width 75 height 323
select select "08"
select select "10"
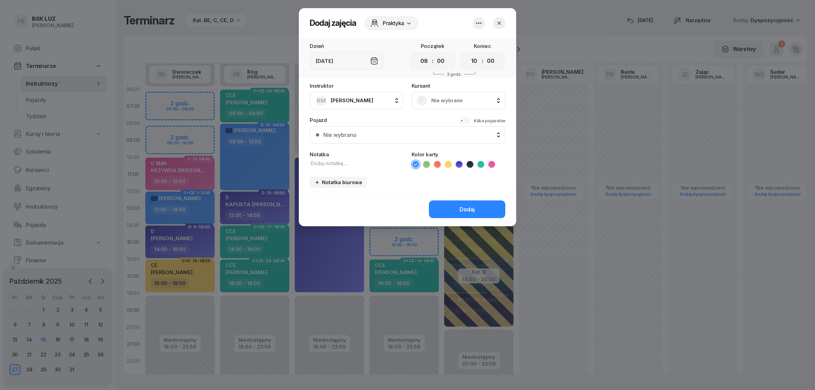
click at [449, 102] on span "Nie wybrano" at bounding box center [465, 100] width 69 height 6
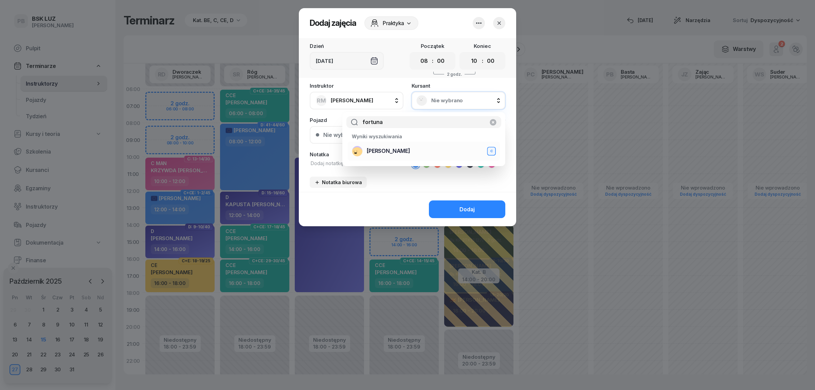
type input "fortuna"
click at [422, 150] on div "FORTUNA DAWID C" at bounding box center [424, 151] width 144 height 11
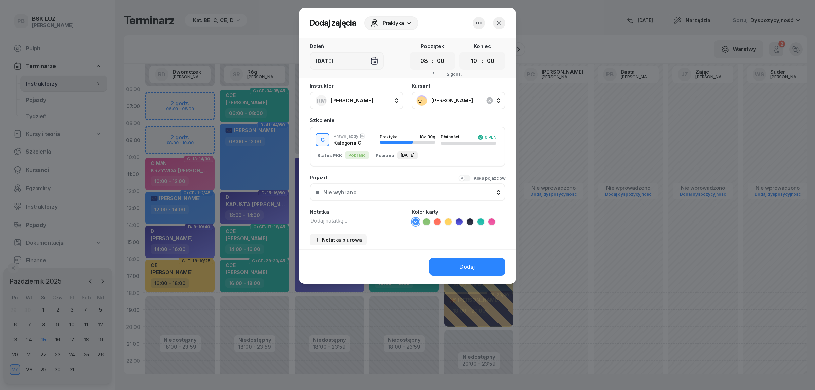
click at [328, 218] on textarea at bounding box center [357, 220] width 94 height 7
drag, startPoint x: 491, startPoint y: 220, endPoint x: 421, endPoint y: 222, distance: 70.0
click at [491, 220] on icon at bounding box center [491, 221] width 7 height 7
click at [367, 222] on textarea "C" at bounding box center [357, 220] width 94 height 7
type textarea "C MAN"
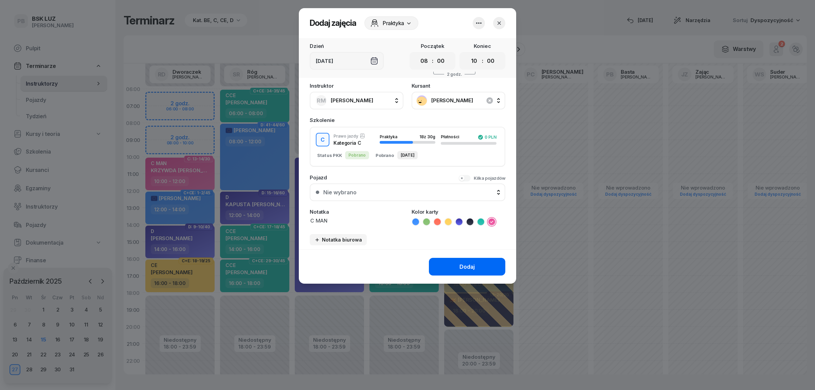
click at [457, 260] on button "Dodaj" at bounding box center [467, 267] width 76 height 18
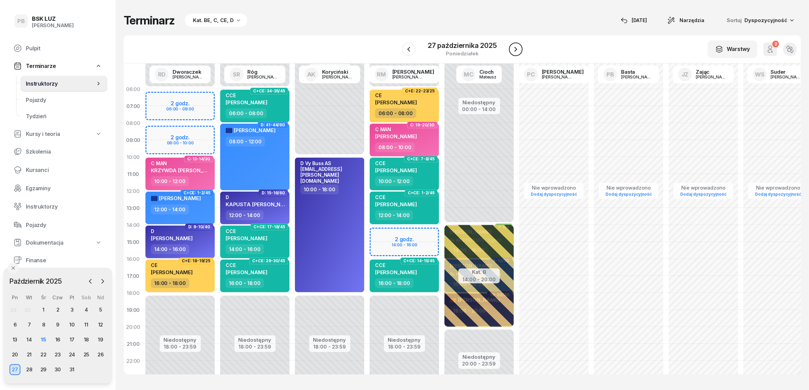
click at [511, 49] on icon "button" at bounding box center [515, 49] width 8 height 8
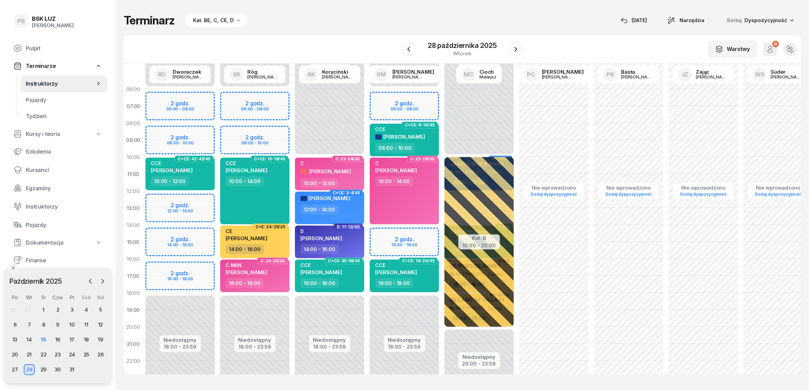
click at [259, 131] on div "Niedostępny 00:00 - 06:00 Niedostępny 18:00 - 23:59 2 godz. 06:00 - 08:00 2 god…" at bounding box center [254, 241] width 75 height 323
select select "08"
select select "10"
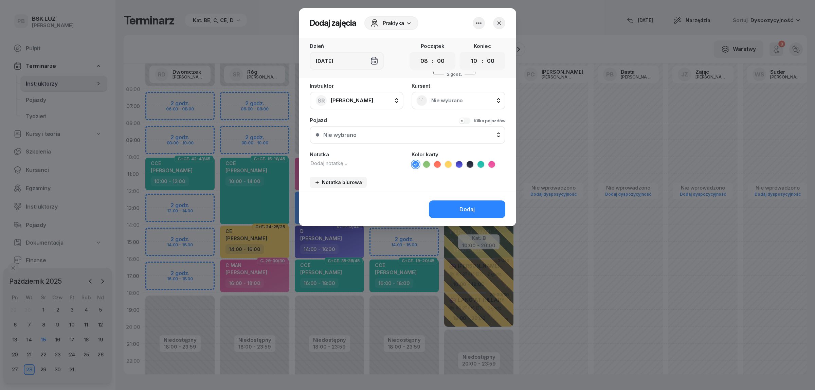
click at [456, 100] on span "Nie wybrano" at bounding box center [465, 100] width 69 height 6
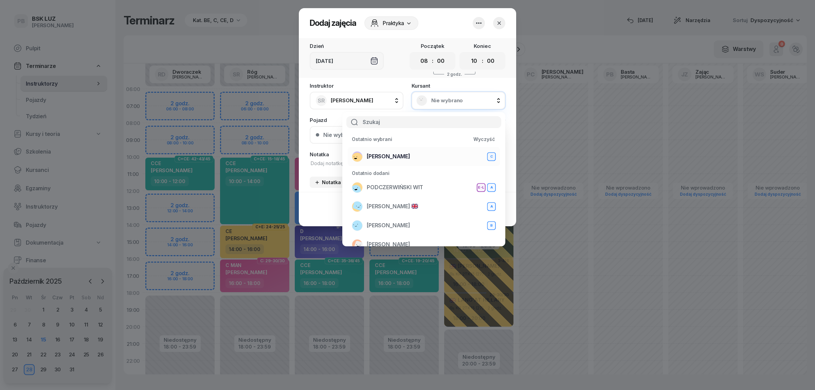
click at [417, 158] on div "FORTUNA DAWID C" at bounding box center [424, 156] width 144 height 11
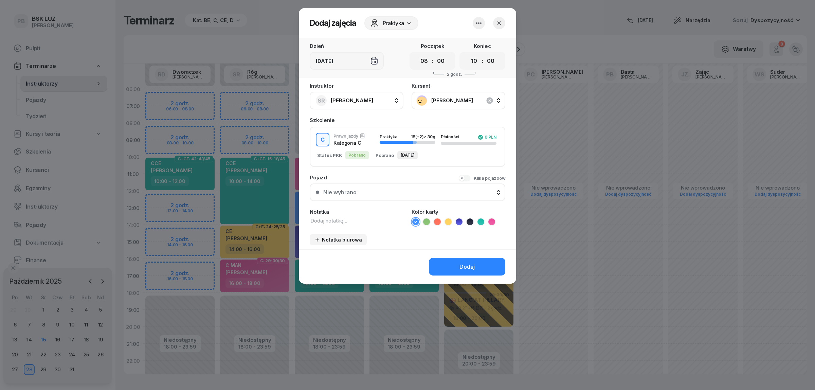
click at [369, 220] on textarea at bounding box center [357, 220] width 94 height 7
paste textarea "dawidfortuna.pl@gmail.com"
drag, startPoint x: 388, startPoint y: 218, endPoint x: 290, endPoint y: 214, distance: 97.6
click at [290, 214] on div "Dodaj zajęcia Praktyka Dzień Wt, 28 paź Początek 00 01 02 03 04 05 06 07 08 09 …" at bounding box center [407, 195] width 815 height 390
type textarea "C MAN"
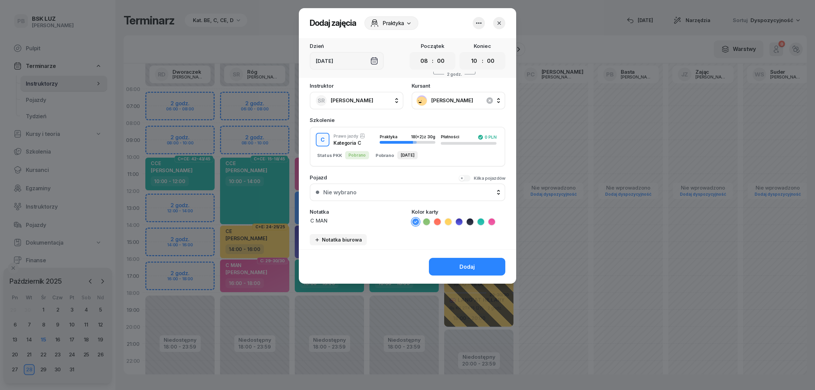
click at [488, 218] on icon at bounding box center [491, 221] width 7 height 7
click at [479, 264] on button "Dodaj" at bounding box center [467, 267] width 76 height 18
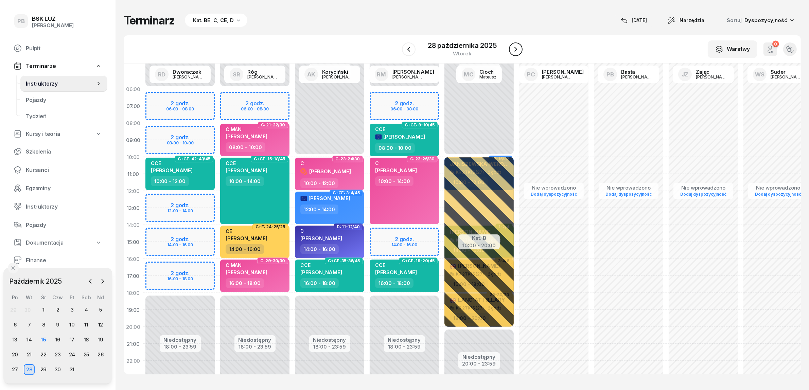
click at [515, 46] on icon "button" at bounding box center [515, 49] width 8 height 8
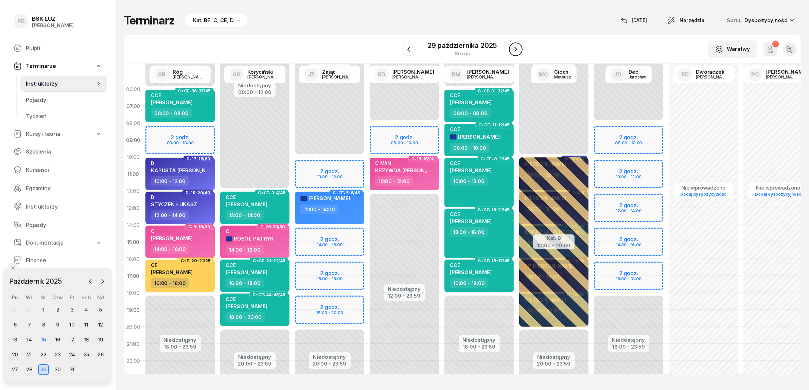
click at [515, 46] on icon "button" at bounding box center [515, 49] width 8 height 8
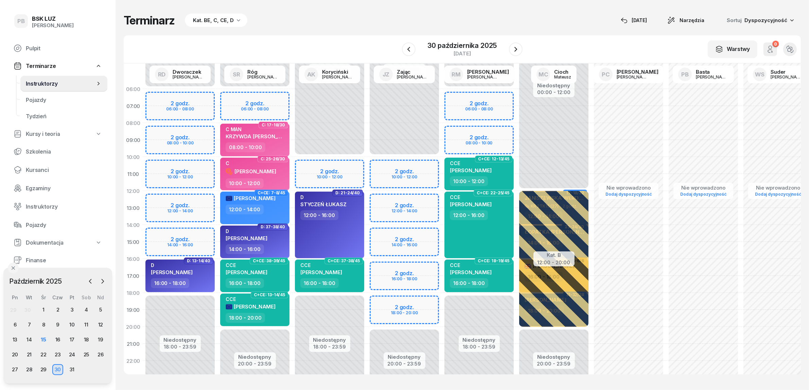
click at [461, 132] on div "Niedostępny 00:00 - 06:00 Niedostępny 18:00 - 23:59 2 godz. 06:00 - 08:00 2 god…" at bounding box center [479, 241] width 75 height 323
select select "08"
select select "10"
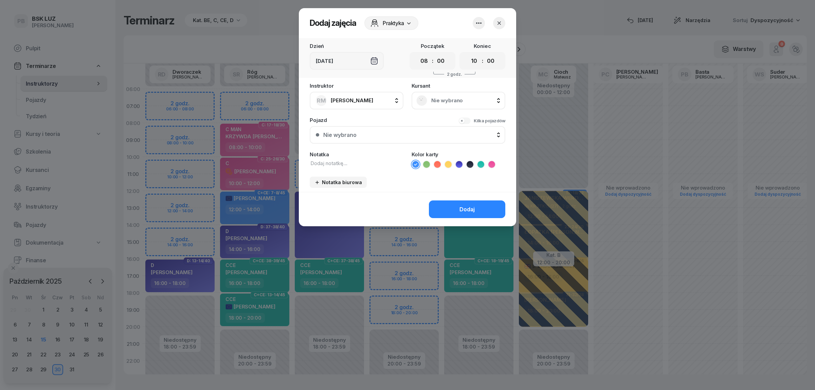
click at [485, 92] on div "Nie wybrano" at bounding box center [459, 101] width 94 height 18
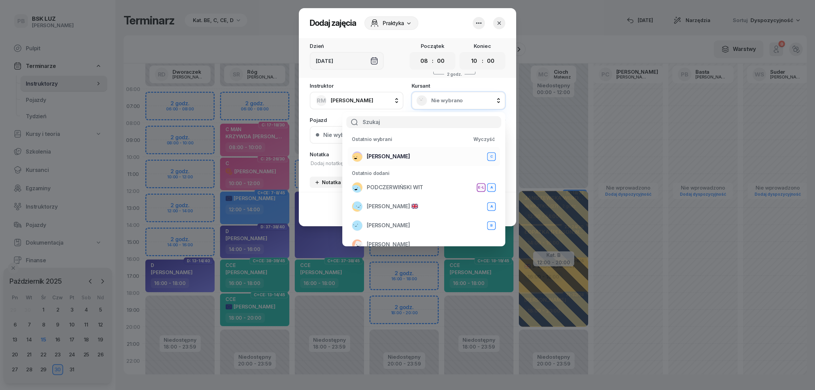
click at [418, 162] on li "FORTUNA DAWID C" at bounding box center [424, 156] width 152 height 19
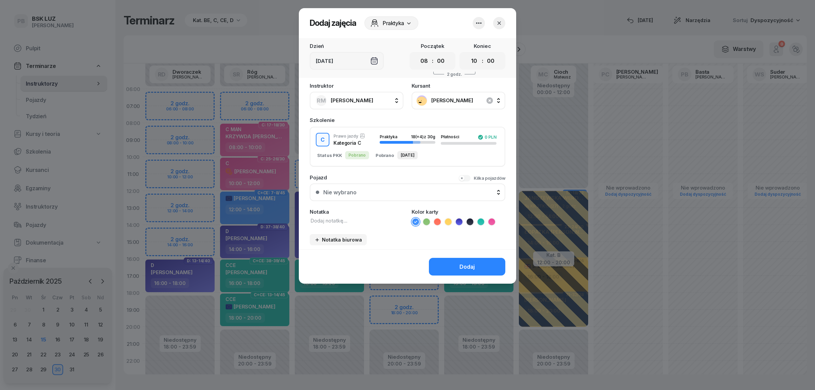
click at [375, 218] on textarea at bounding box center [357, 220] width 94 height 7
type textarea "C MAN"
click at [488, 218] on icon at bounding box center [491, 221] width 7 height 7
click at [471, 260] on button "Dodaj" at bounding box center [467, 267] width 76 height 18
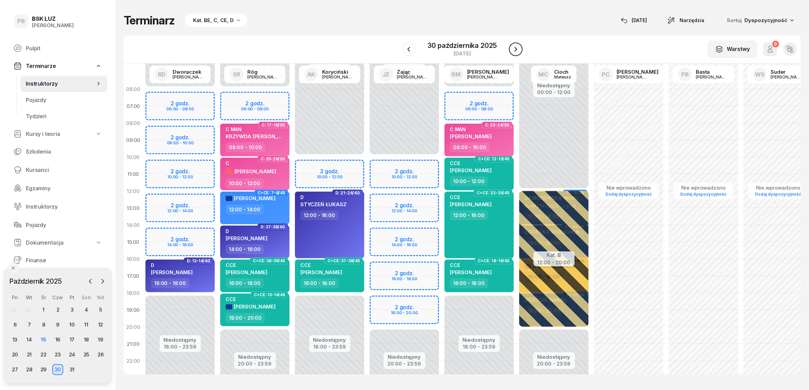
click at [518, 48] on icon "button" at bounding box center [515, 49] width 8 height 8
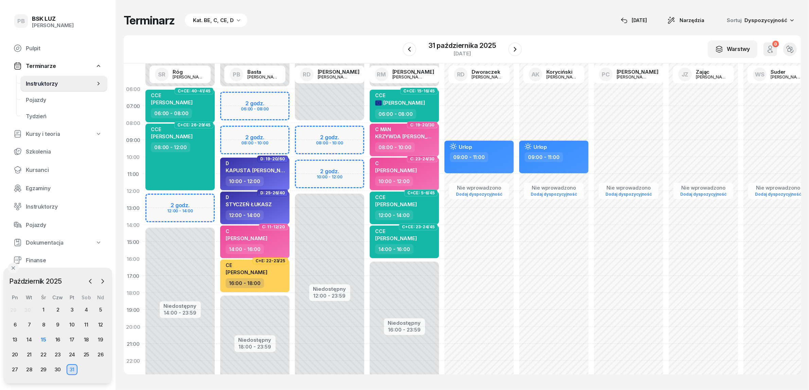
click at [271, 128] on div "Niedostępny 00:00 - 06:00 Niedostępny 18:00 - 23:59 2 godz. 06:00 - 08:00 2 god…" at bounding box center [254, 241] width 75 height 323
select select "08"
select select "10"
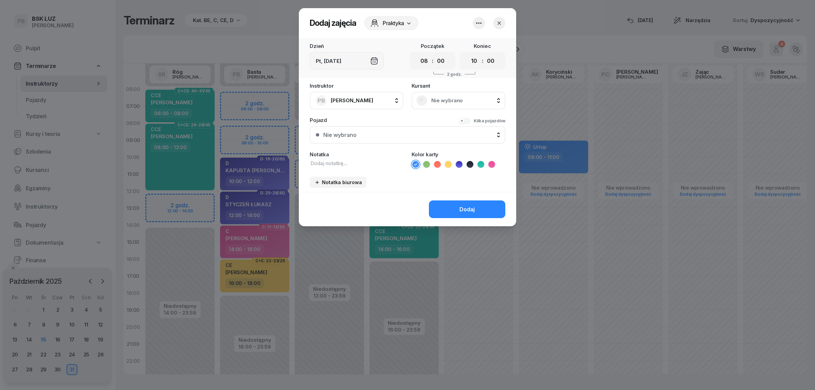
click at [444, 102] on span "Nie wybrano" at bounding box center [465, 100] width 69 height 6
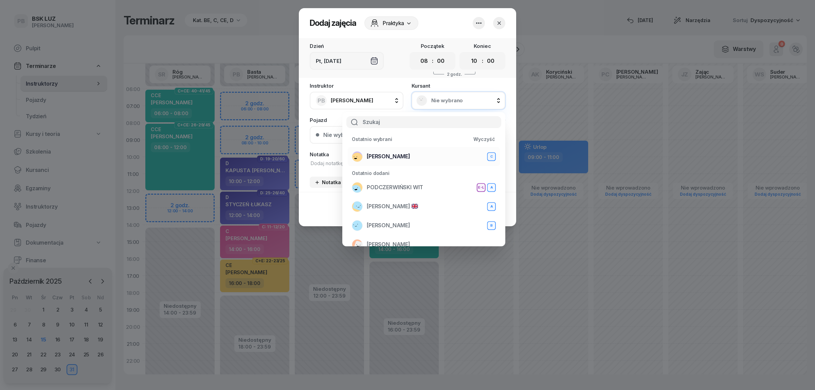
click at [410, 157] on span "FORTUNA DAWID" at bounding box center [388, 156] width 43 height 6
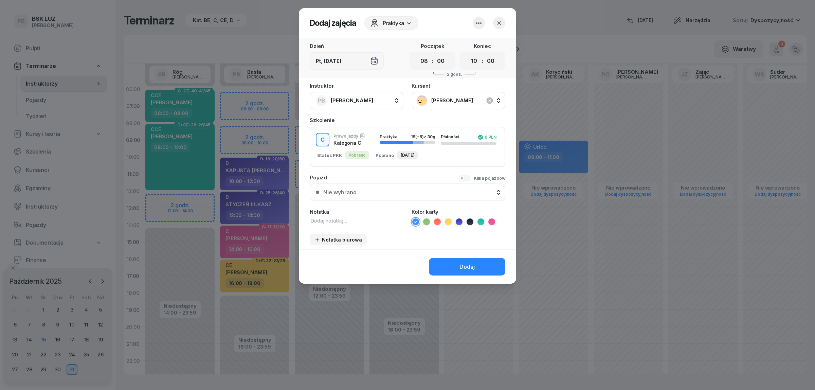
click at [337, 221] on textarea at bounding box center [357, 220] width 94 height 7
type textarea "C MAN"
click at [493, 216] on div "Kolor karty" at bounding box center [459, 217] width 94 height 17
click at [491, 221] on icon at bounding box center [491, 221] width 7 height 7
click at [474, 258] on button "Dodaj" at bounding box center [467, 267] width 76 height 18
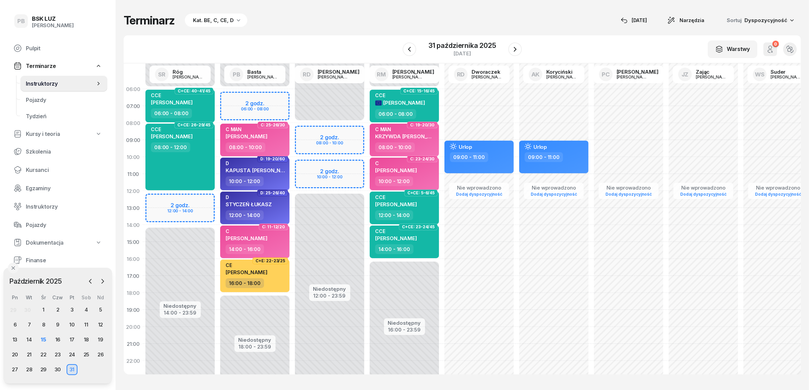
click at [306, 23] on div "Terminarz Kat. BE, C, CE, D [DATE] Narzędzia Sortuj Dyspozycyjność" at bounding box center [462, 21] width 677 height 14
click at [59, 371] on div "30" at bounding box center [57, 369] width 11 height 11
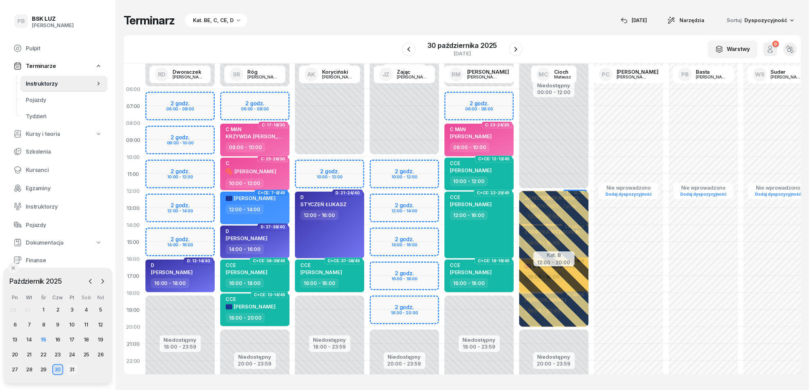
click at [70, 367] on div "31" at bounding box center [72, 369] width 11 height 11
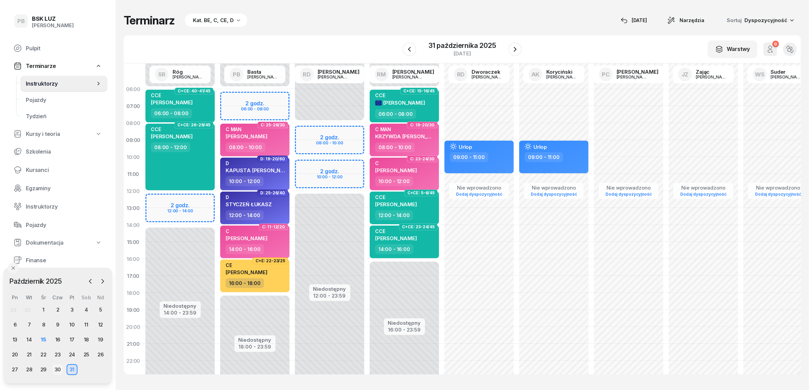
click at [60, 368] on div "30" at bounding box center [57, 369] width 11 height 11
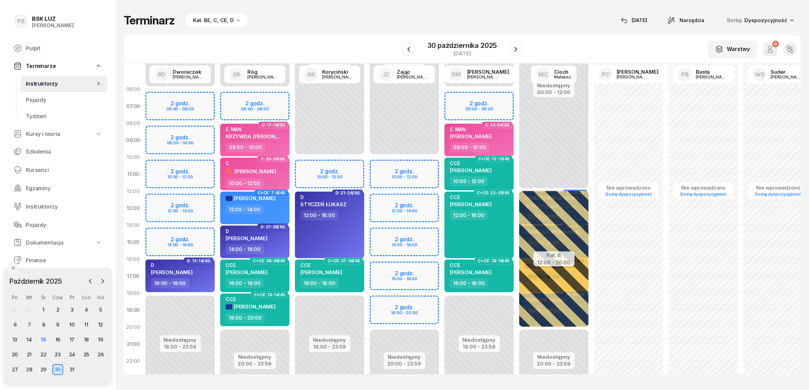
click at [45, 368] on div "29" at bounding box center [43, 369] width 11 height 11
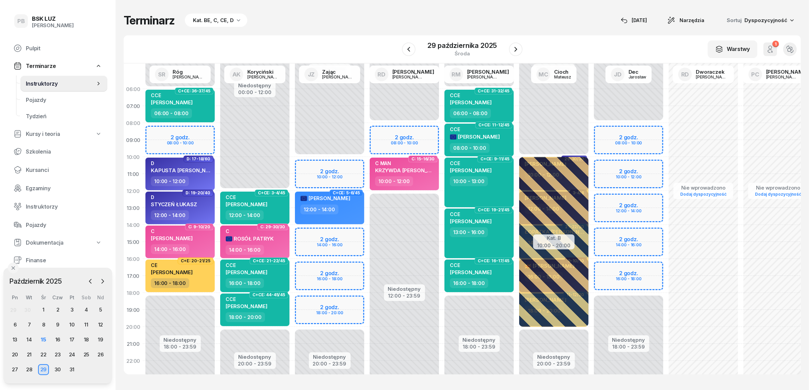
click at [194, 128] on div "Niedostępny 00:00 - 06:00 Niedostępny 18:00 - 23:59 2 godz. 08:00 - 10:00 C+CE:…" at bounding box center [180, 241] width 75 height 323
select select "08"
select select "10"
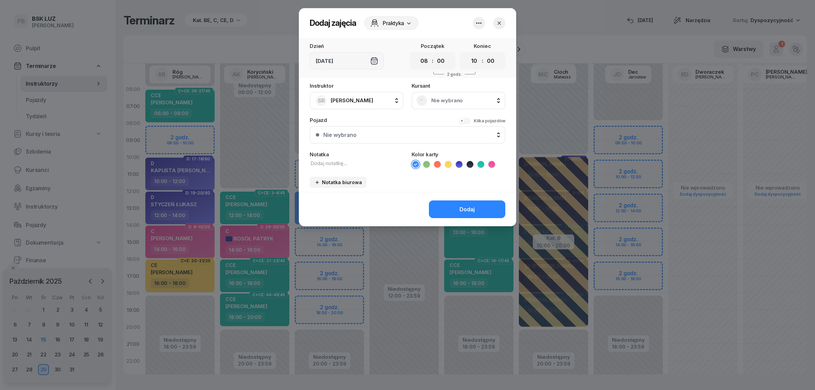
click at [452, 99] on span "Nie wybrano" at bounding box center [465, 100] width 69 height 6
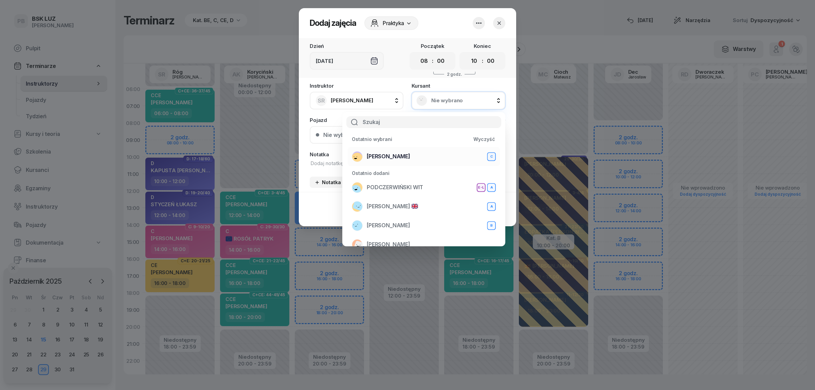
click at [420, 155] on div "FORTUNA DAWID C" at bounding box center [424, 156] width 144 height 11
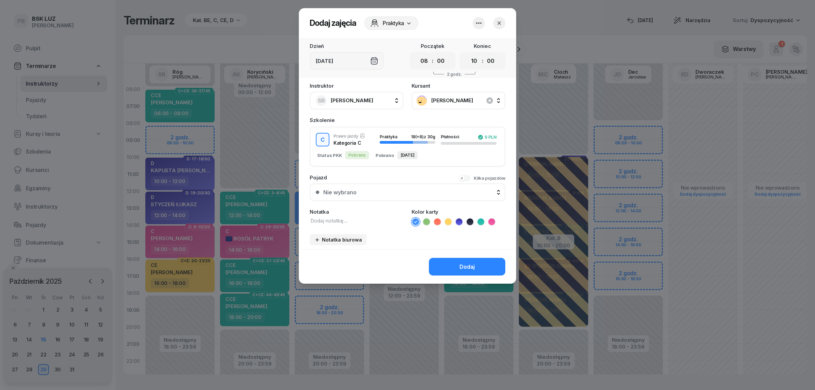
click at [330, 218] on textarea at bounding box center [357, 220] width 94 height 7
type textarea "C MAN"
click at [491, 220] on icon at bounding box center [491, 221] width 3 height 2
click at [482, 266] on button "Dodaj" at bounding box center [467, 267] width 76 height 18
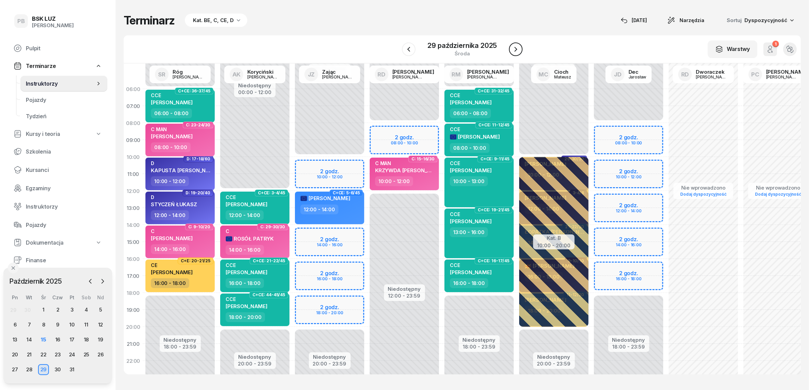
click at [517, 48] on icon "button" at bounding box center [515, 49] width 8 height 8
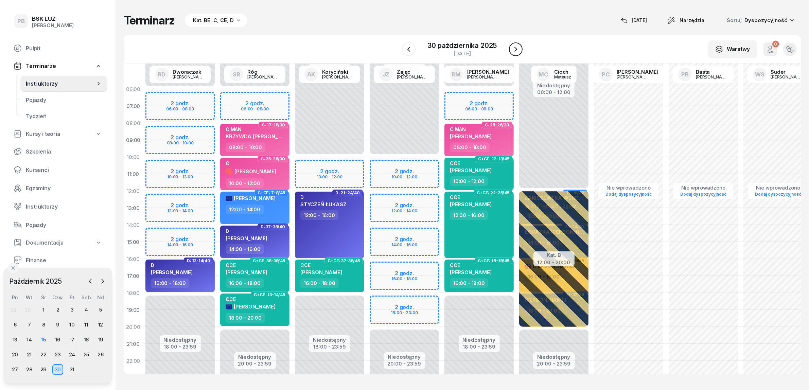
click at [517, 48] on icon "button" at bounding box center [515, 49] width 8 height 8
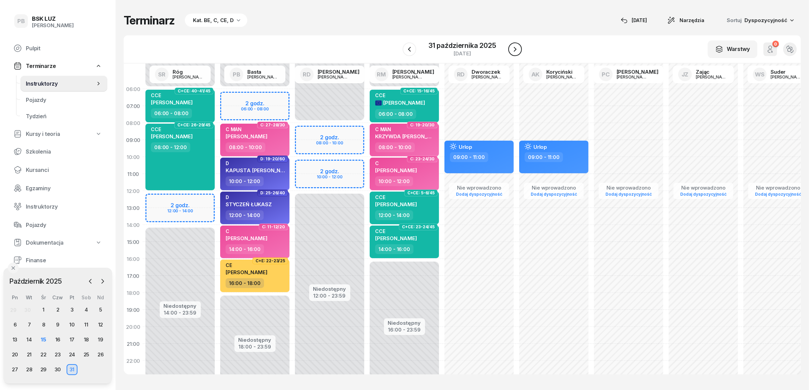
click at [517, 48] on icon "button" at bounding box center [515, 49] width 8 height 8
click at [517, 48] on div "W Wybierz AK Koryciński Artur BP Pająk Bogusław DA Arendarczyk Damian DP Pawłow…" at bounding box center [462, 49] width 677 height 28
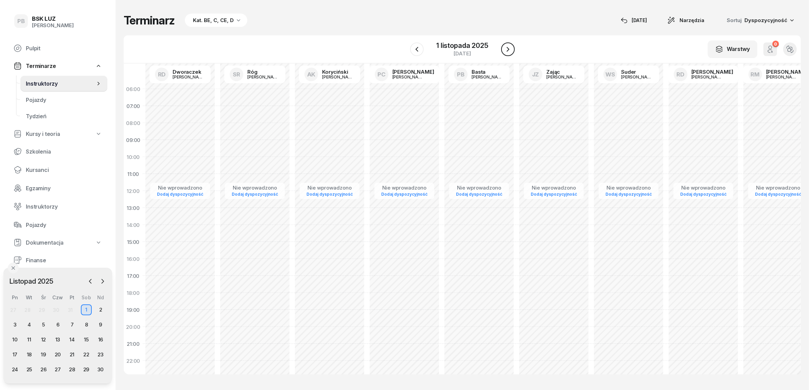
click at [517, 48] on div "W Wybierz AK Koryciński Artur BP Pająk Bogusław DA Arendarczyk Damian DP Pawłow…" at bounding box center [462, 49] width 677 height 28
click at [506, 49] on icon "button" at bounding box center [508, 49] width 8 height 8
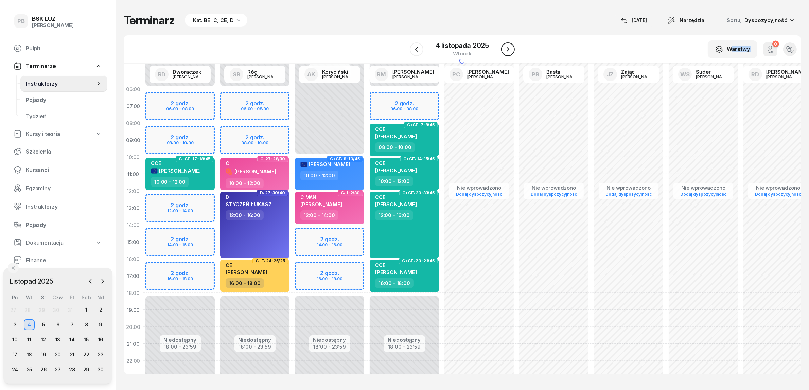
click at [506, 49] on icon "button" at bounding box center [508, 49] width 8 height 8
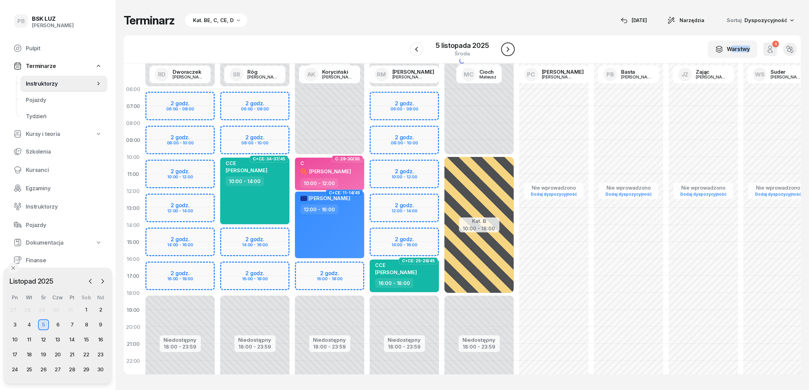
click at [506, 49] on icon "button" at bounding box center [508, 49] width 8 height 8
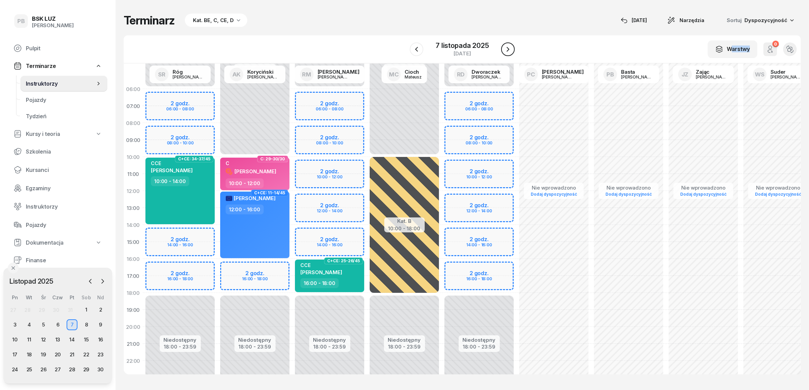
click at [506, 49] on icon "button" at bounding box center [508, 49] width 8 height 8
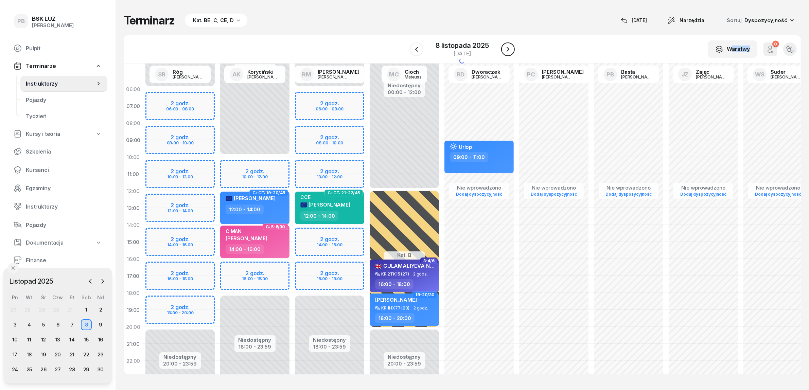
click at [506, 49] on icon "button" at bounding box center [508, 49] width 8 height 8
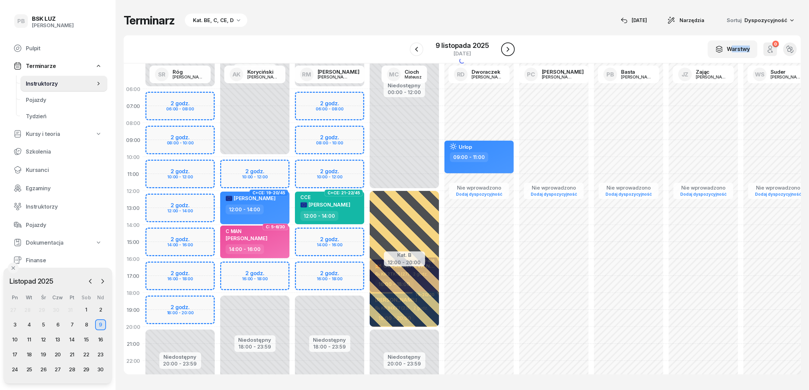
click at [506, 49] on icon "button" at bounding box center [508, 49] width 8 height 8
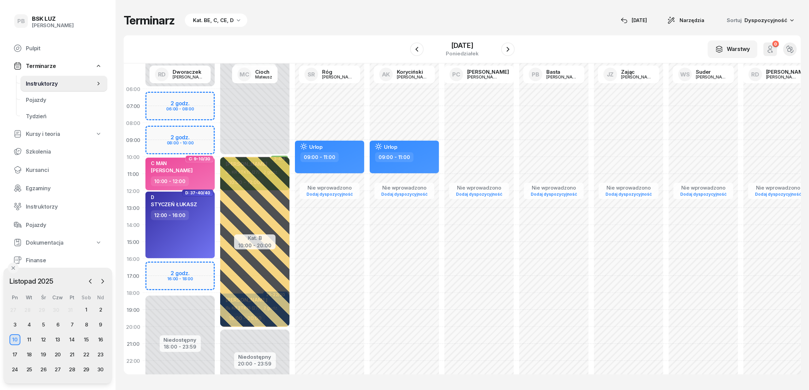
click at [170, 128] on div "Niedostępny 00:00 - 06:00 Niedostępny 18:00 - 23:59 2 godz. 06:00 - 08:00 2 god…" at bounding box center [180, 241] width 75 height 323
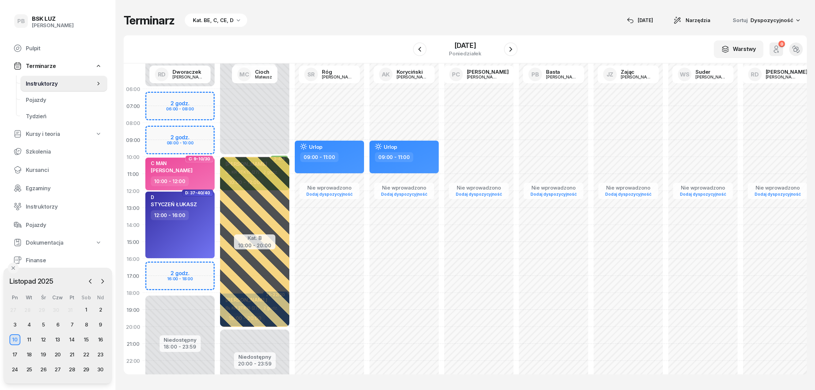
select select "08"
select select "10"
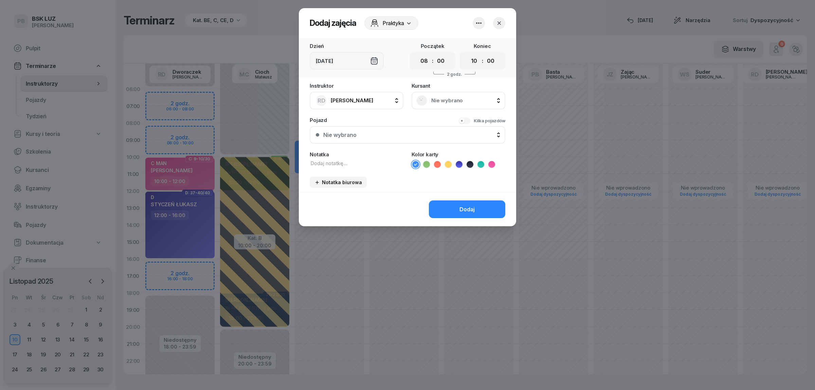
click at [451, 101] on span "Nie wybrano" at bounding box center [465, 100] width 69 height 6
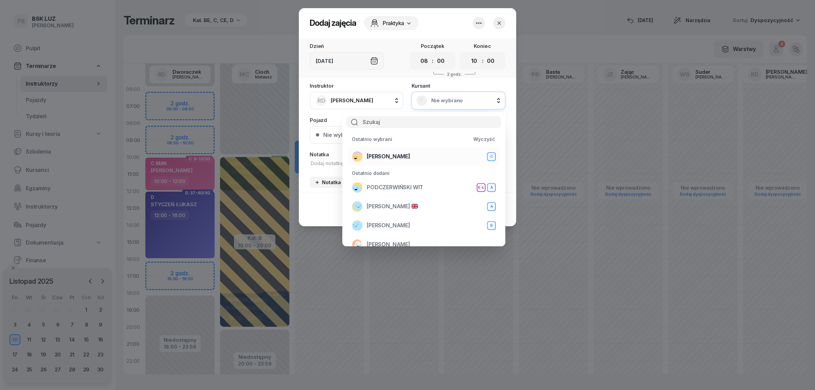
click at [420, 155] on div "FORTUNA DAWID C" at bounding box center [424, 156] width 144 height 11
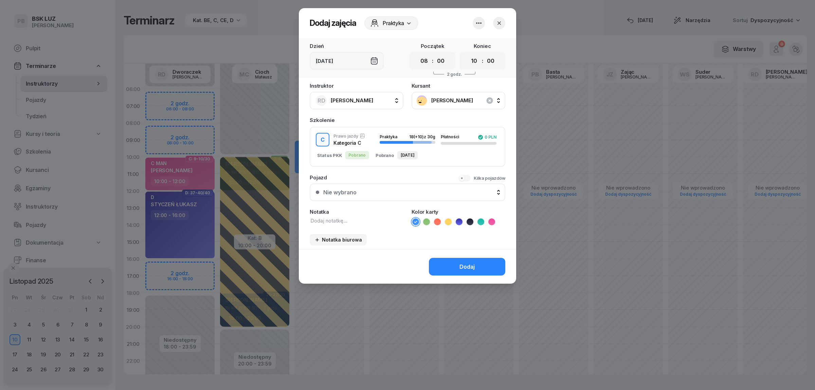
click at [330, 217] on textarea at bounding box center [357, 220] width 94 height 7
type textarea "C MAN"
click at [492, 221] on icon at bounding box center [491, 221] width 7 height 7
click at [474, 267] on div "Dodaj" at bounding box center [467, 267] width 15 height 6
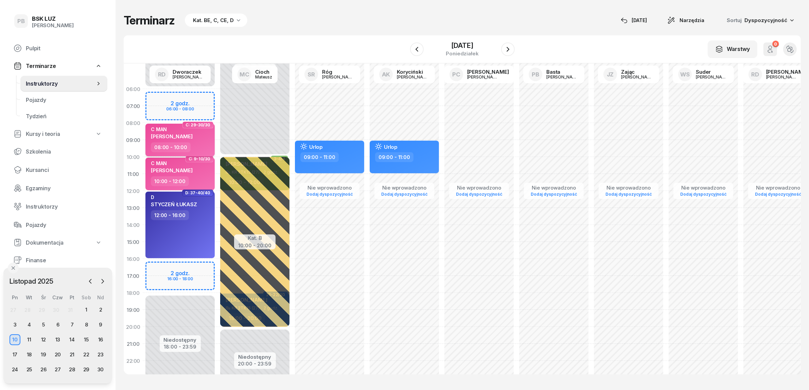
click at [188, 133] on div "DAWID FORTUNA" at bounding box center [172, 136] width 42 height 7
select select "08"
select select "10"
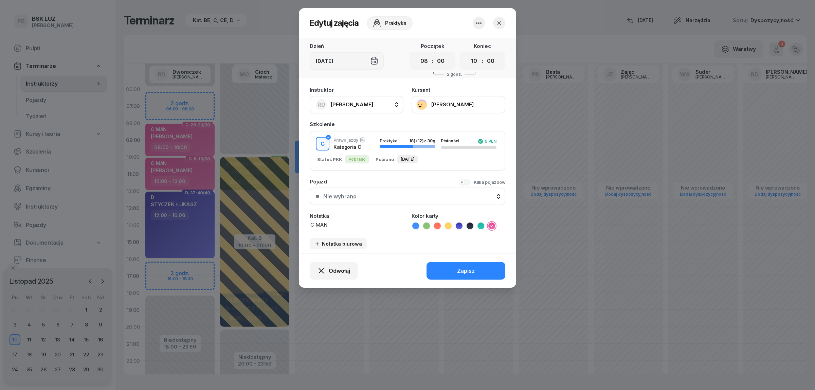
click at [454, 99] on button "FORTUNA DAWID" at bounding box center [459, 105] width 94 height 18
click at [443, 127] on div "Otwórz profil" at bounding box center [433, 126] width 33 height 6
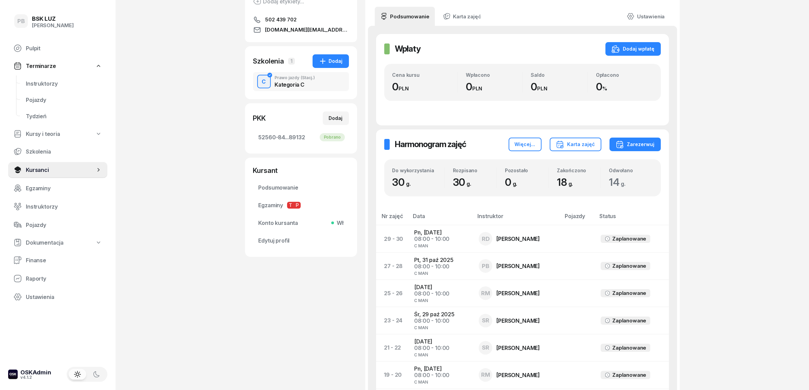
scroll to position [85, 0]
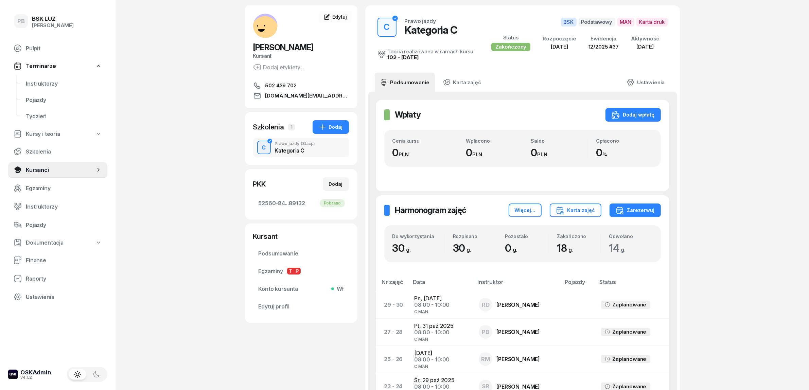
scroll to position [0, 0]
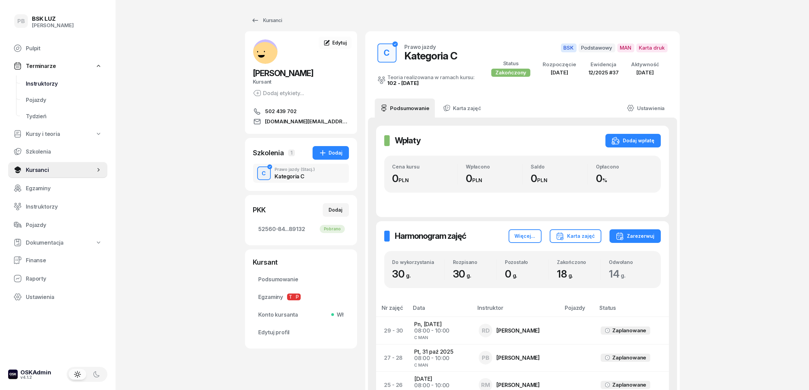
click at [30, 80] on span "Instruktorzy" at bounding box center [64, 83] width 76 height 6
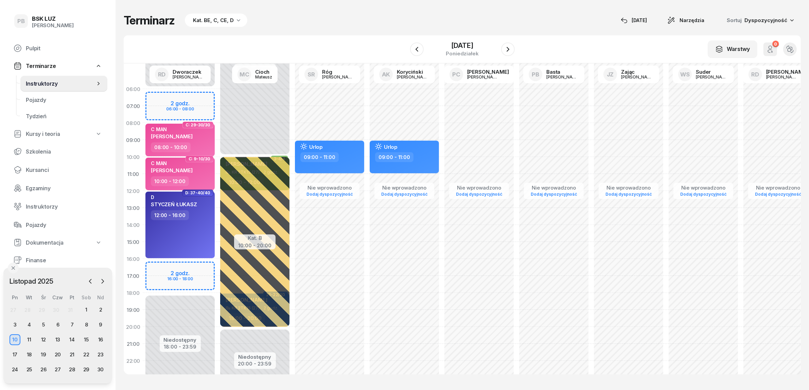
click at [305, 18] on div "Terminarz Kat. BE, C, CE, D [DATE] Narzędzia Sortuj Dyspozycyjność" at bounding box center [462, 21] width 677 height 14
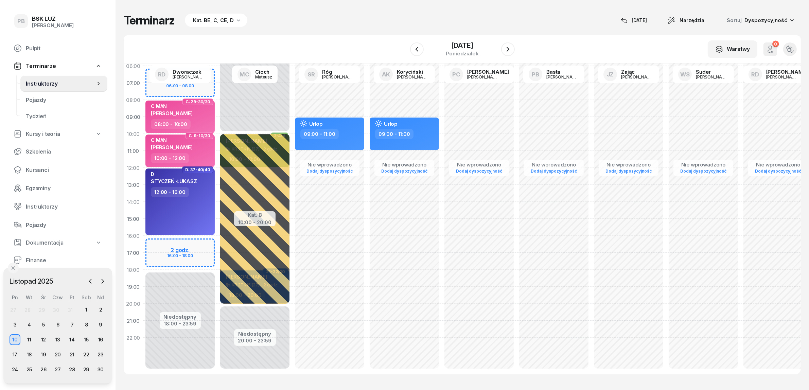
scroll to position [35, 0]
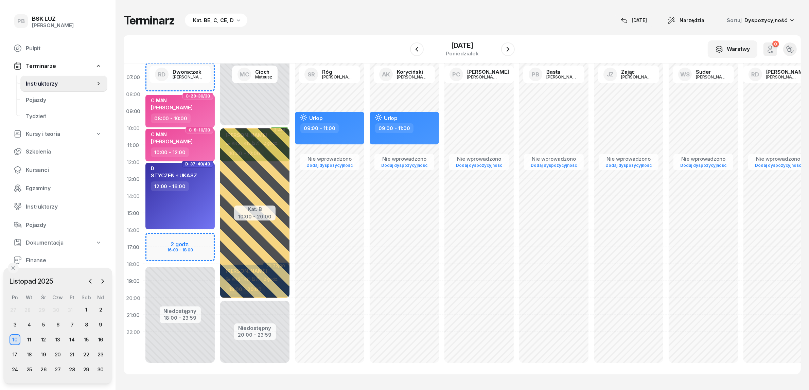
click at [553, 16] on div "Terminarz Kat. BE, C, CE, D [DATE] Narzędzia Sortuj Dyspozycyjność" at bounding box center [462, 21] width 677 height 14
click at [553, 23] on div "Terminarz Kat. BE, C, CE, D [DATE] Narzędzia Sortuj Dyspozycyjność" at bounding box center [462, 21] width 677 height 14
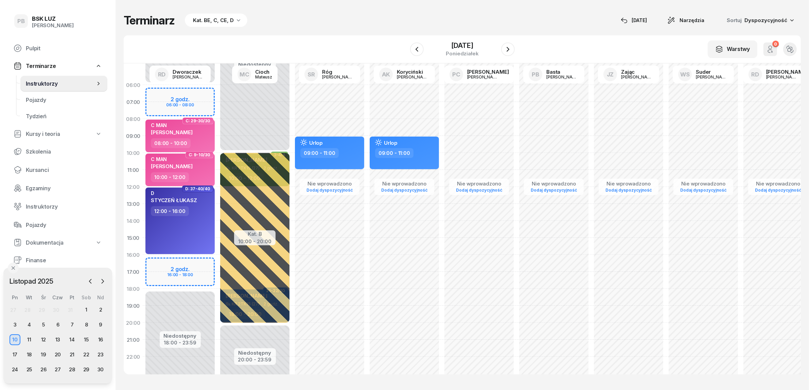
scroll to position [0, 0]
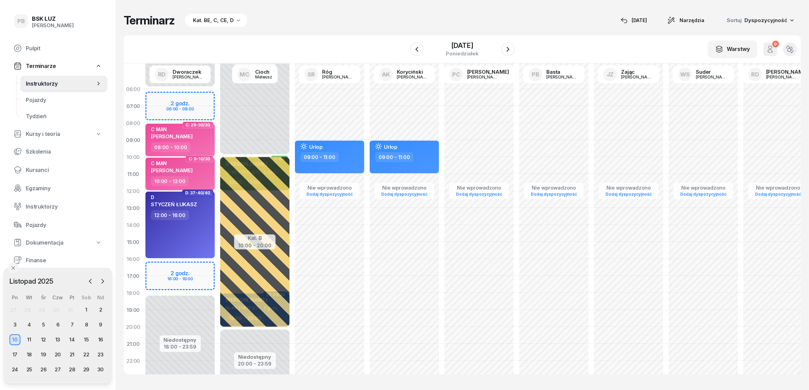
click at [554, 36] on div "W Wybierz AK Koryciński Artur BP Pająk Bogusław DA Arendarczyk Damian DP Pawłow…" at bounding box center [462, 49] width 677 height 28
click at [591, 15] on div "Terminarz Kat. BE, C, CE, D [DATE] Narzędzia Sortuj Dyspozycyjność" at bounding box center [462, 21] width 677 height 14
